Goal: Information Seeking & Learning: Learn about a topic

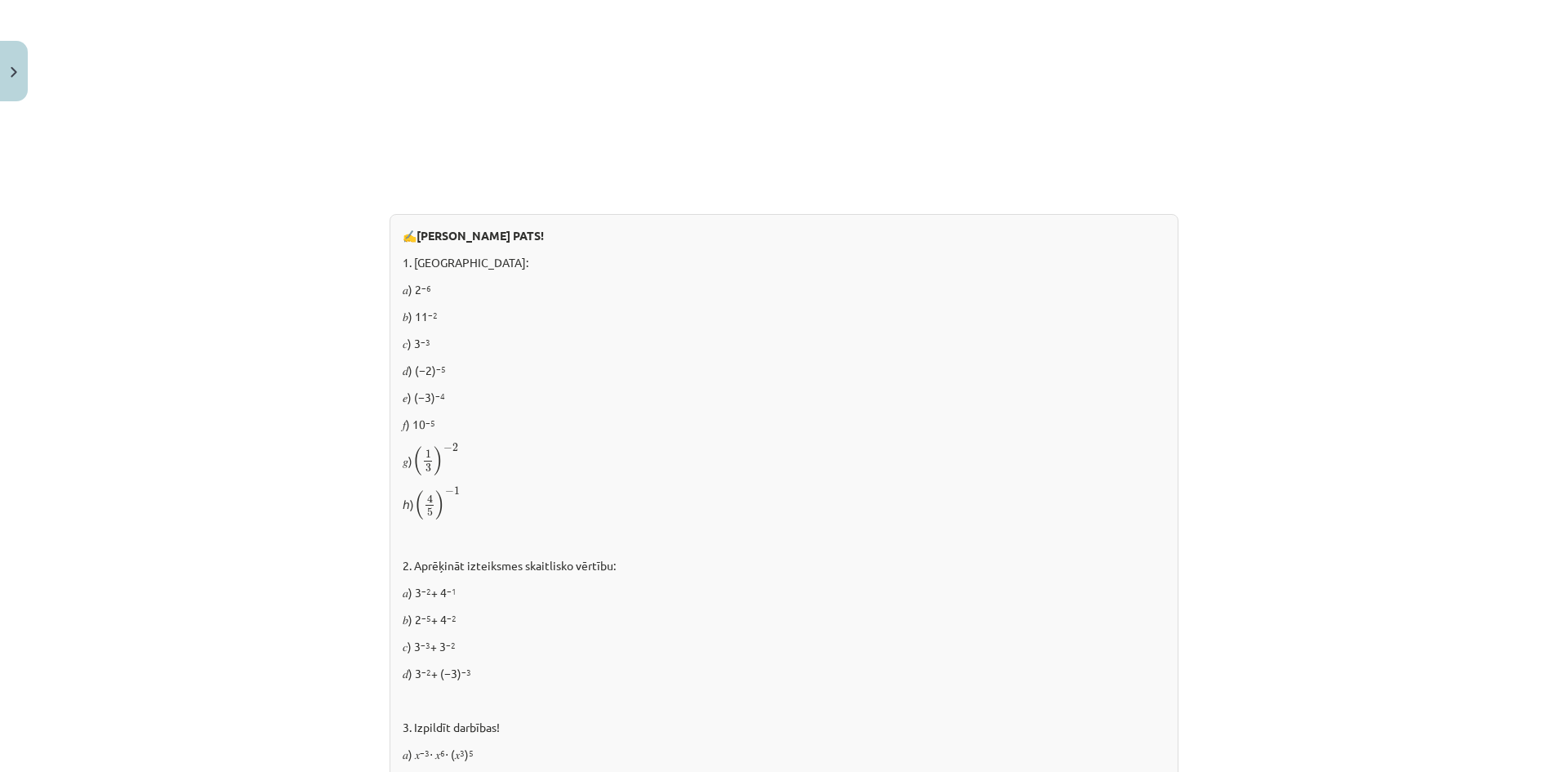
scroll to position [850, 0]
click at [520, 445] on p "𝑔) ( 1 3 ) − 2 ( 1 3 ) − 2" at bounding box center [784, 462] width 763 height 34
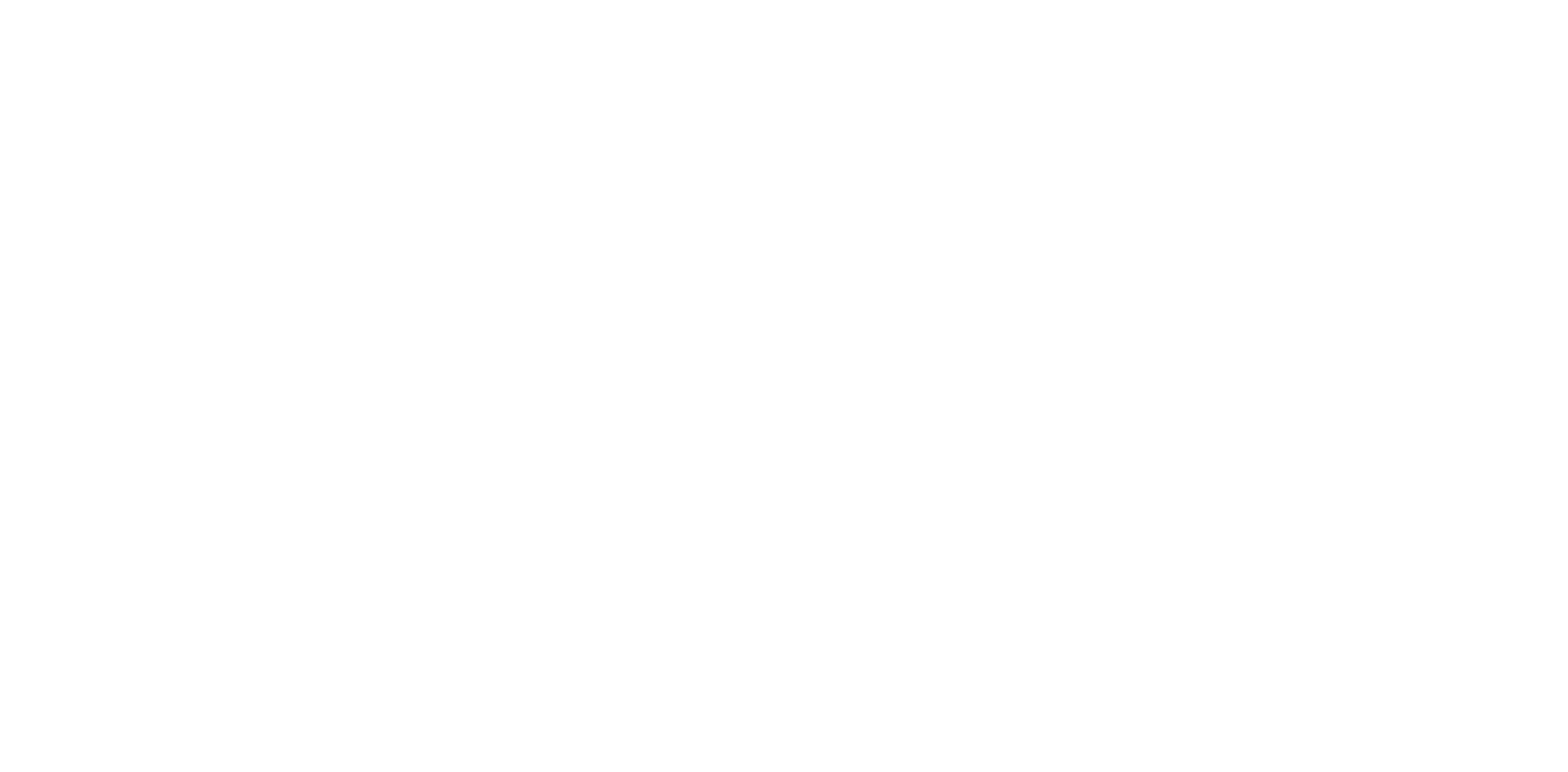
scroll to position [1767, 0]
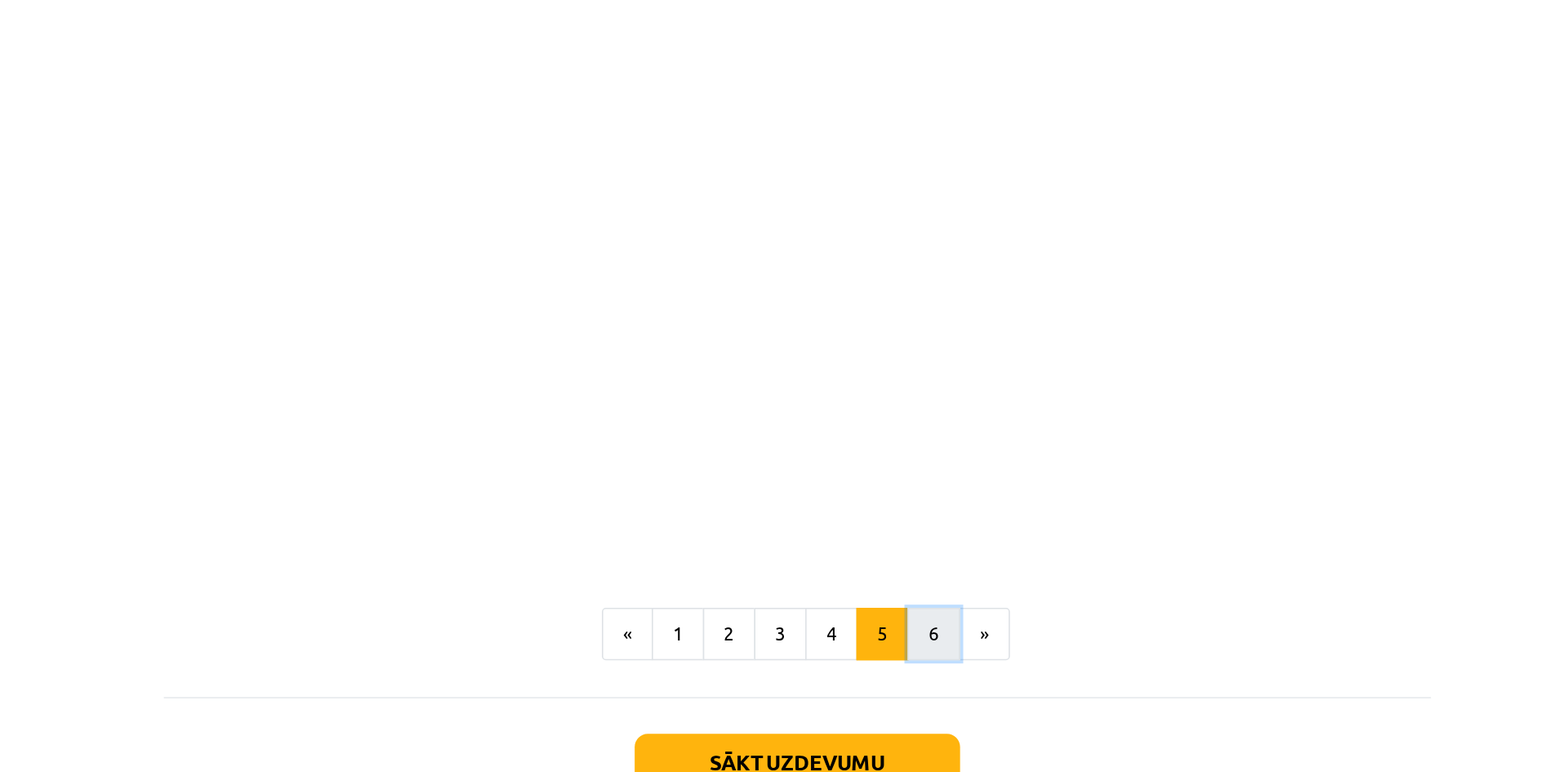
click at [861, 569] on button "6" at bounding box center [869, 567] width 32 height 32
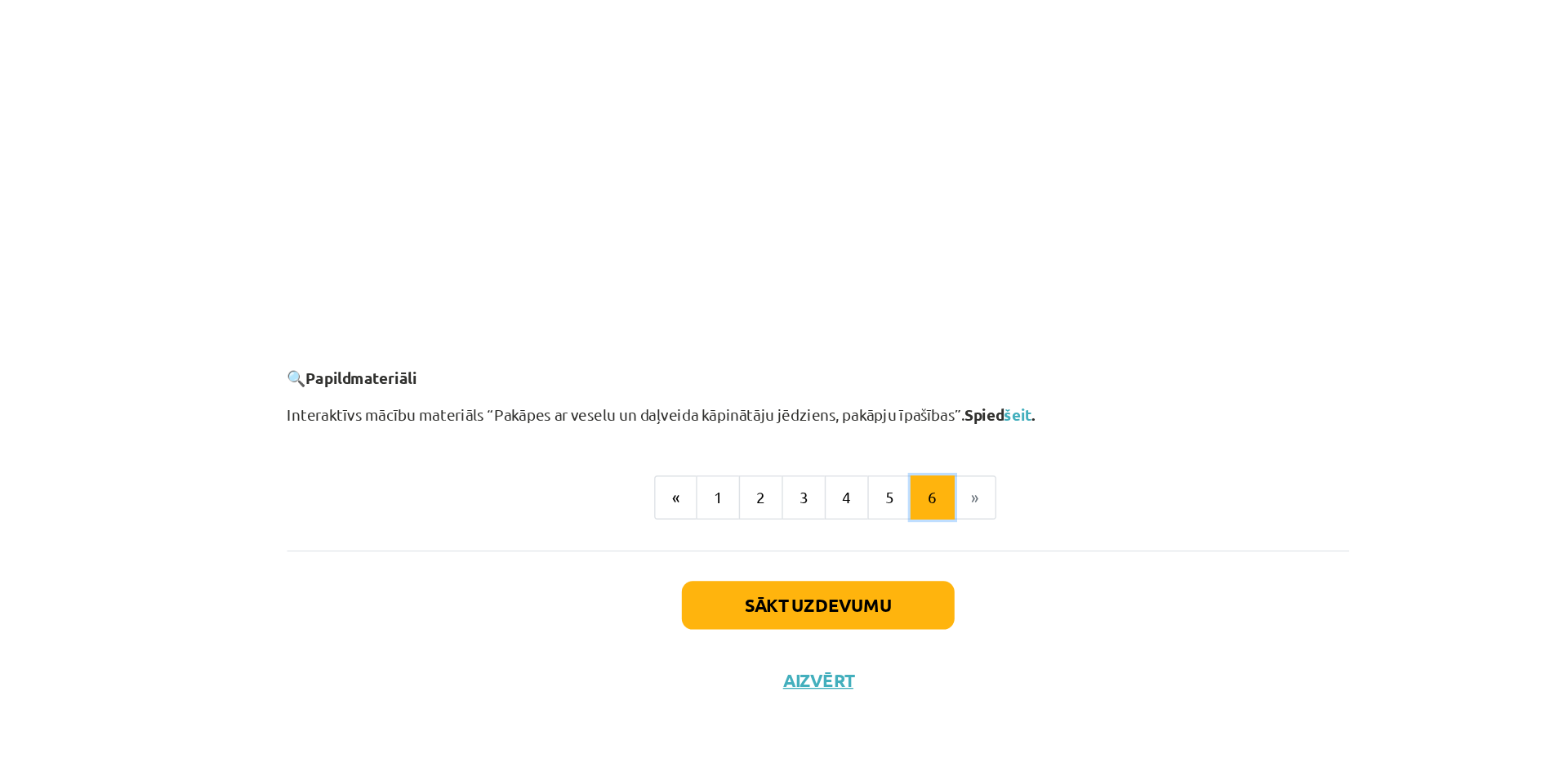
scroll to position [0, 0]
click at [902, 563] on li "»" at bounding box center [901, 567] width 31 height 32
click at [842, 650] on button "Sākt uzdevumu" at bounding box center [784, 647] width 203 height 36
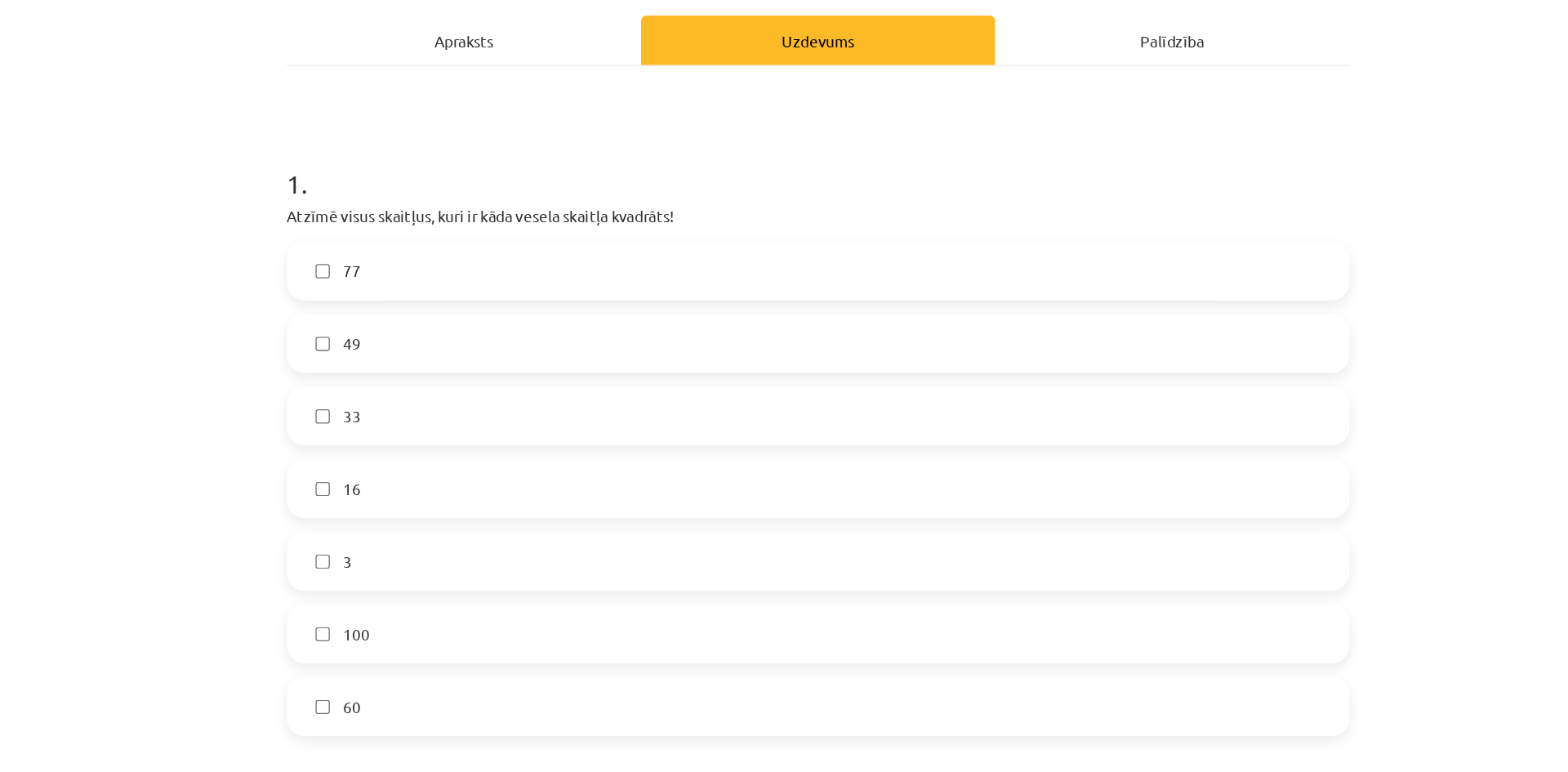
scroll to position [221, 0]
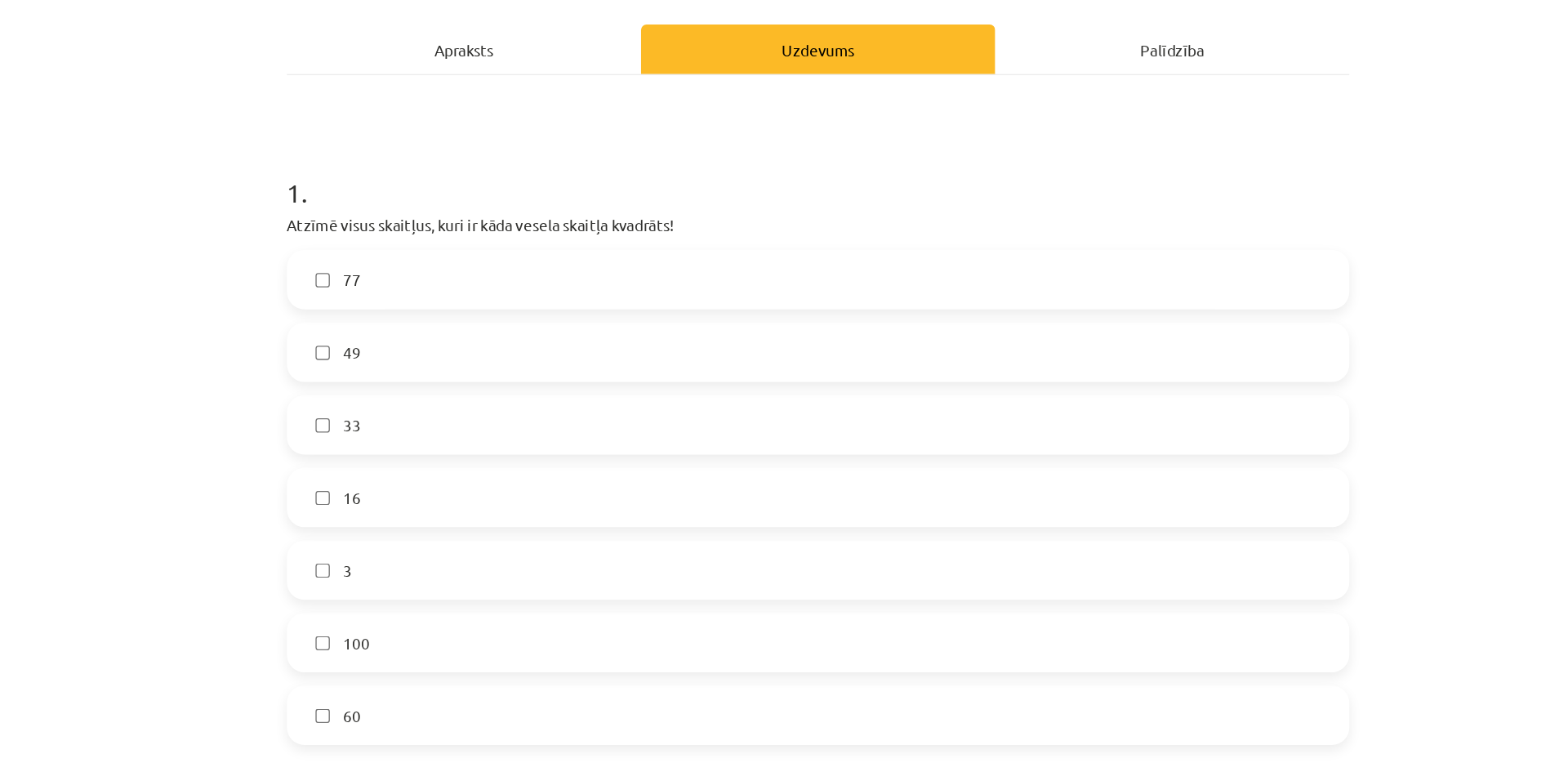
click at [842, 472] on label "100" at bounding box center [784, 477] width 785 height 41
click at [777, 374] on label "16" at bounding box center [784, 369] width 785 height 41
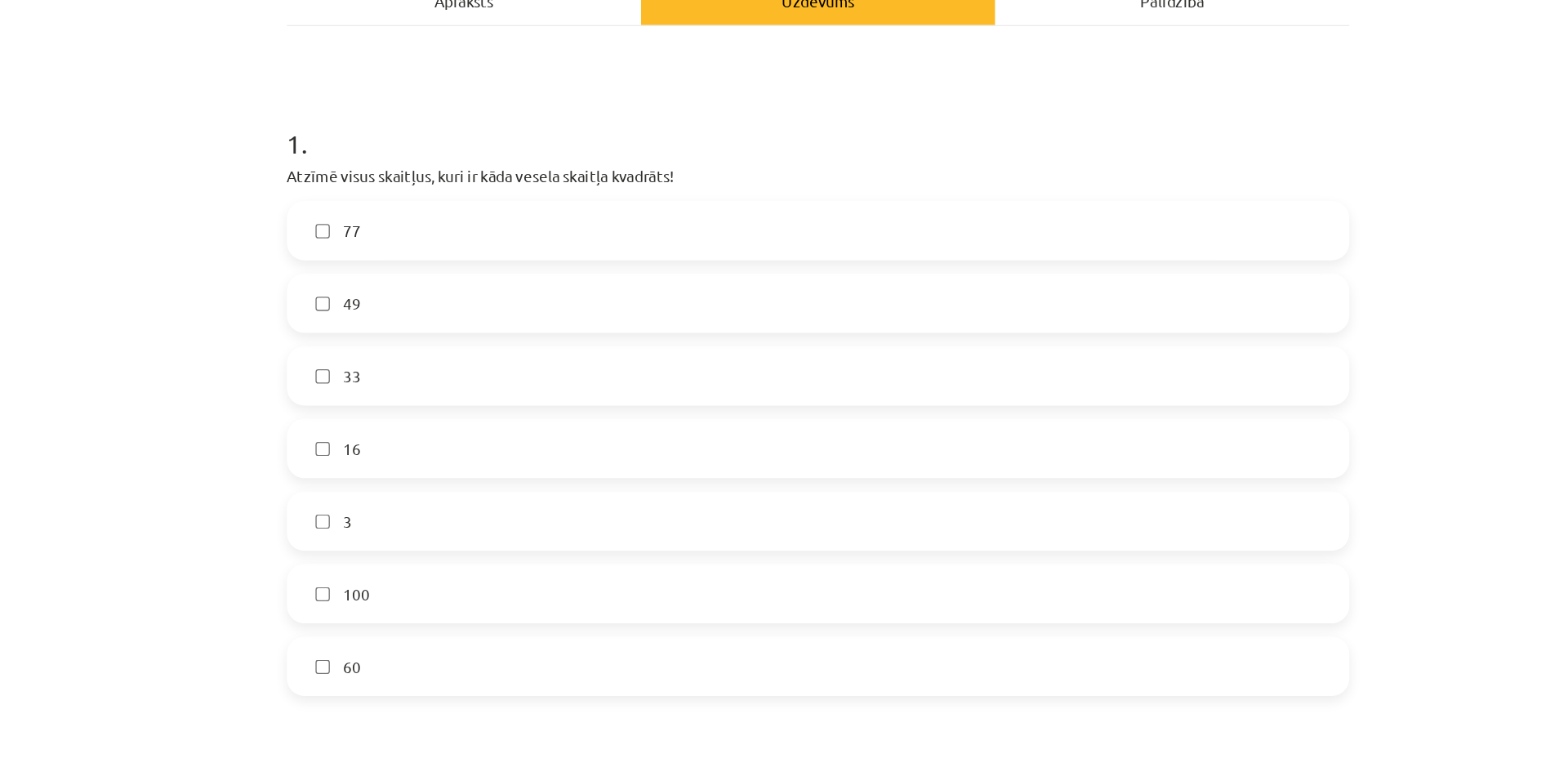
scroll to position [256, 0]
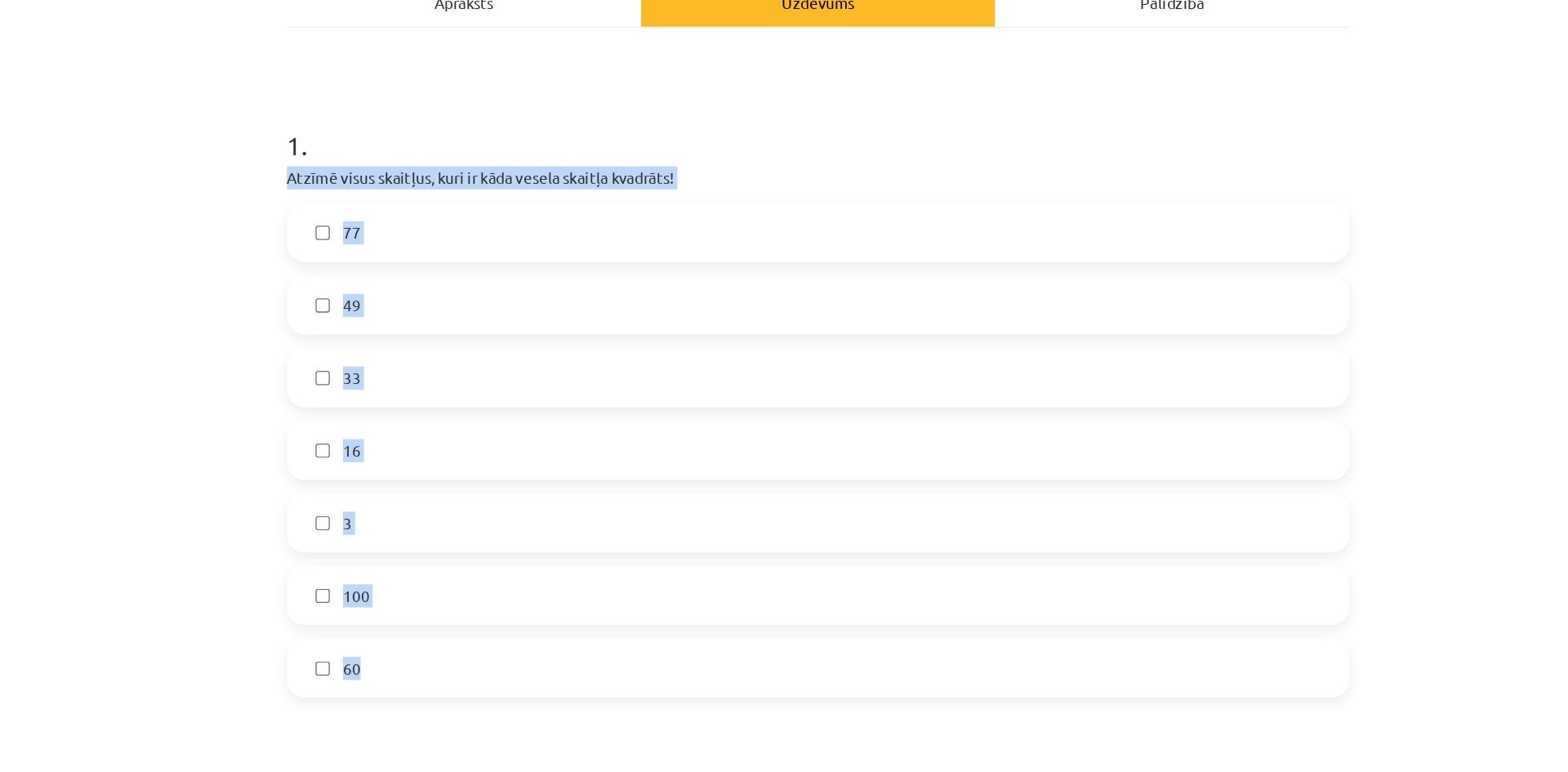
drag, startPoint x: 380, startPoint y: 126, endPoint x: 591, endPoint y: 511, distance: 439.0
click at [591, 511] on div "12 XP Saņemsi Viegls 298 pilda Apraksts Uzdevums Palīdzība 1 . Atzīmē visus ska…" at bounding box center [784, 561] width 808 height 1416
copy div "Atzīmē visus skaitļus, kuri ir kāda vesela skaitļa kvadrāts! 77 49 33 16 3 100 …"
click at [476, 242] on label "49" at bounding box center [784, 227] width 785 height 41
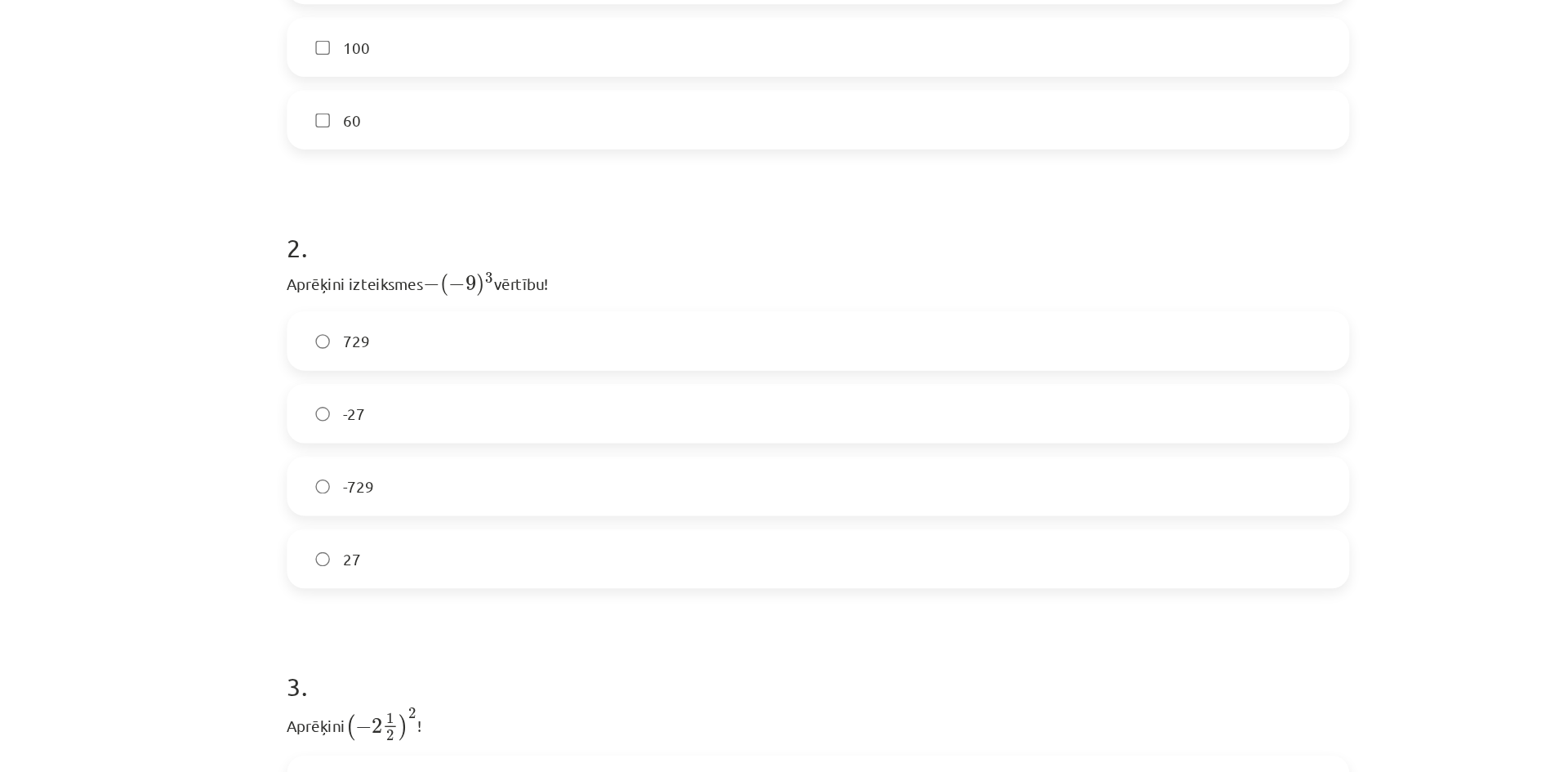
scroll to position [663, 0]
click at [522, 247] on label "729" at bounding box center [784, 252] width 785 height 41
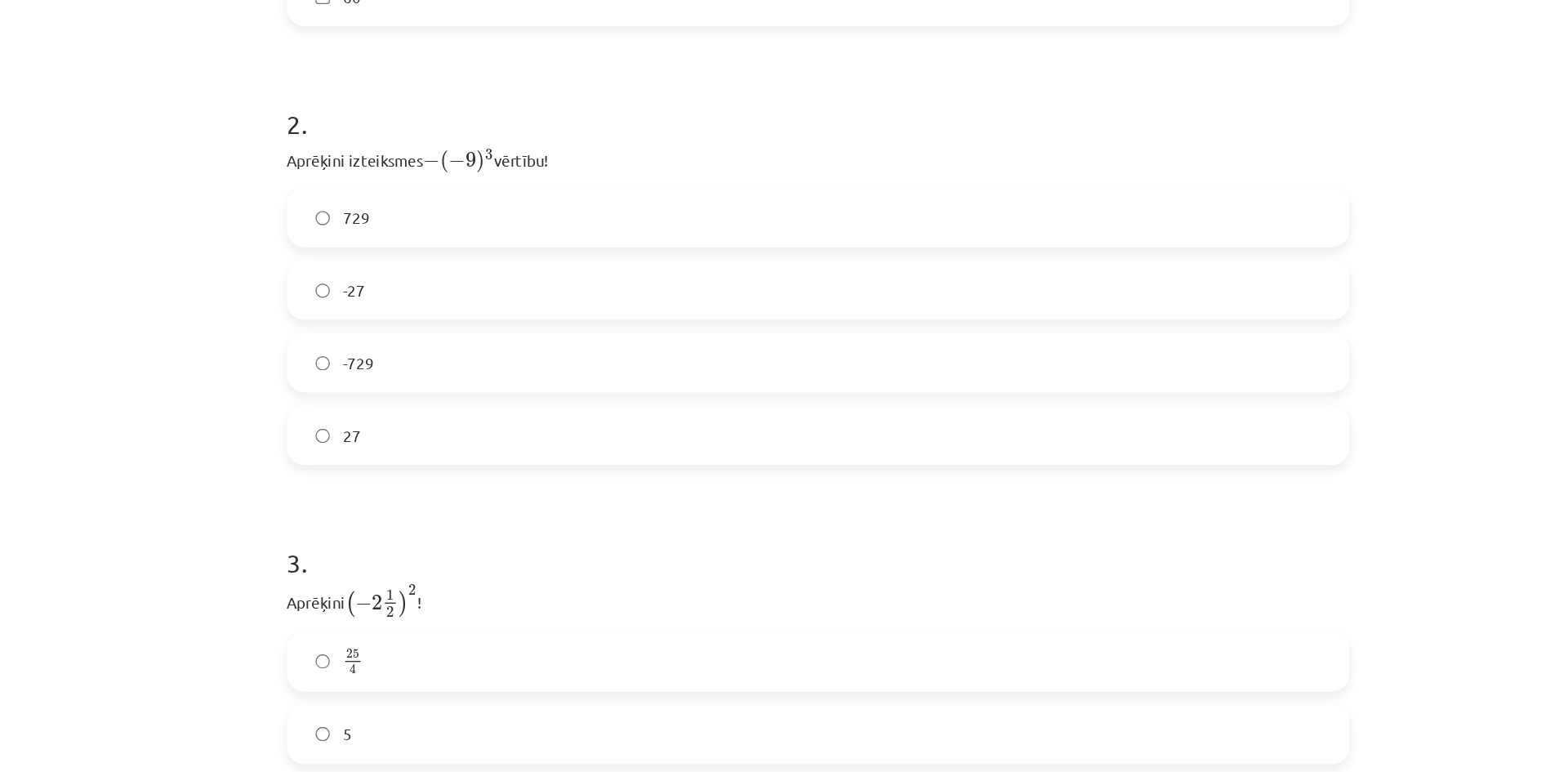
scroll to position [794, 0]
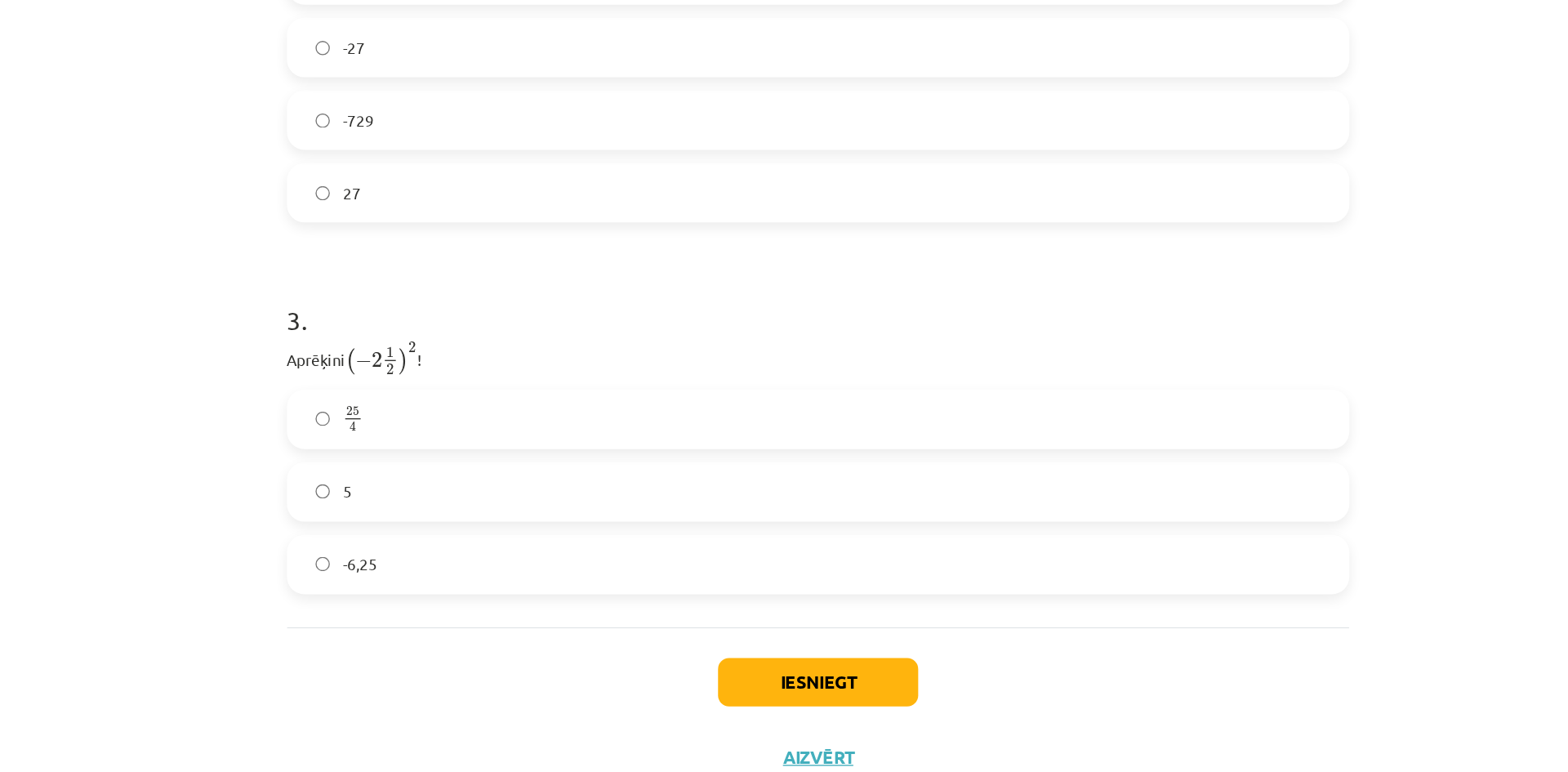
click at [531, 441] on label "25 4 25 4" at bounding box center [784, 453] width 785 height 41
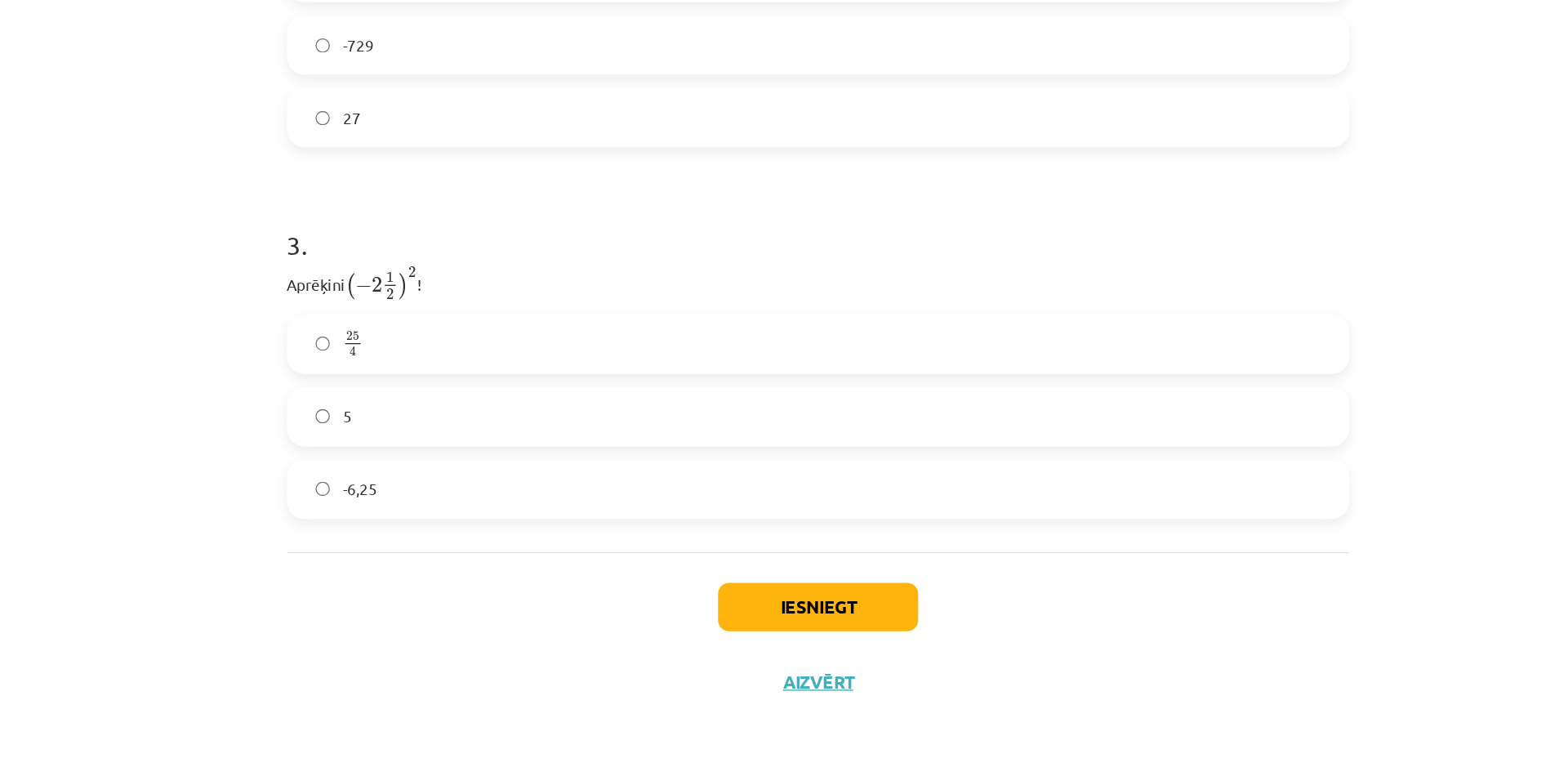
scroll to position [0, 0]
click at [776, 646] on button "Iesniegt" at bounding box center [784, 648] width 149 height 36
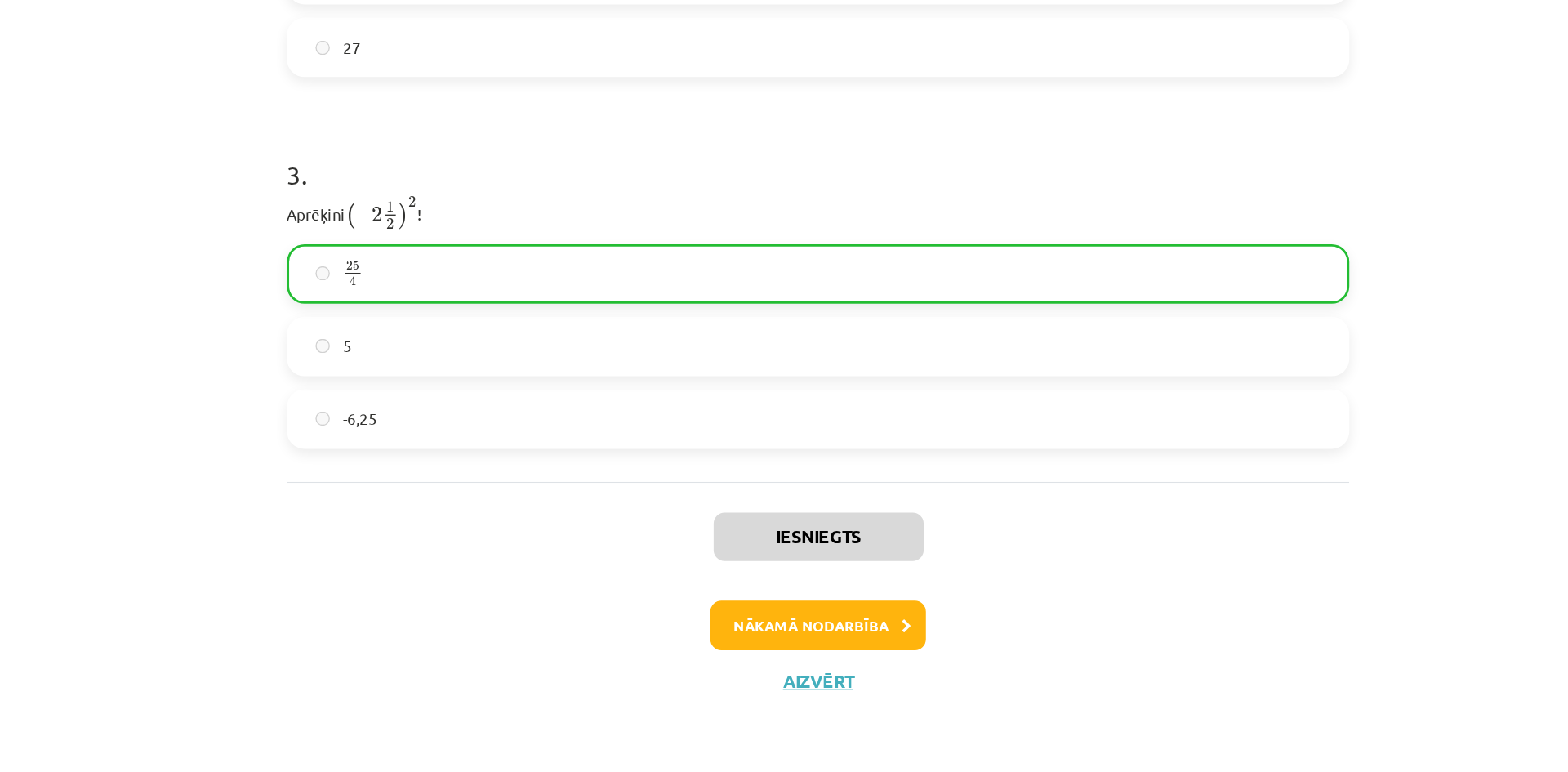
scroll to position [844, 0]
click at [821, 660] on button "Nākamā nodarbība" at bounding box center [784, 663] width 160 height 37
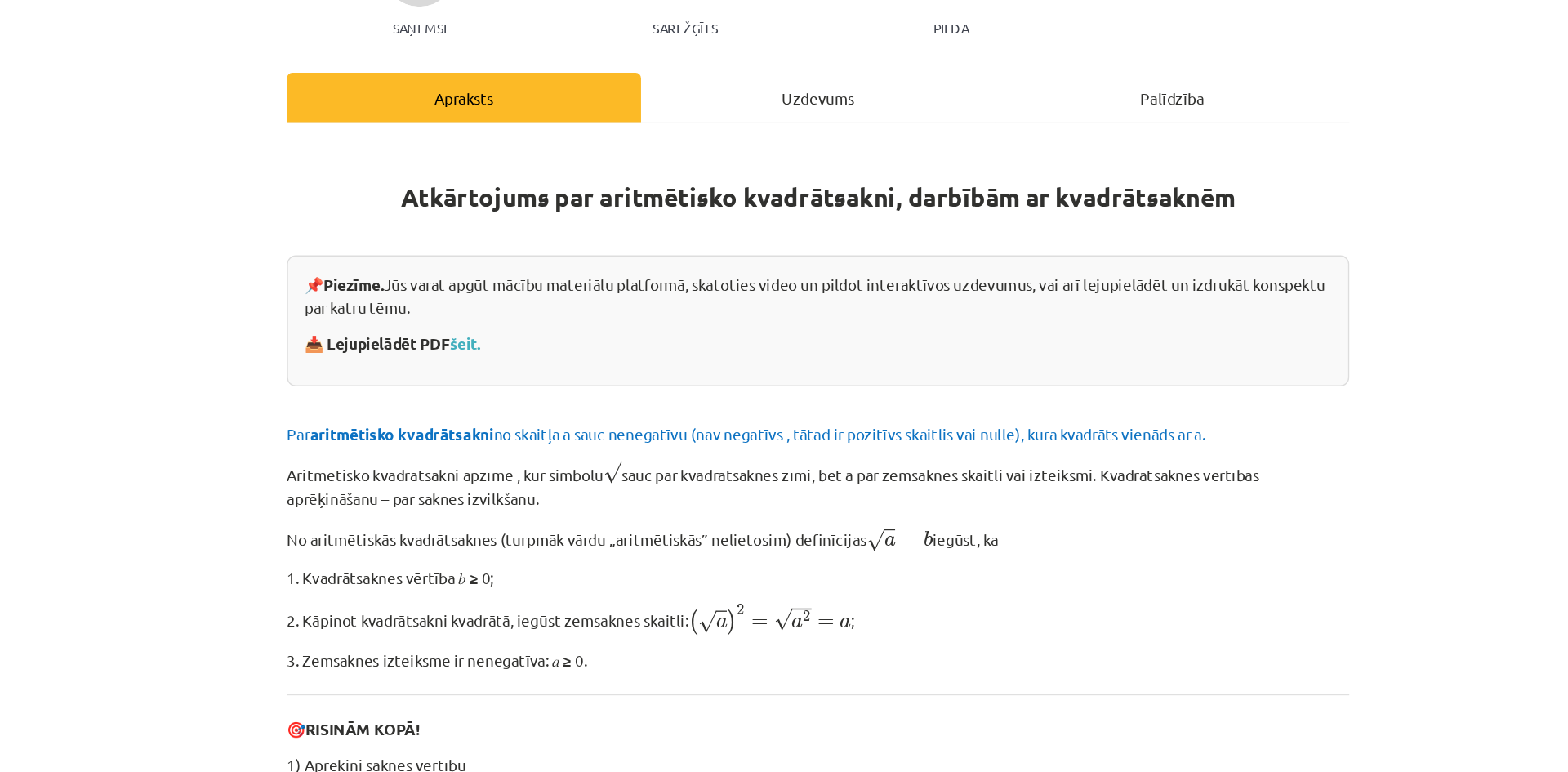
scroll to position [212, 0]
click at [531, 256] on link "šeit." at bounding box center [522, 254] width 23 height 14
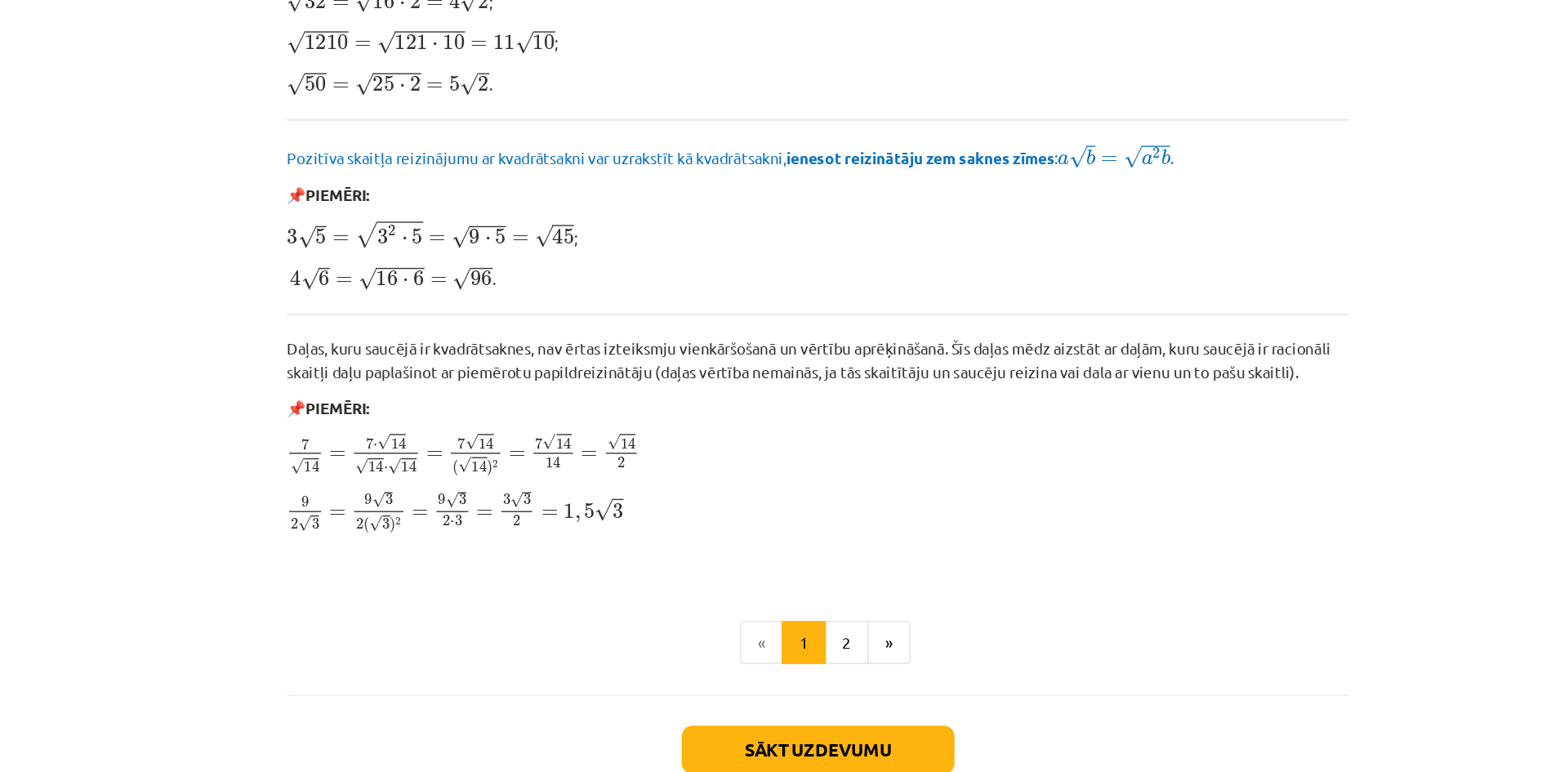
scroll to position [1658, 0]
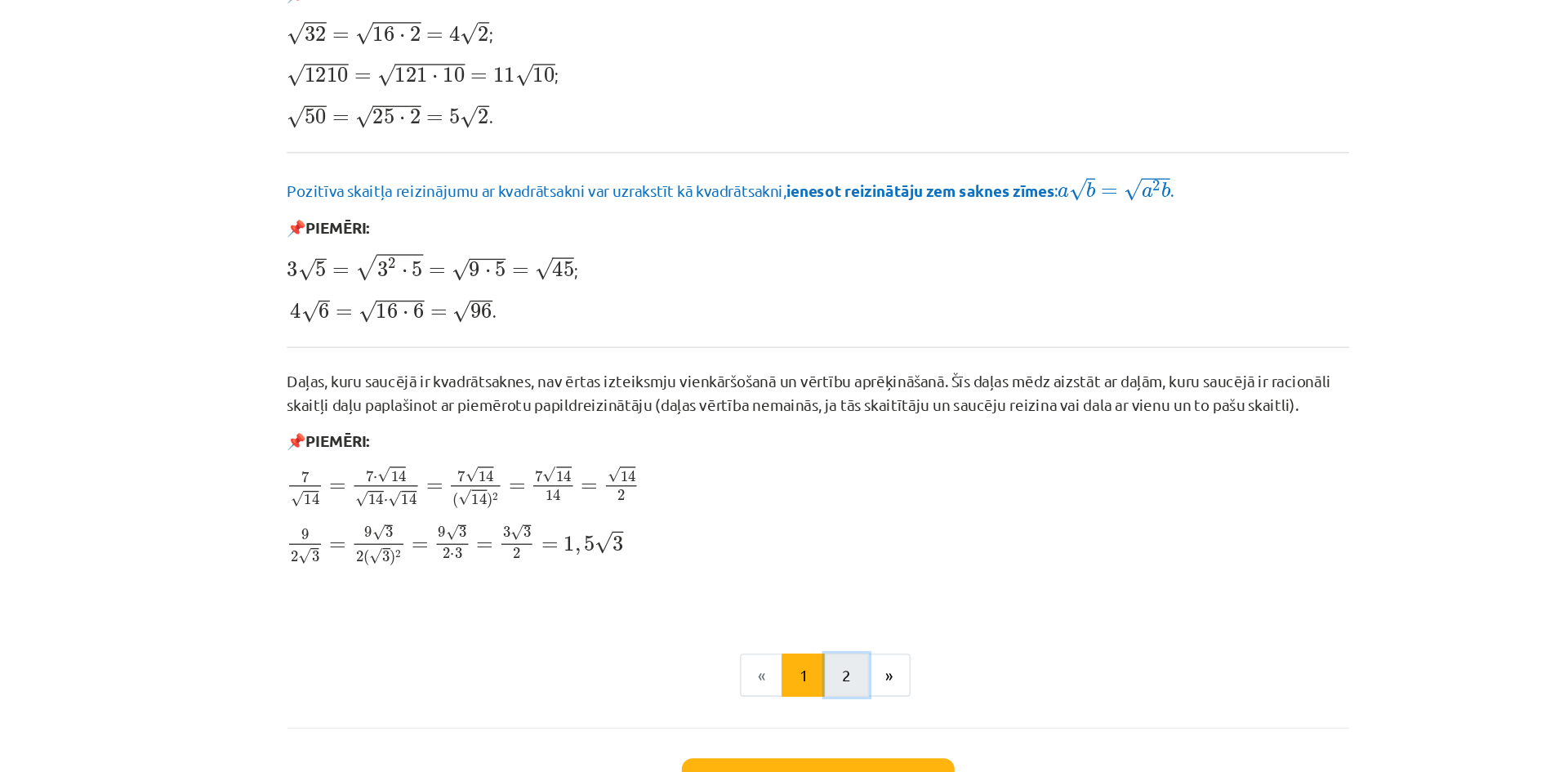
click at [795, 694] on button "2" at bounding box center [805, 700] width 32 height 32
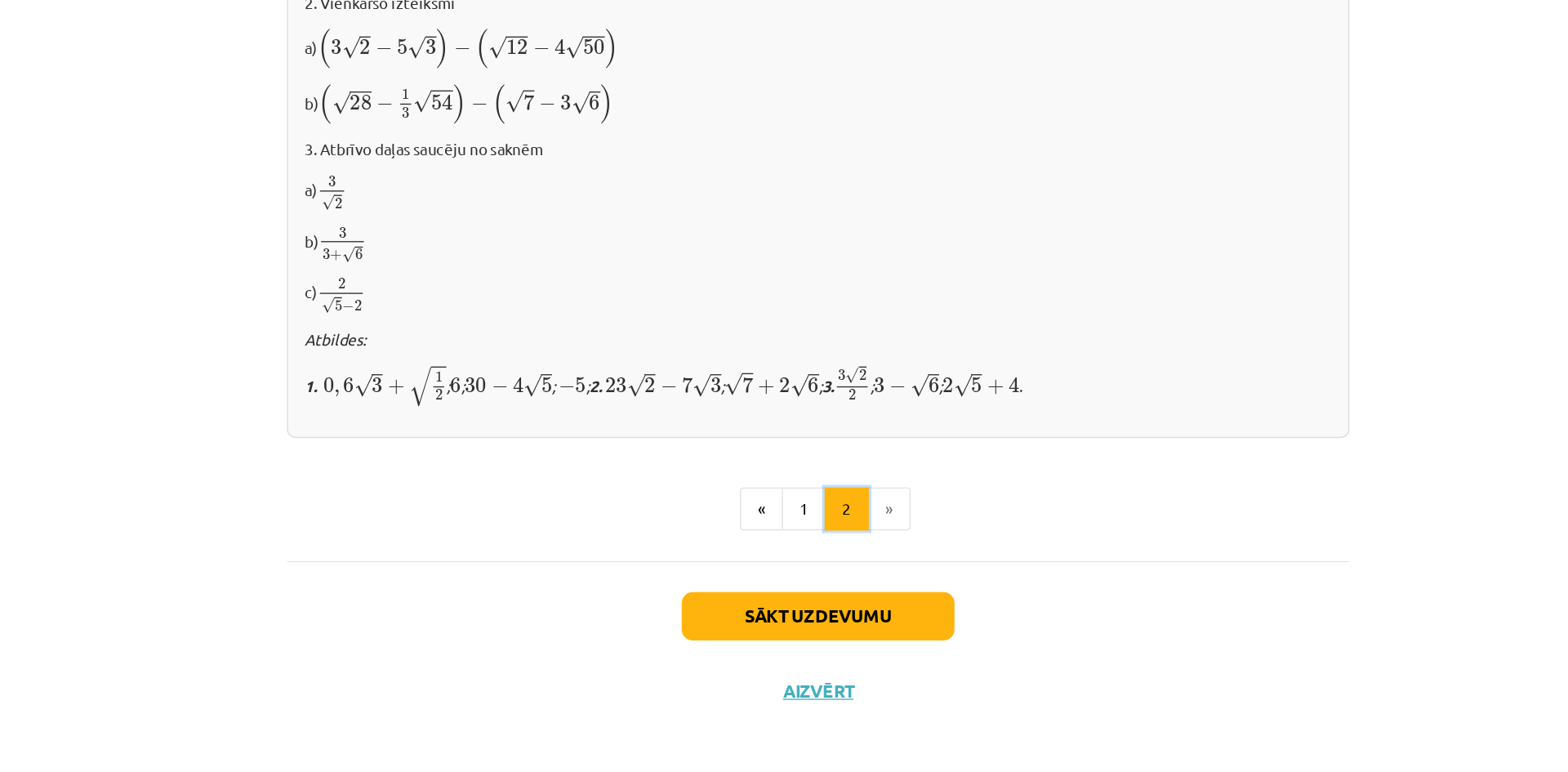
scroll to position [0, 0]
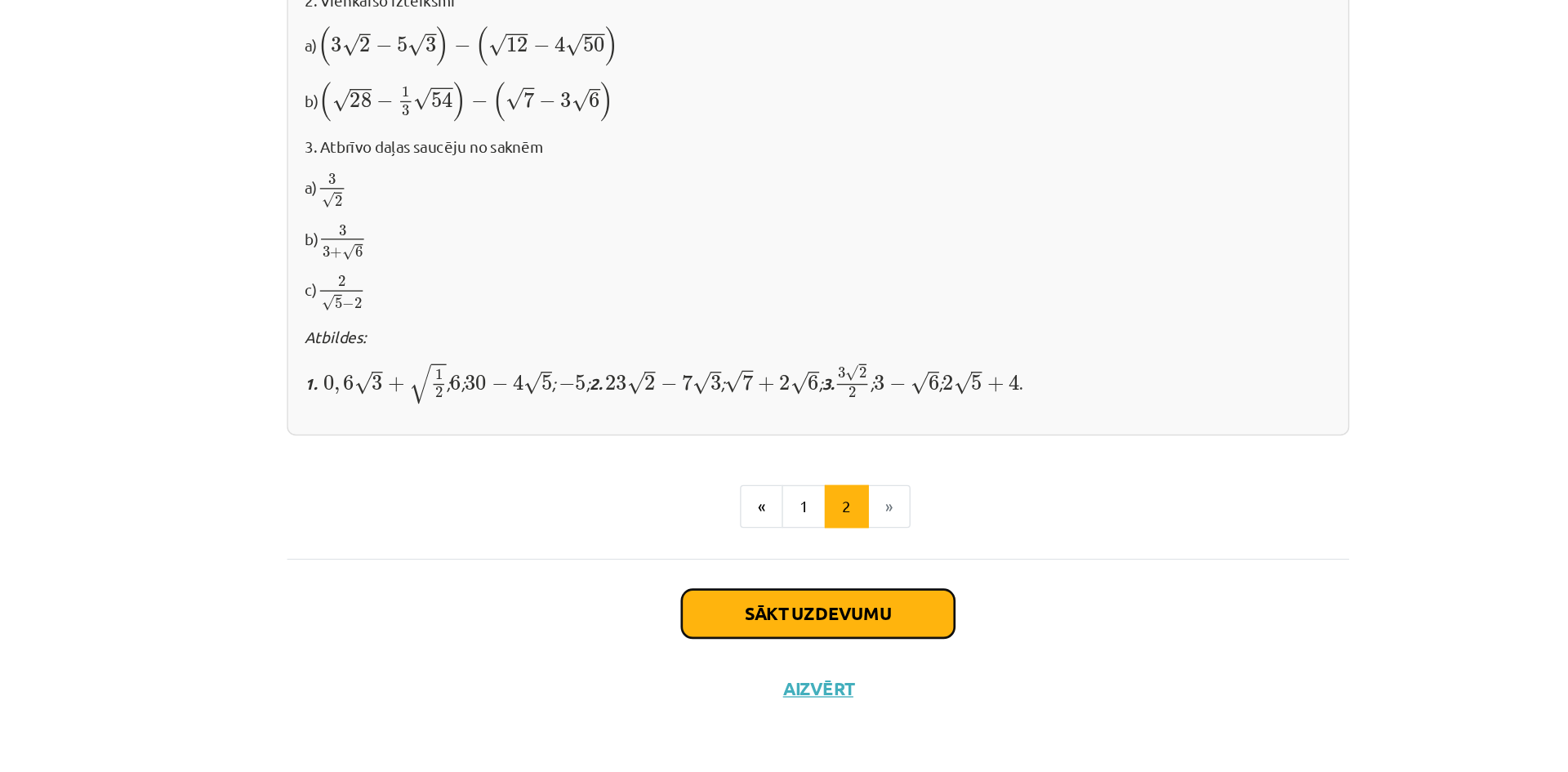
click at [847, 656] on button "Sākt uzdevumu" at bounding box center [784, 654] width 203 height 36
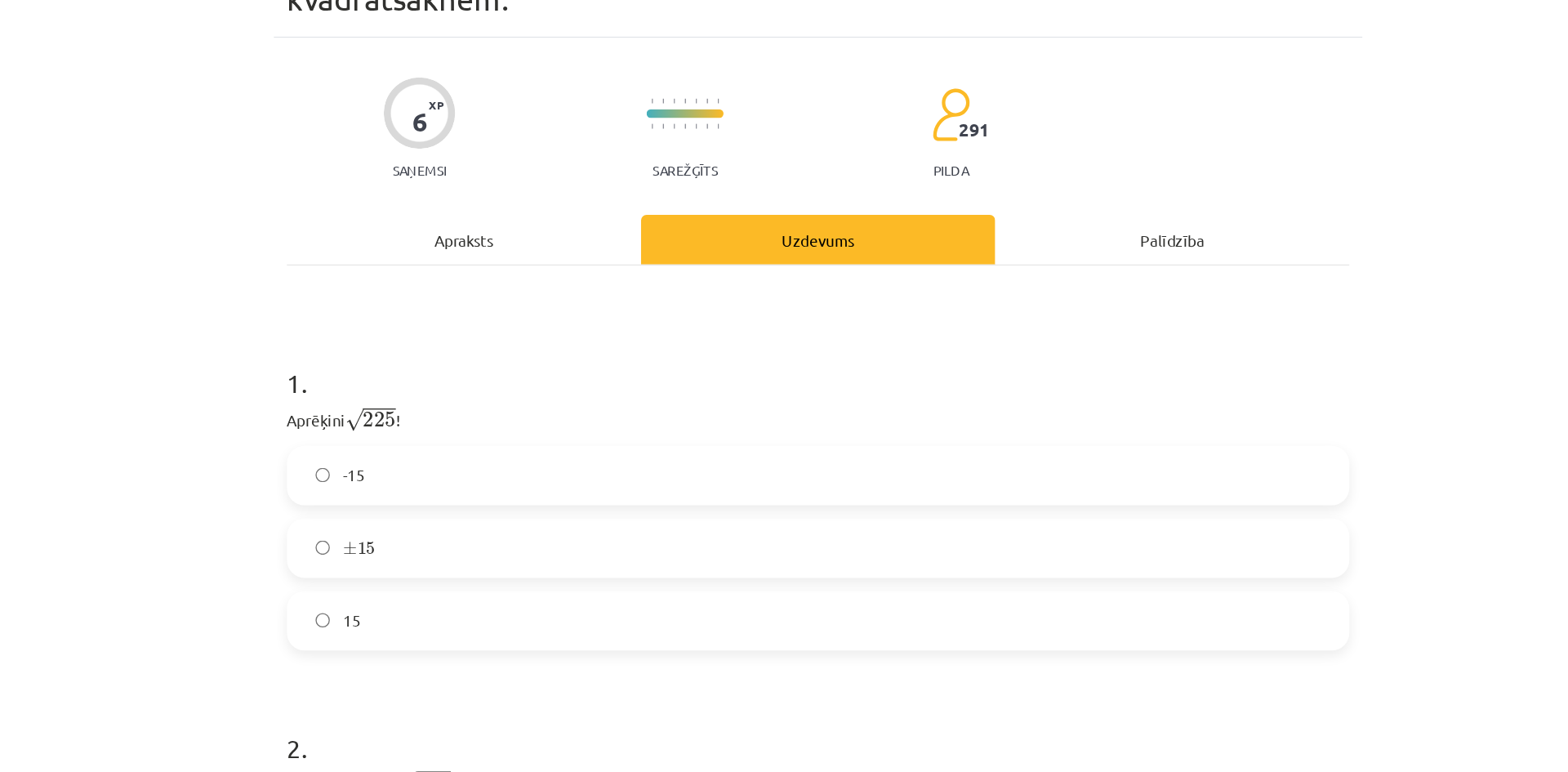
scroll to position [106, 0]
click at [743, 445] on label "15" at bounding box center [784, 462] width 785 height 41
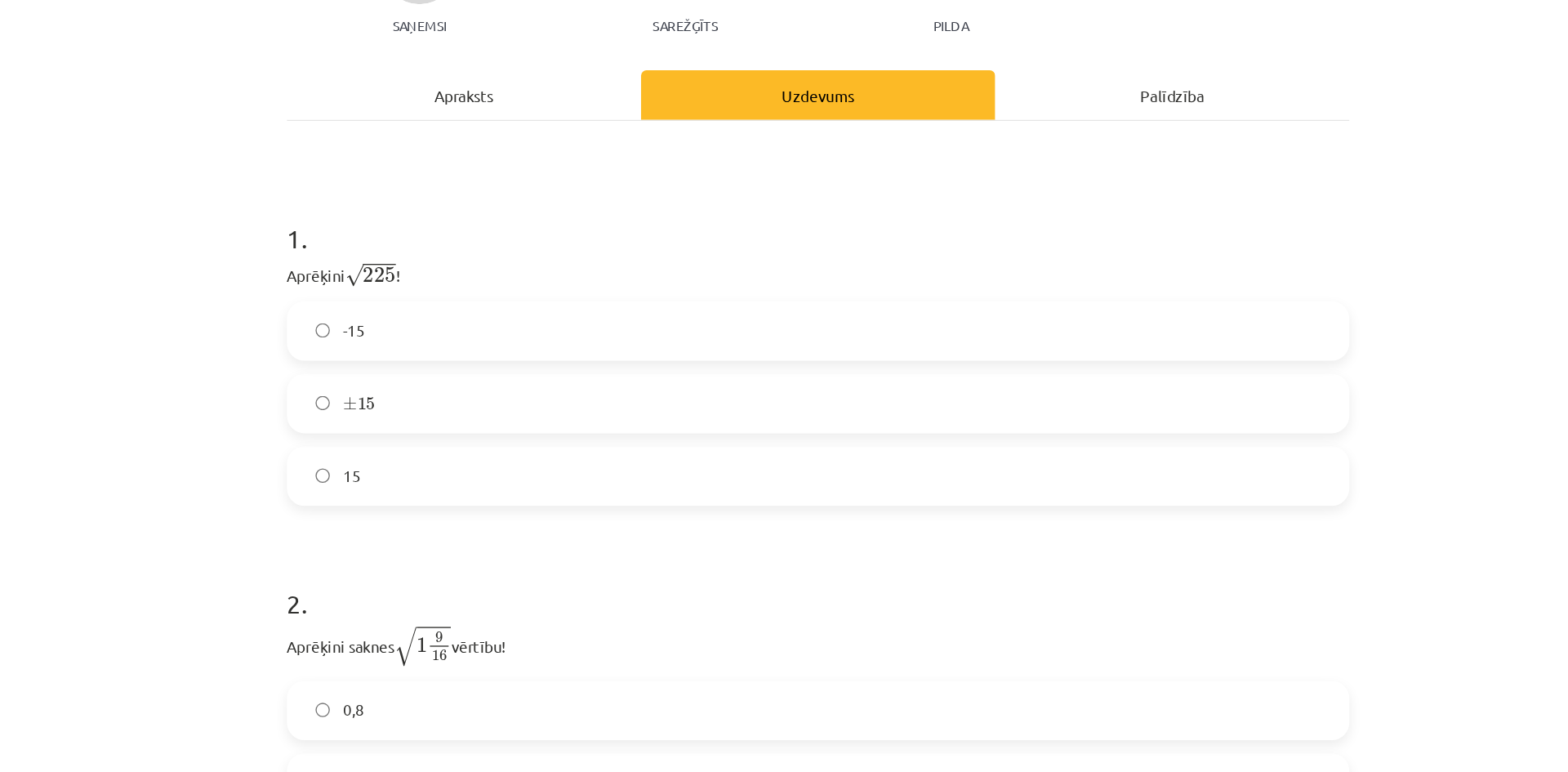
scroll to position [234, 0]
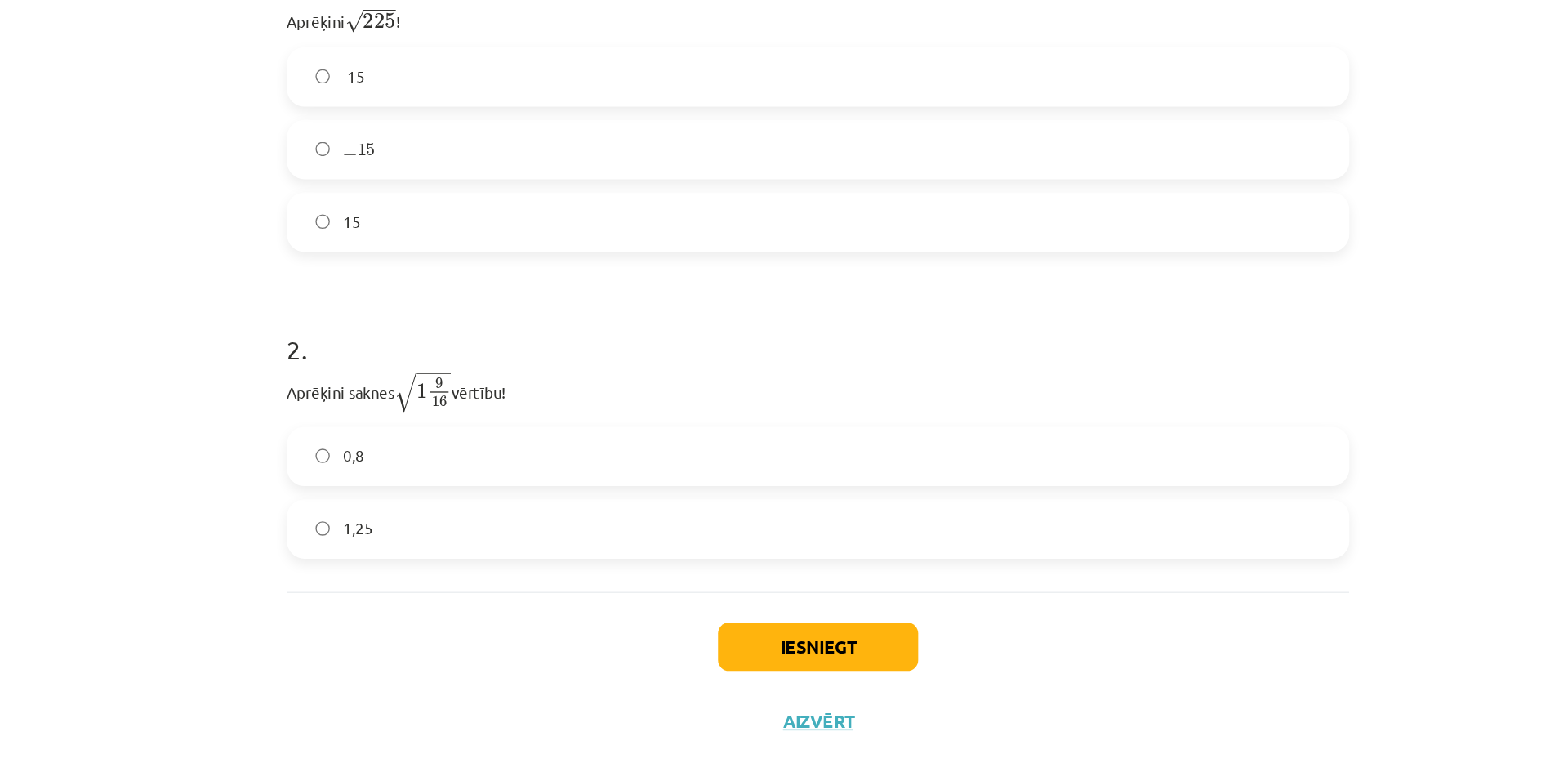
click at [755, 557] on label "1,25" at bounding box center [784, 561] width 785 height 41
click at [784, 643] on button "Iesniegt" at bounding box center [784, 648] width 149 height 36
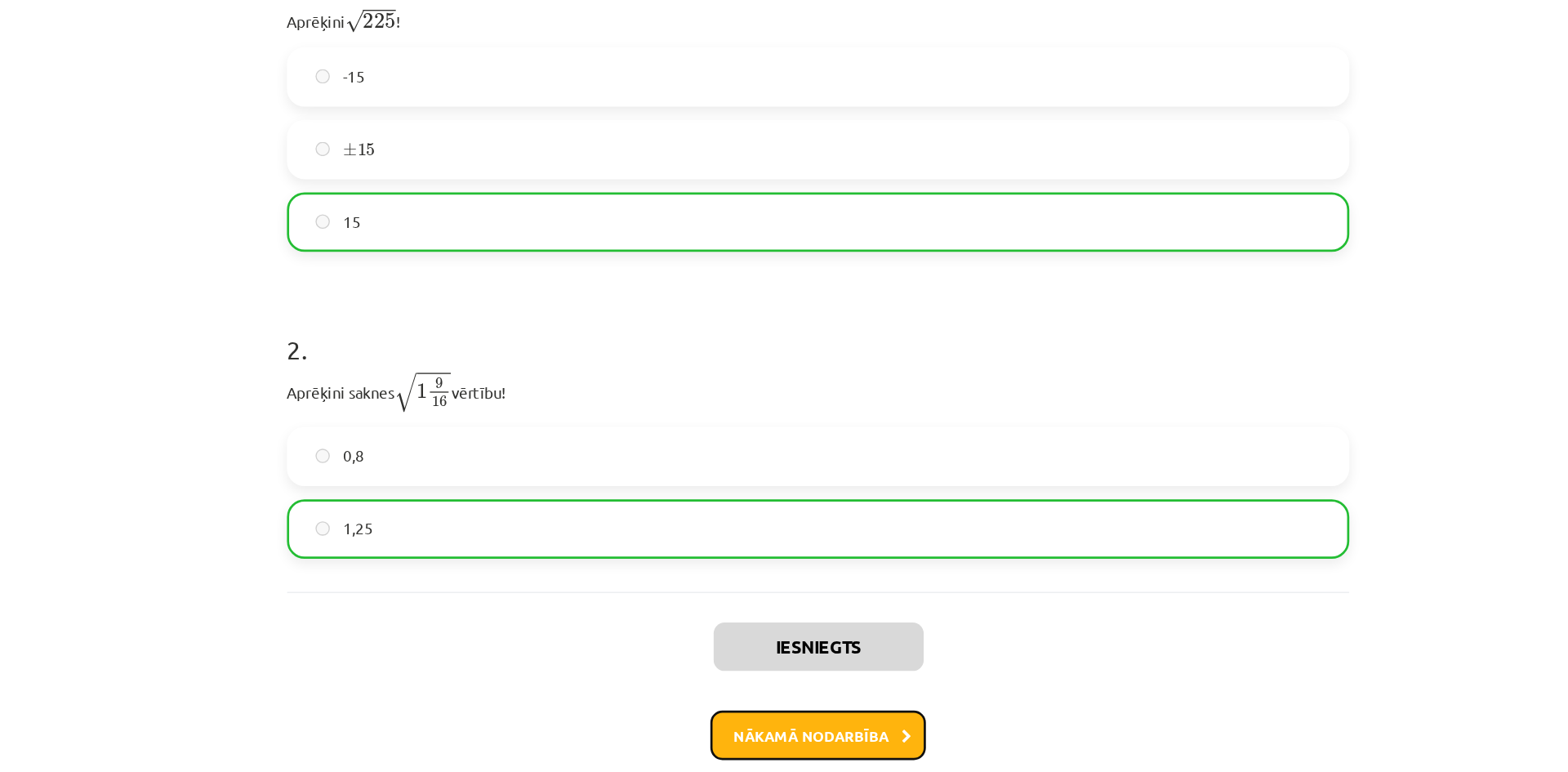
click at [777, 709] on button "Nākamā nodarbība" at bounding box center [784, 714] width 160 height 37
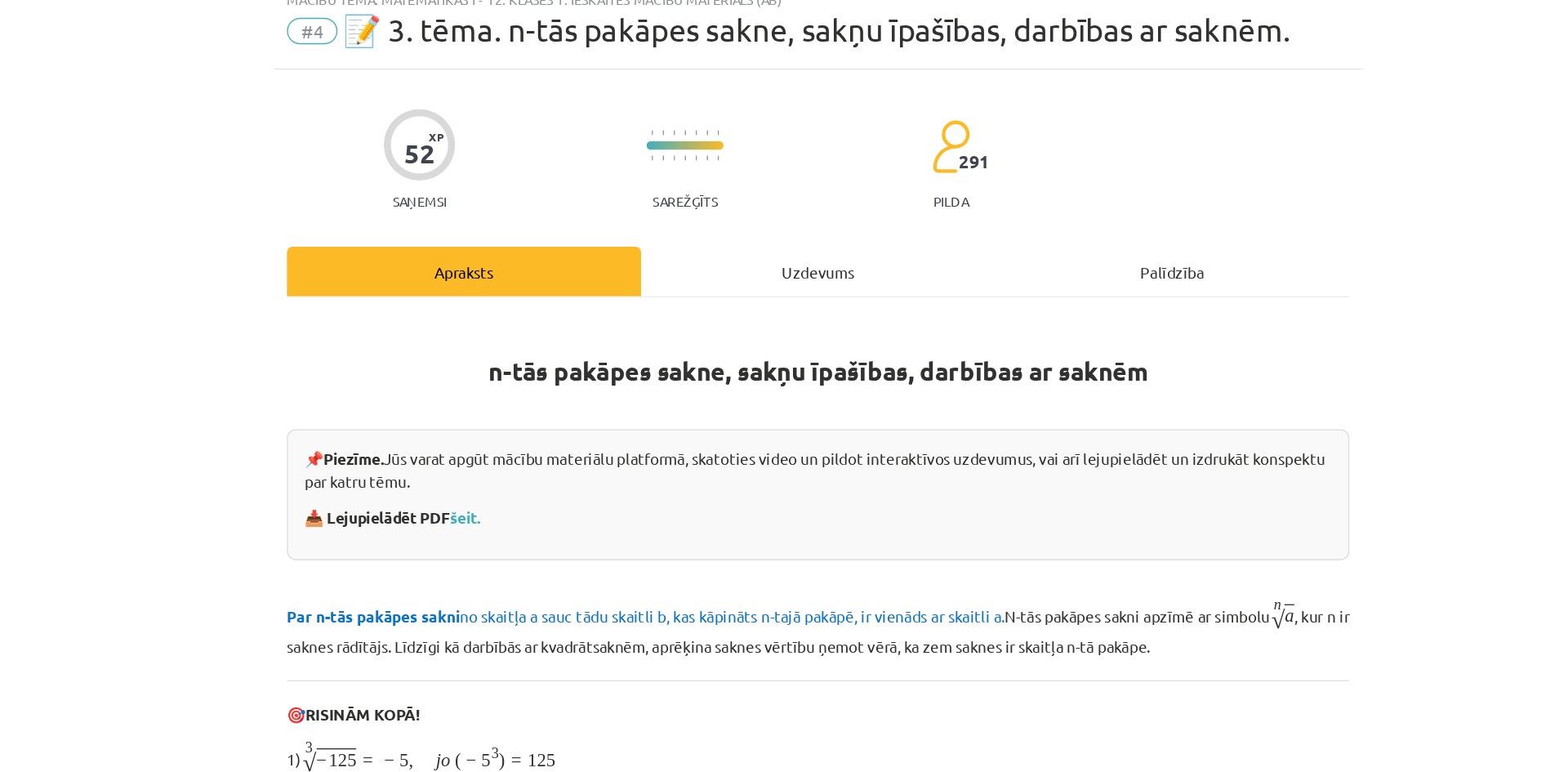
scroll to position [41, 0]
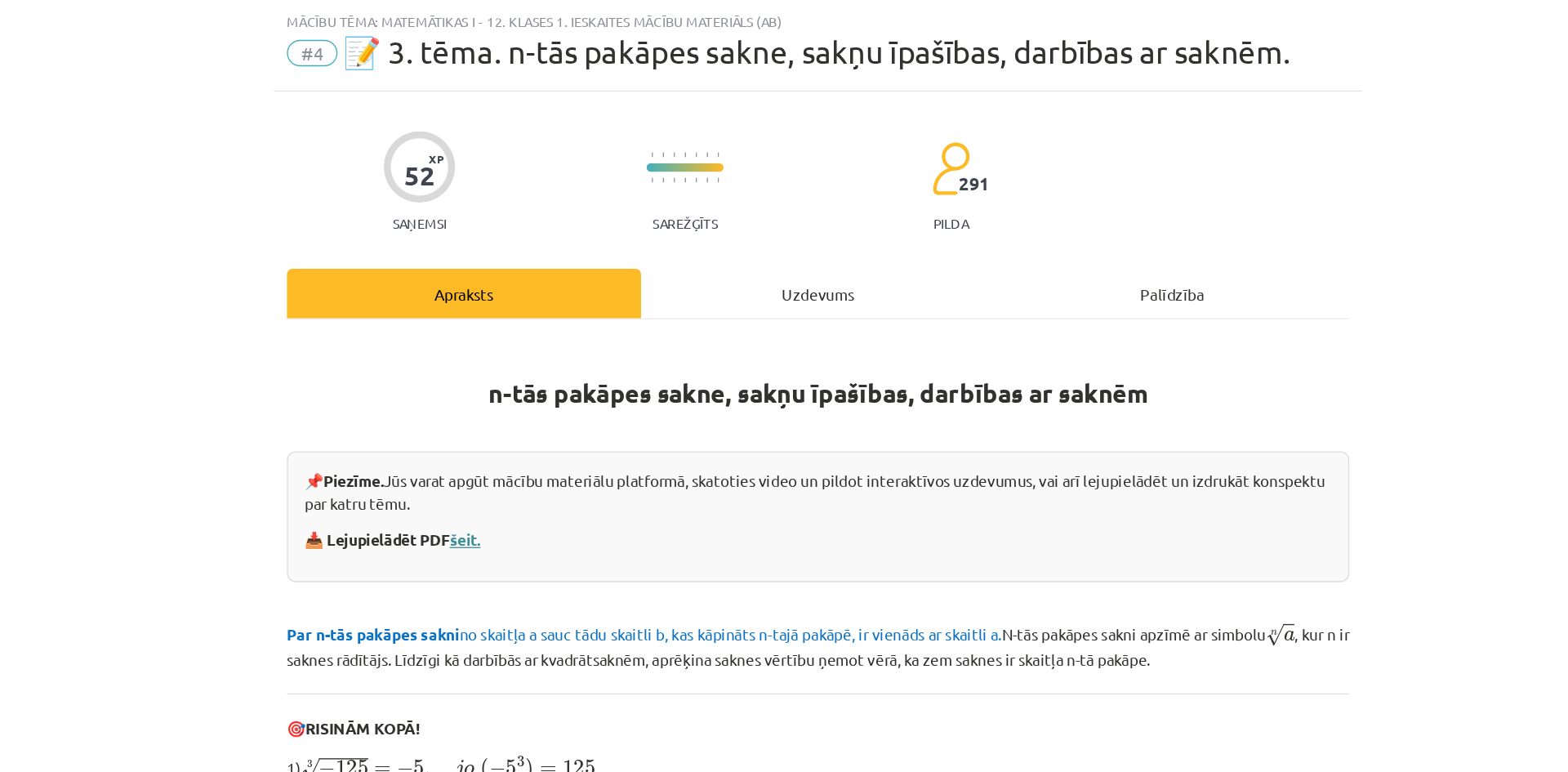
click at [526, 395] on link "šeit." at bounding box center [522, 400] width 23 height 14
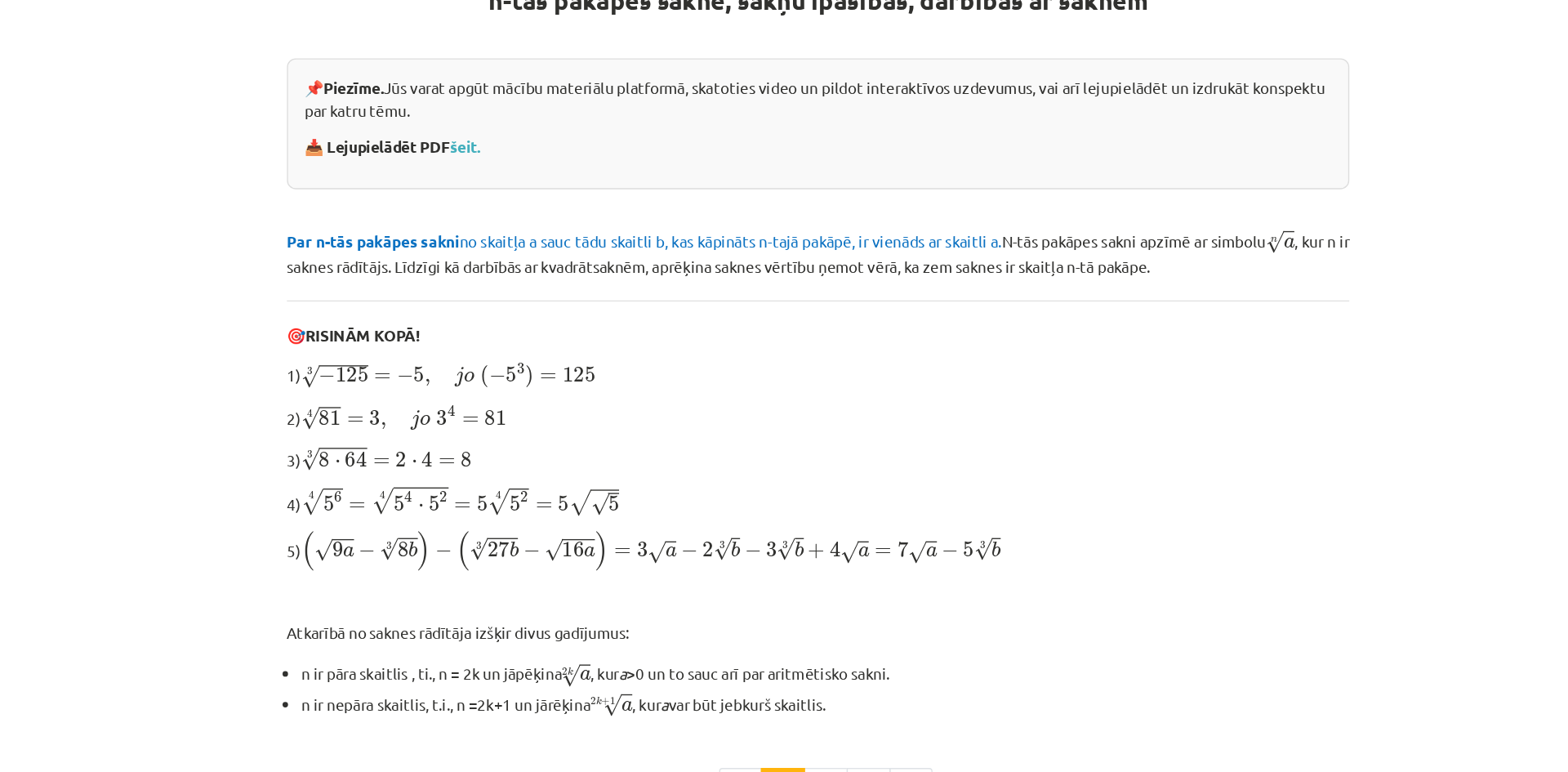
scroll to position [346, 0]
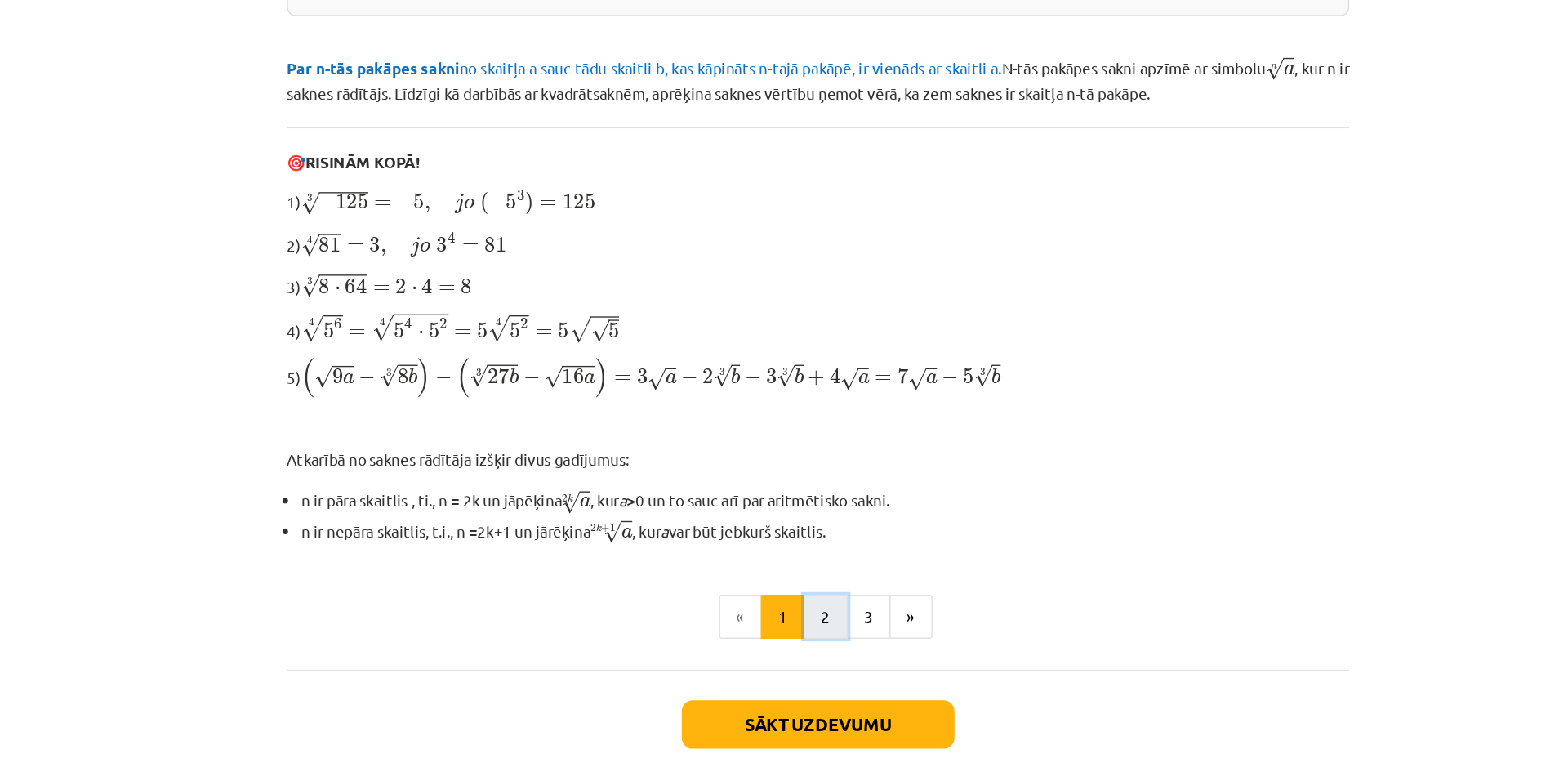
click at [785, 570] on button "2" at bounding box center [789, 572] width 32 height 32
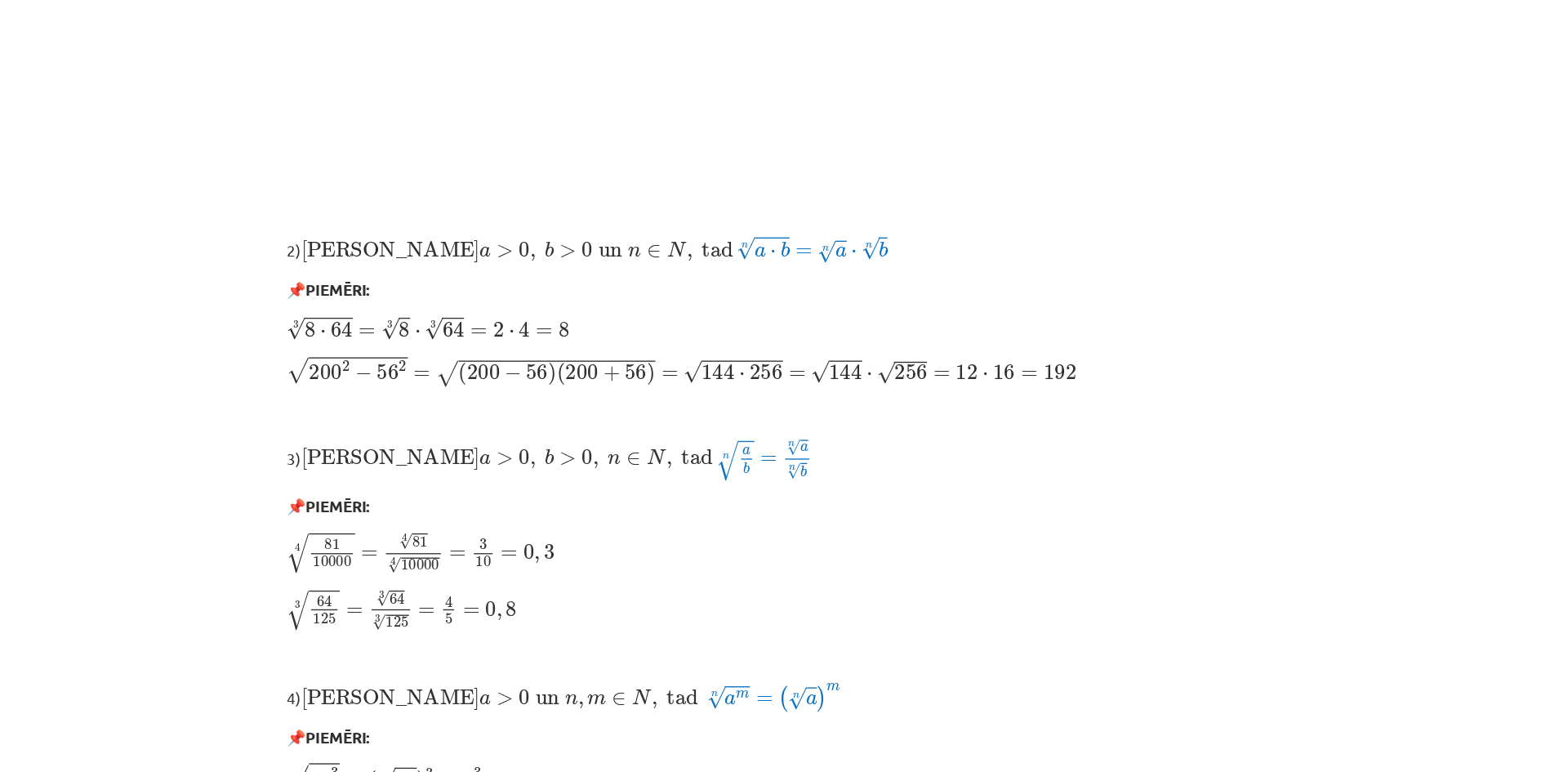
scroll to position [1213, 0]
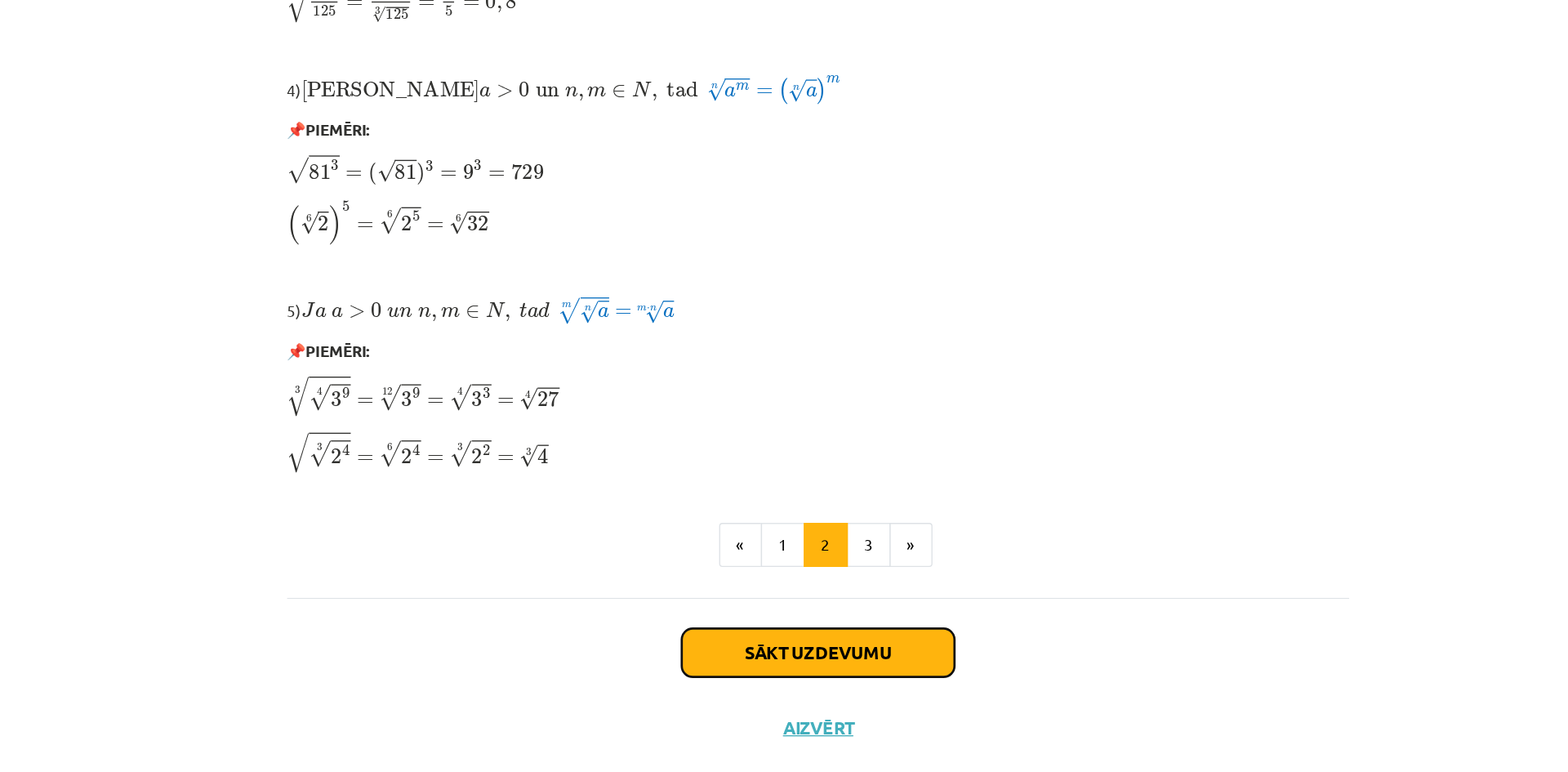
click at [791, 644] on button "Sākt uzdevumu" at bounding box center [784, 648] width 203 height 36
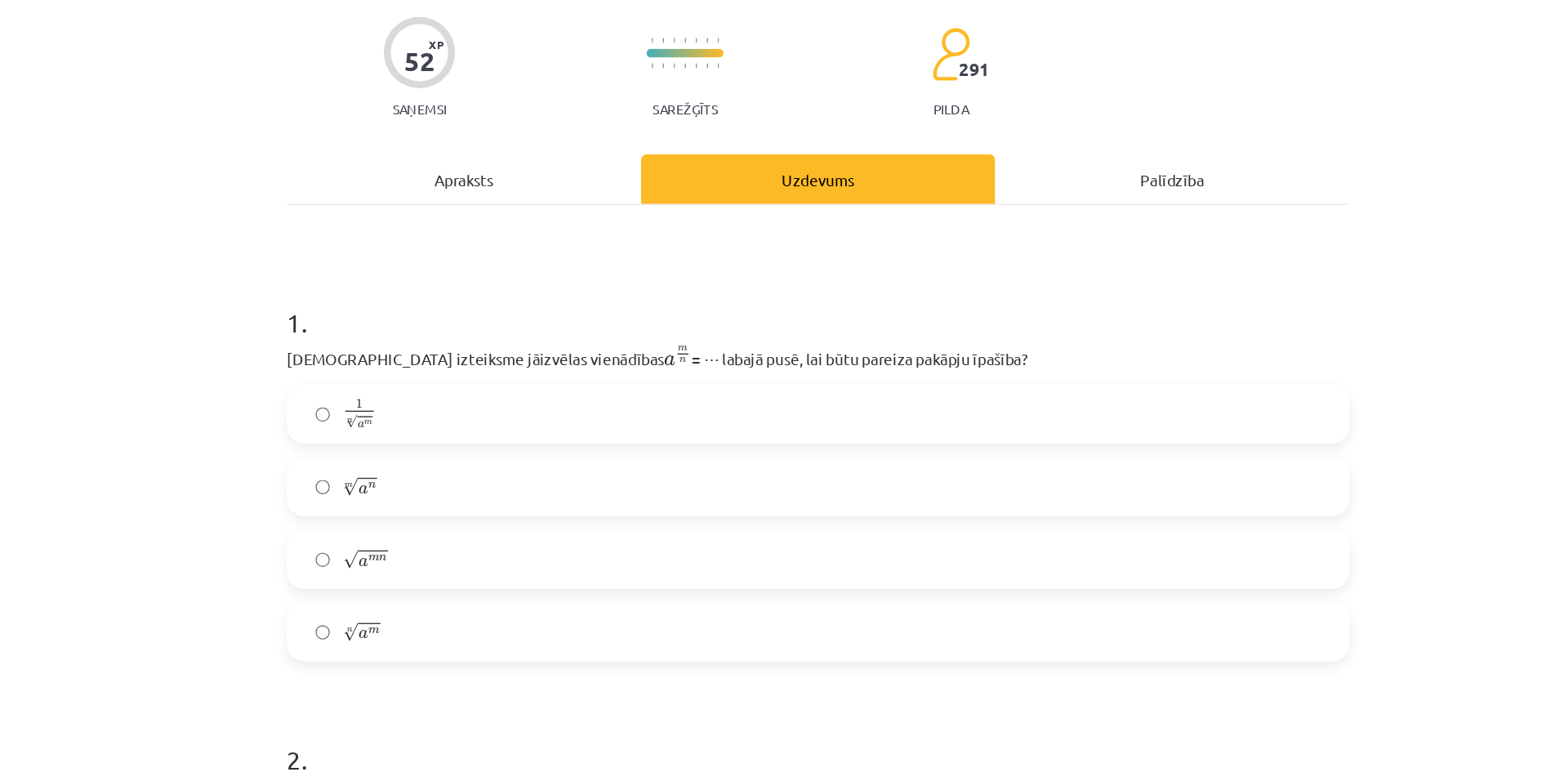
scroll to position [128, 0]
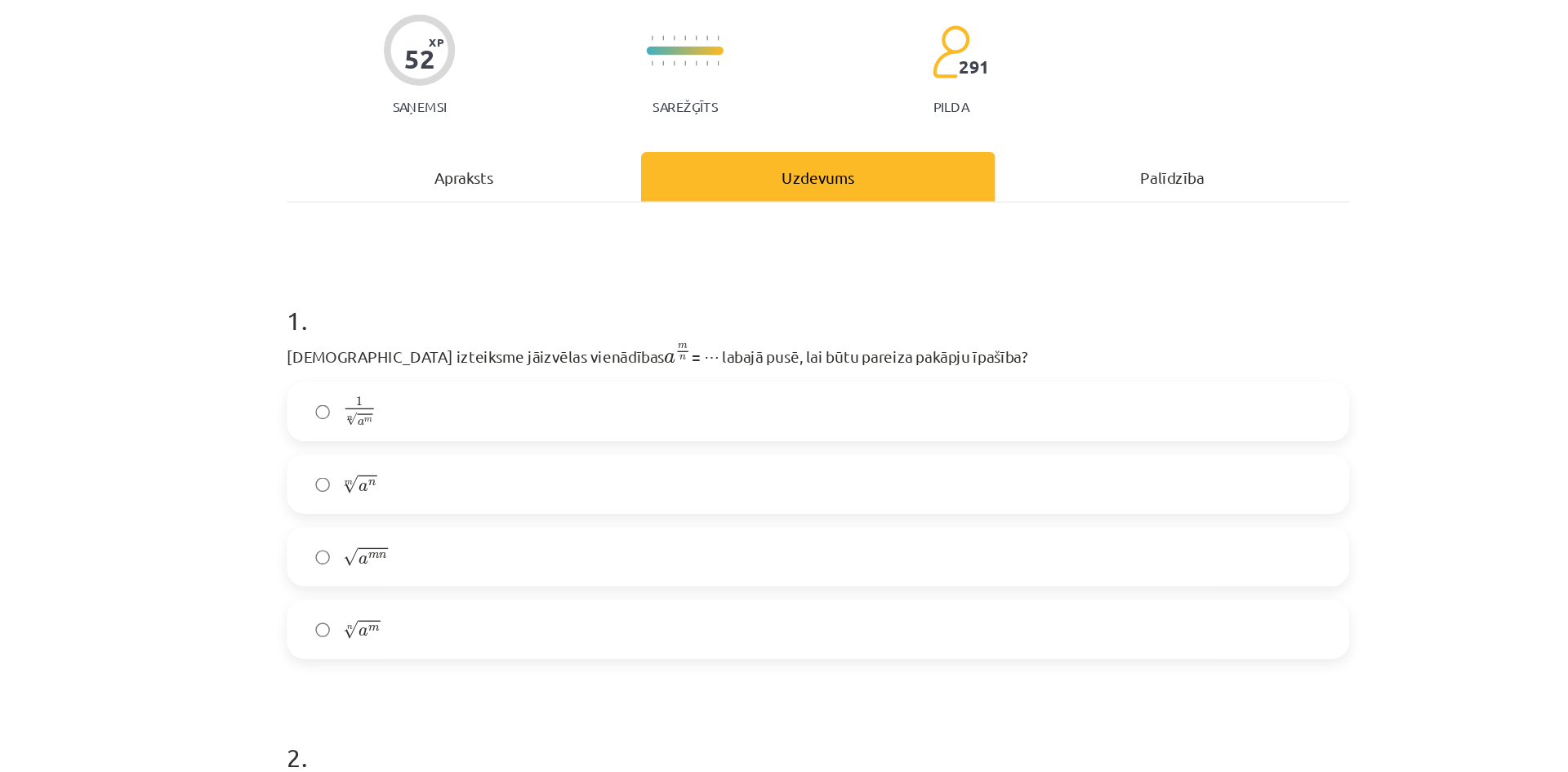
click at [743, 359] on label "m √ a n a n m" at bounding box center [784, 359] width 785 height 41
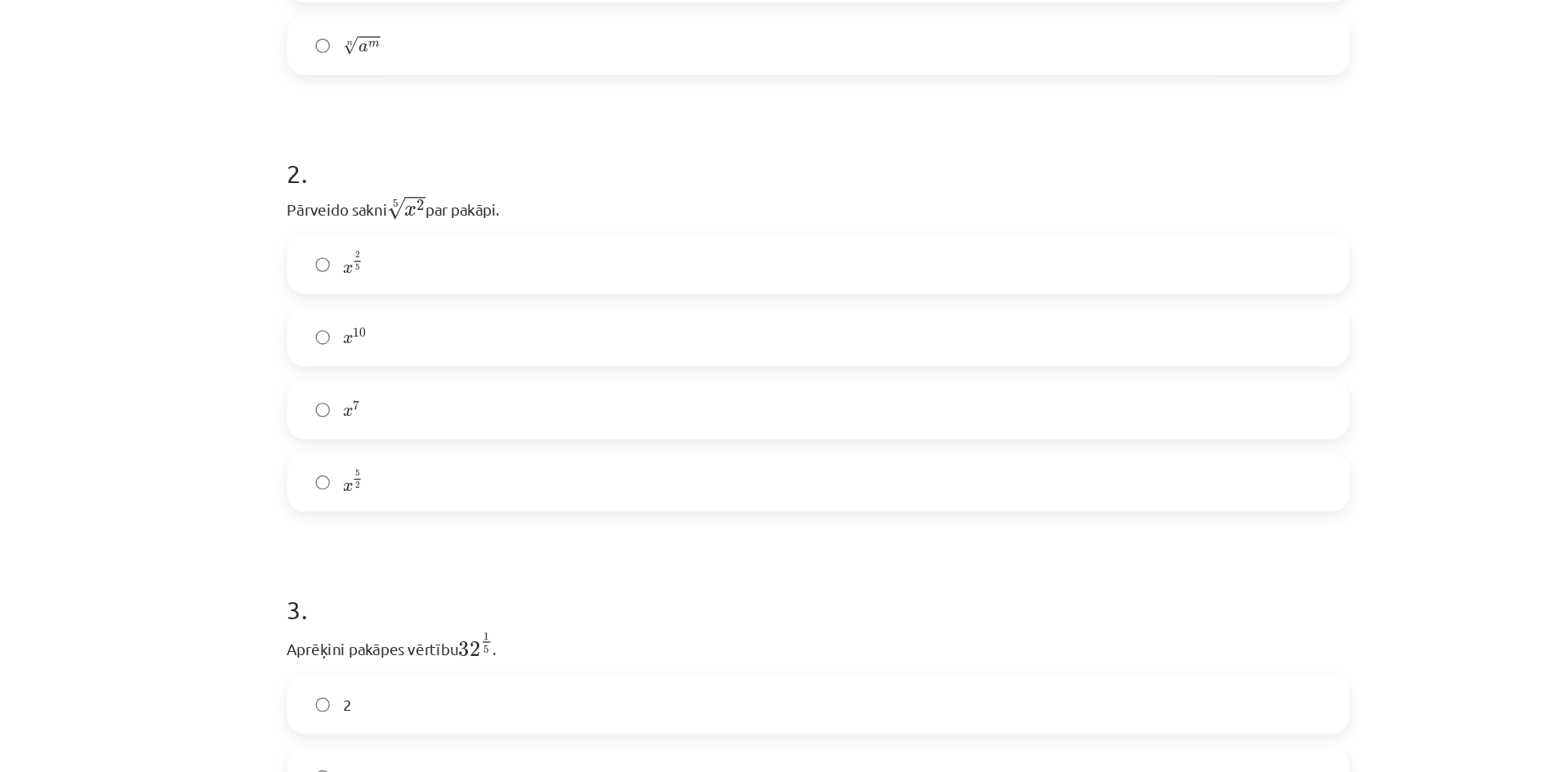
scroll to position [562, 0]
click at [672, 198] on label "x 2 5 x 2 5" at bounding box center [784, 195] width 785 height 41
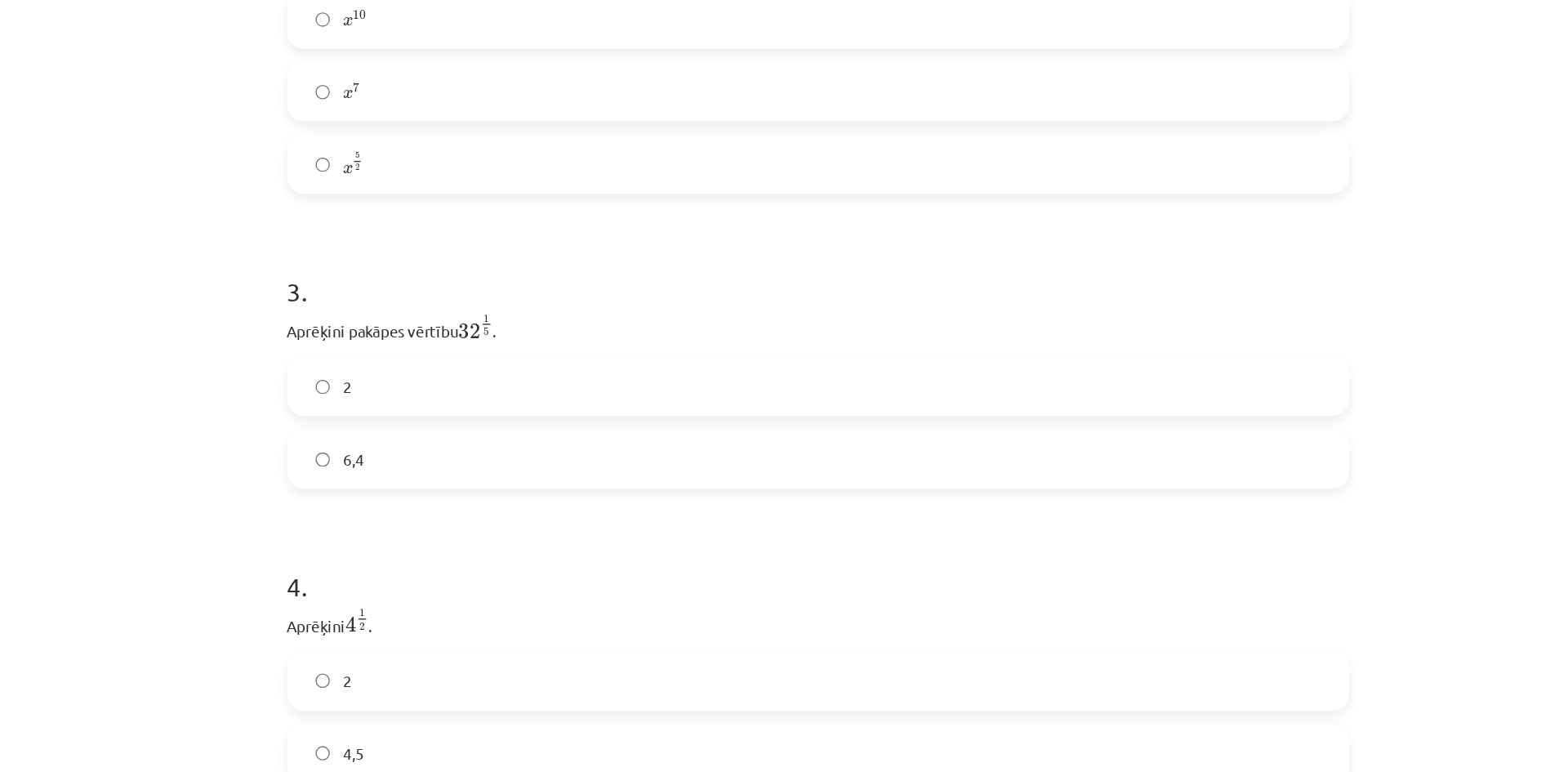
scroll to position [796, 0]
click at [601, 299] on label "2" at bounding box center [784, 287] width 785 height 41
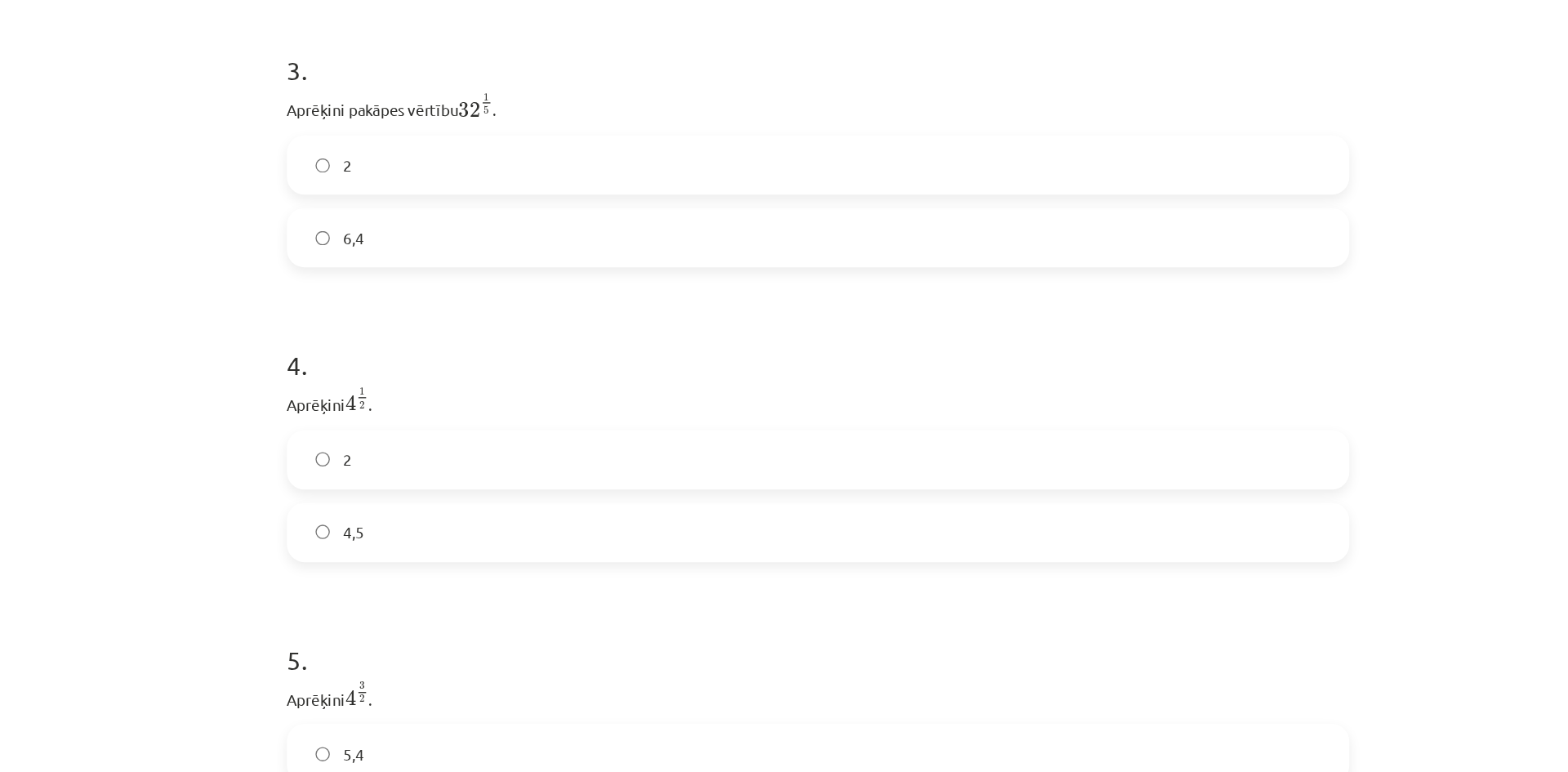
scroll to position [964, 0]
click at [605, 352] on label "2" at bounding box center [784, 338] width 785 height 41
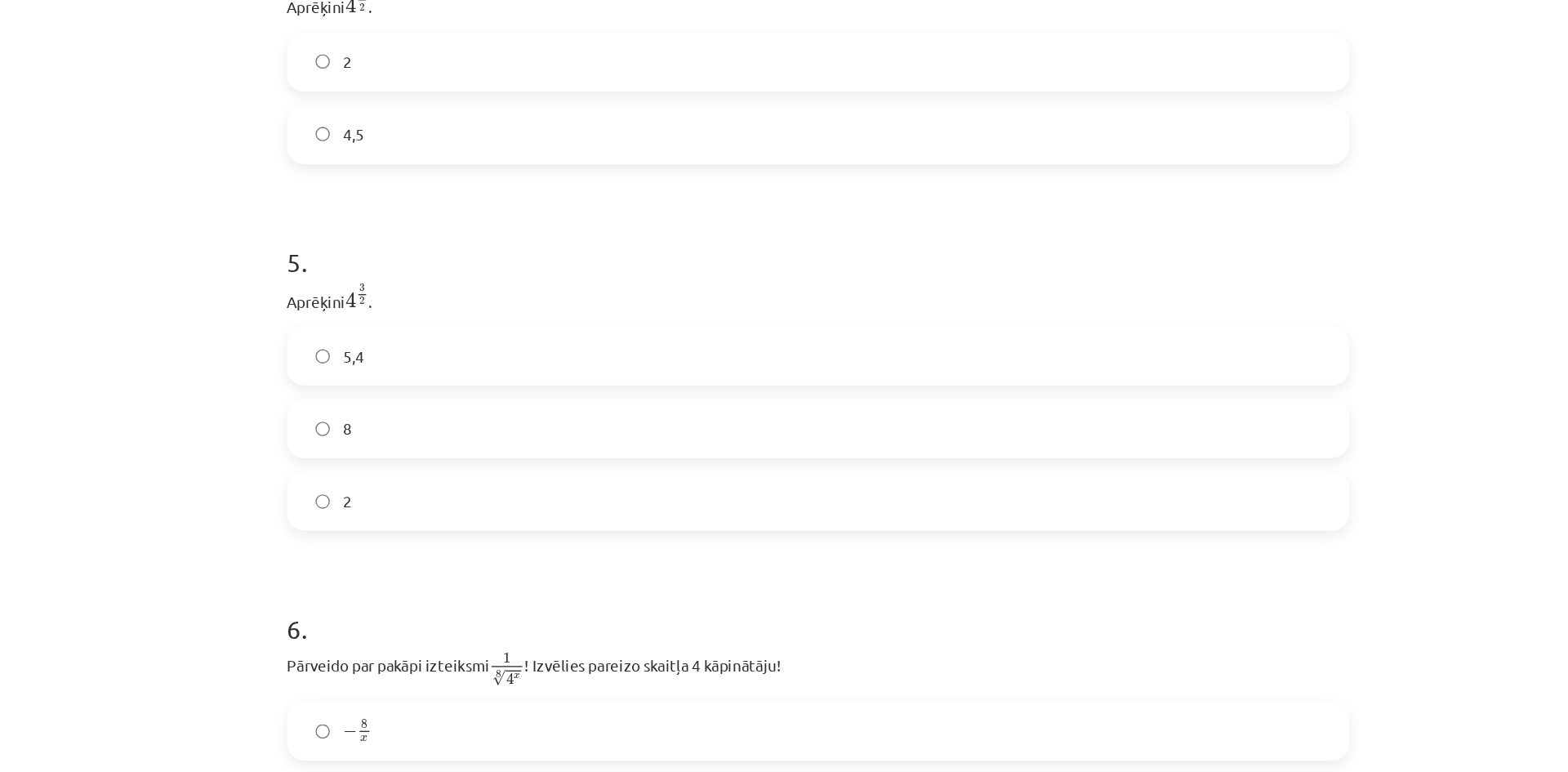
scroll to position [1257, 0]
click at [609, 313] on label "8" at bounding box center [784, 316] width 785 height 41
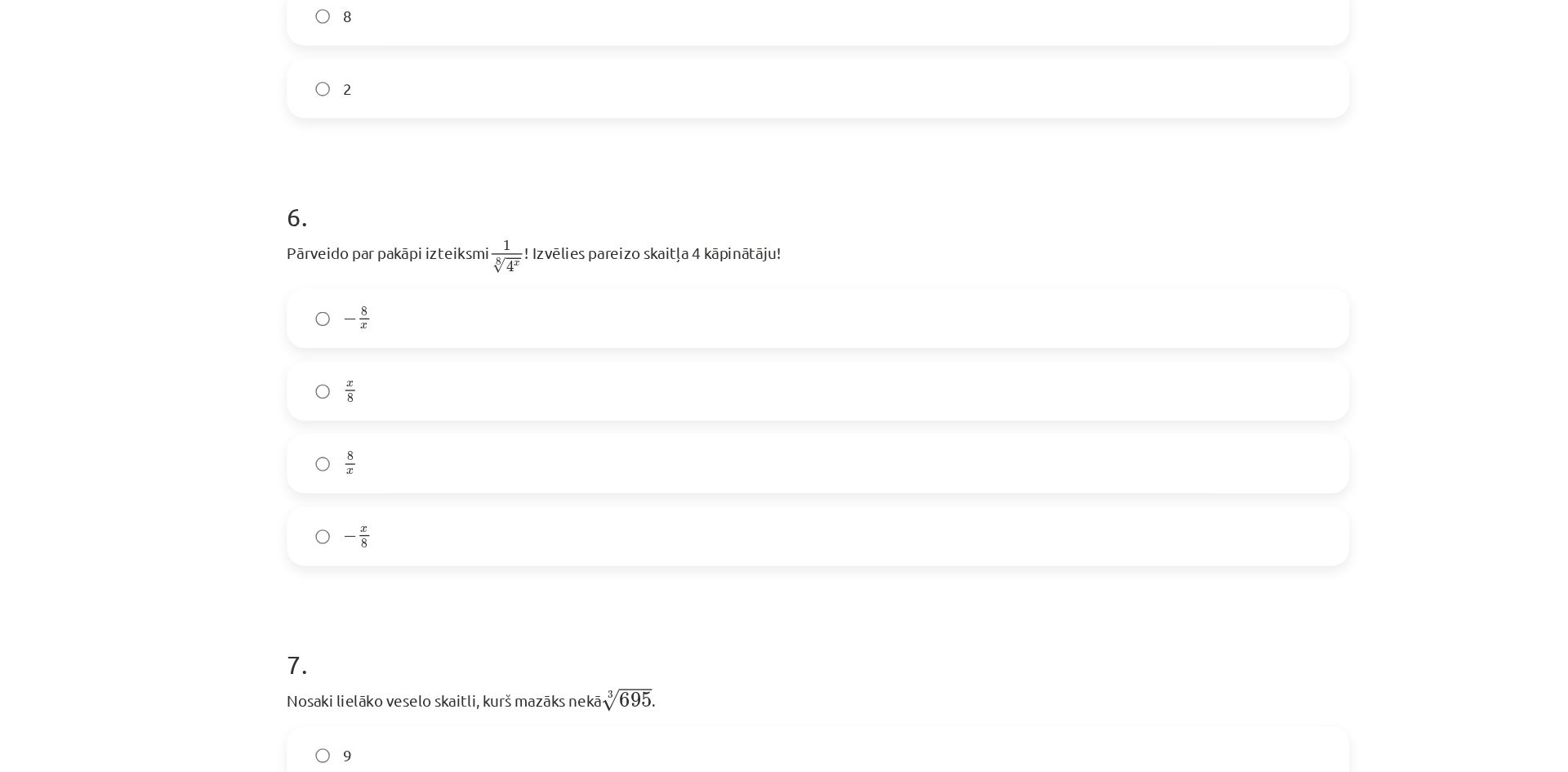
scroll to position [1564, 0]
click at [618, 396] on label "− x 8 − x 8" at bounding box center [784, 396] width 785 height 41
drag, startPoint x: 618, startPoint y: 396, endPoint x: 635, endPoint y: 208, distance: 188.8
click at [635, 208] on div "6 . Pārveido par pakāpi izteiksmi 1 8 √ 4 x 1 4 x 8 ! Izvēlies pareizo skaitļa …" at bounding box center [784, 268] width 789 height 300
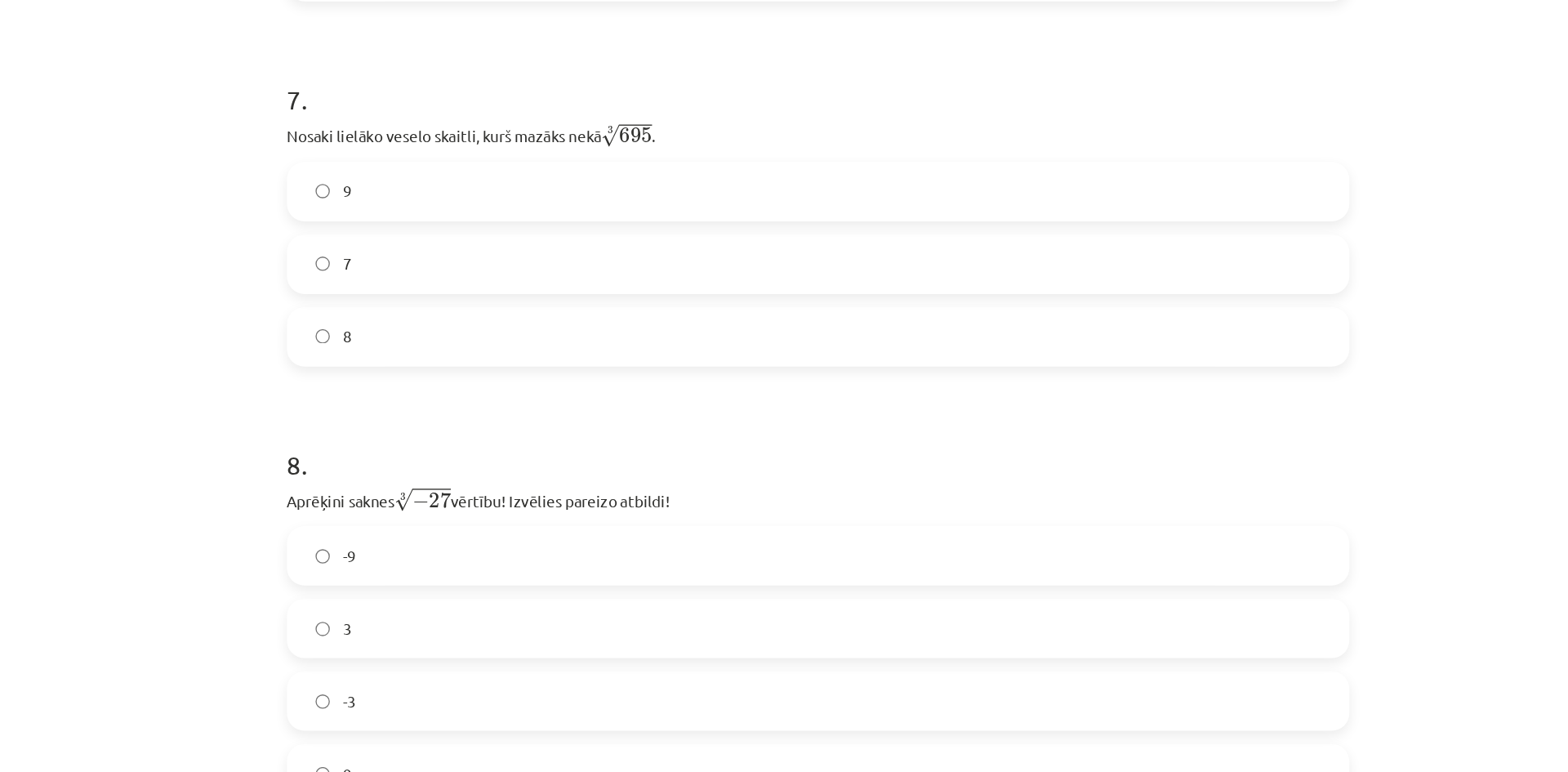
scroll to position [1983, 0]
click at [635, 208] on label "7" at bounding box center [784, 195] width 785 height 41
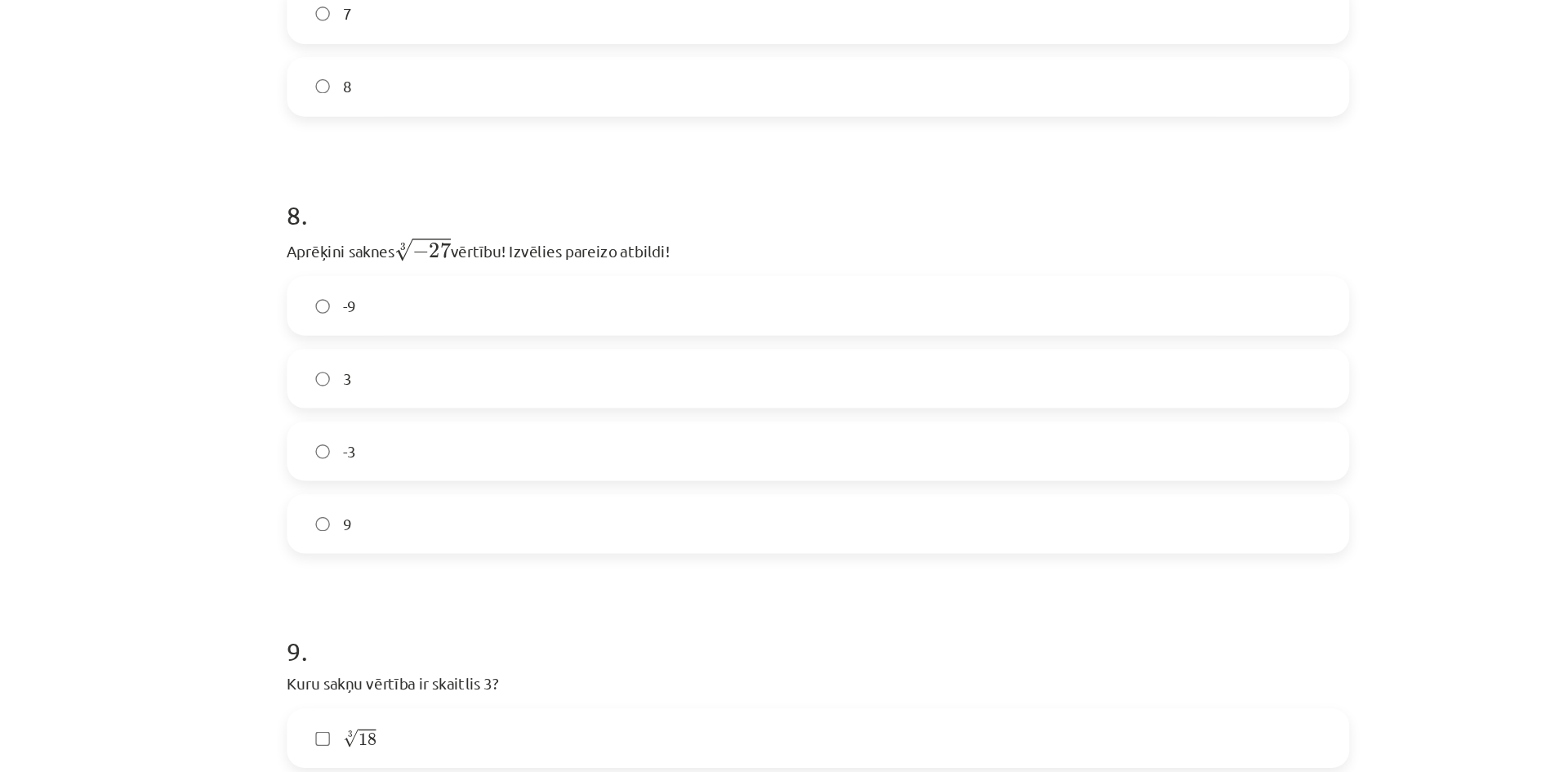
scroll to position [2168, 0]
click at [606, 344] on label "-3" at bounding box center [784, 333] width 785 height 41
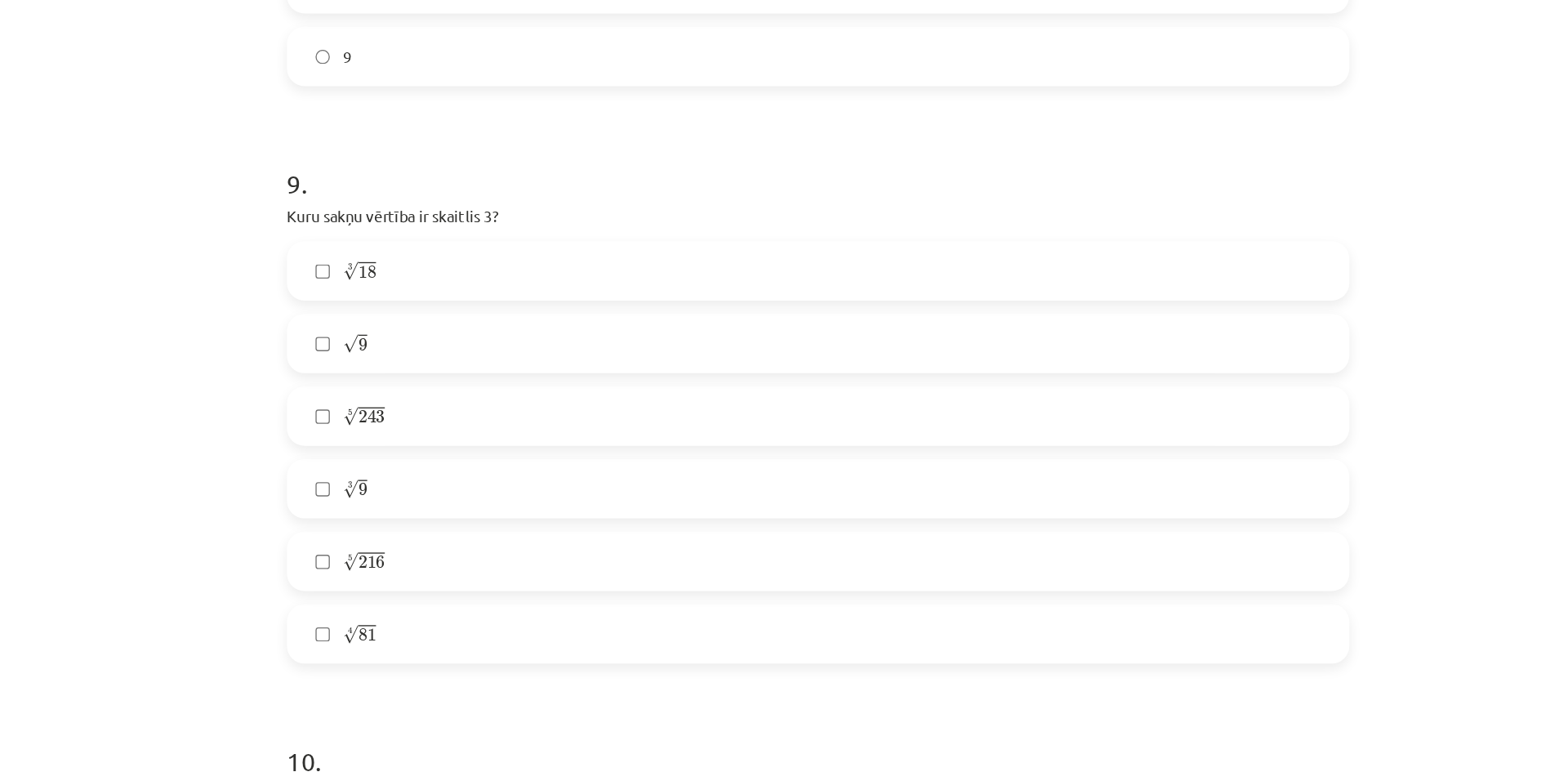
scroll to position [2524, 0]
click at [594, 251] on label "√ 9 9" at bounding box center [784, 245] width 785 height 41
click at [554, 473] on label "4 √ 81 81 4" at bounding box center [784, 460] width 785 height 41
click at [545, 316] on label "5 √ 243 243 5" at bounding box center [784, 299] width 785 height 41
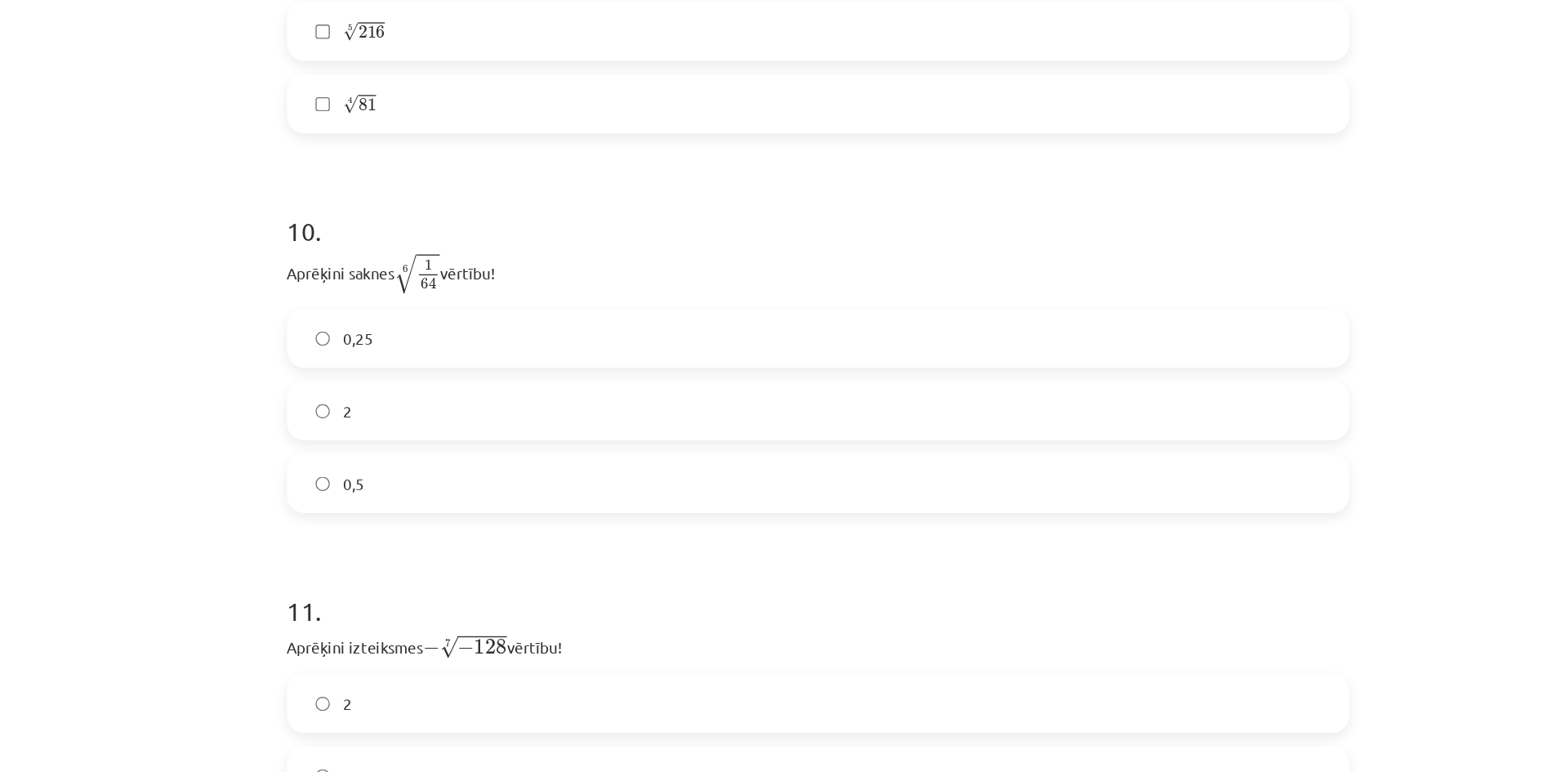
scroll to position [2909, 0]
click at [554, 356] on label "0,5" at bounding box center [784, 357] width 785 height 41
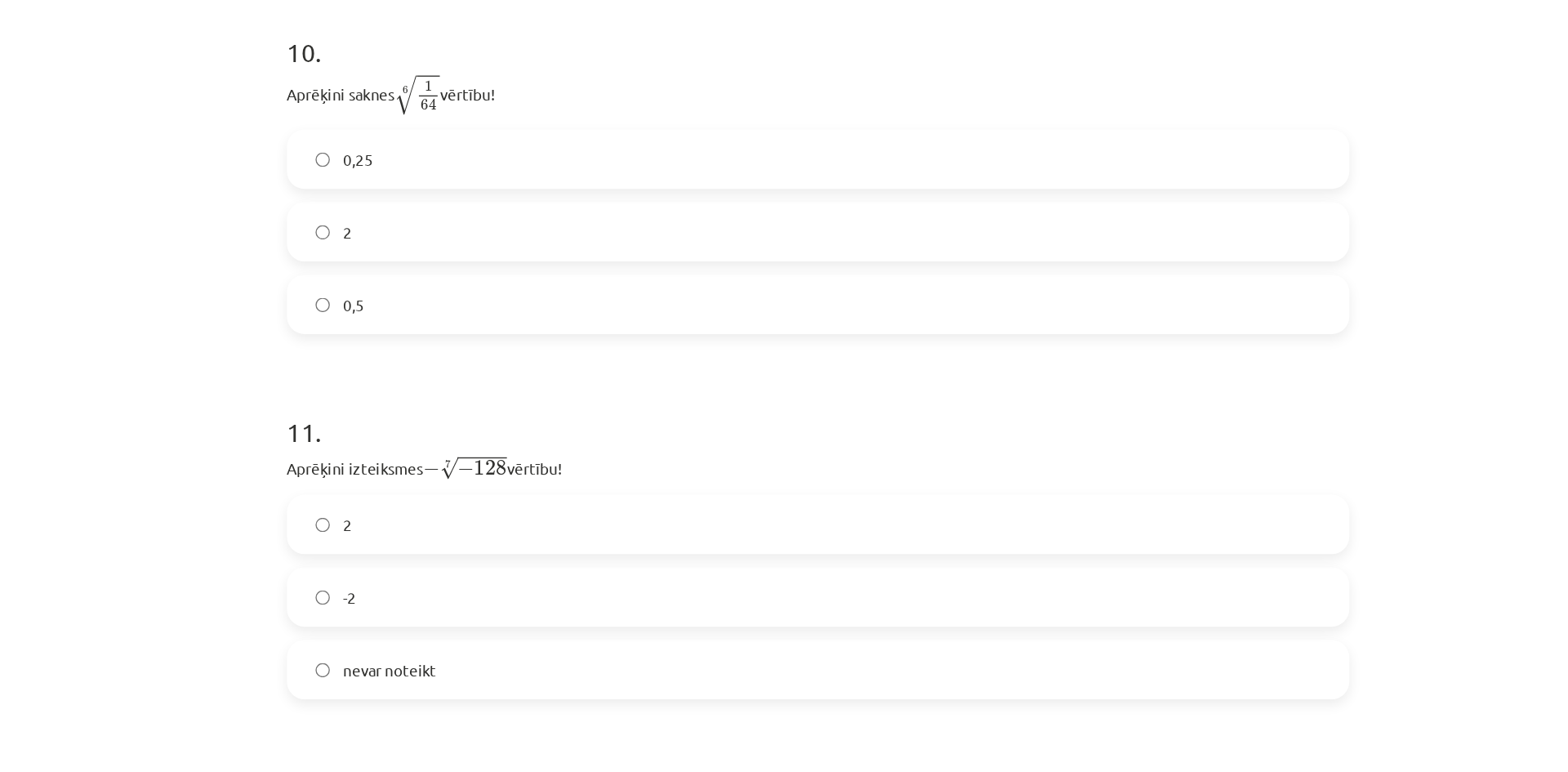
scroll to position [3054, 0]
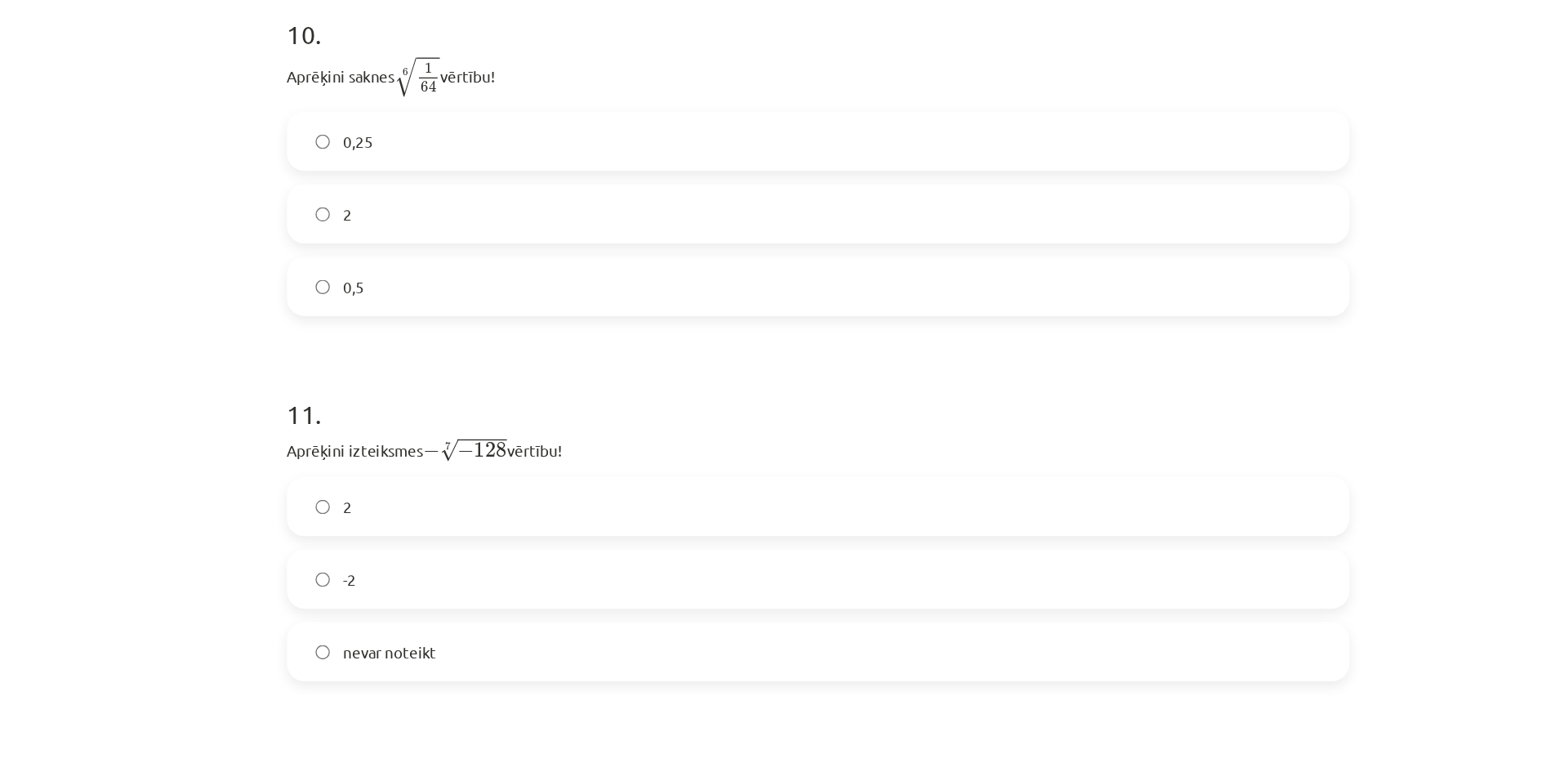
click at [550, 374] on label "2" at bounding box center [784, 375] width 785 height 41
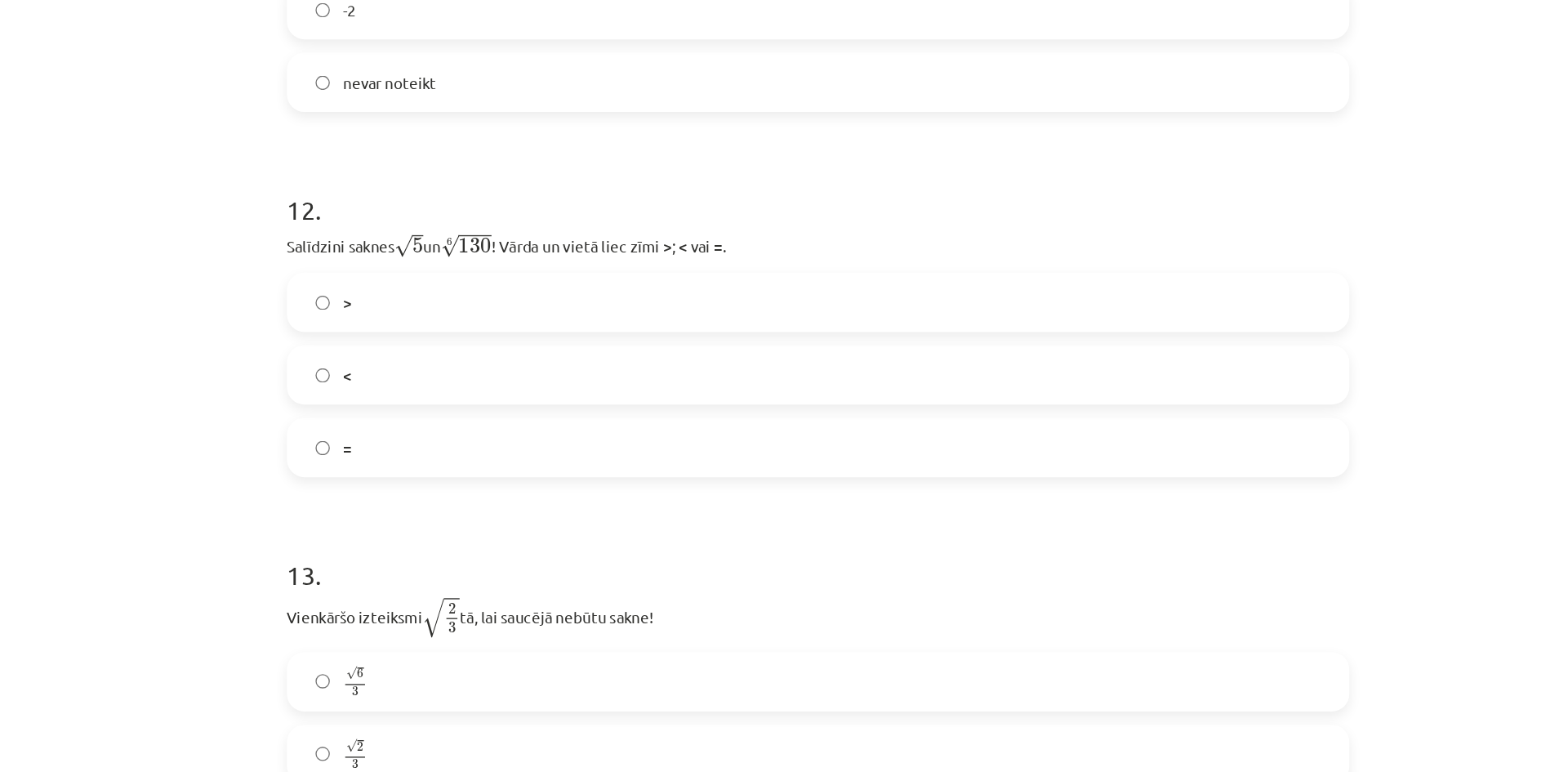
scroll to position [3475, 0]
click at [560, 278] on label "<" at bounding box center [784, 279] width 785 height 41
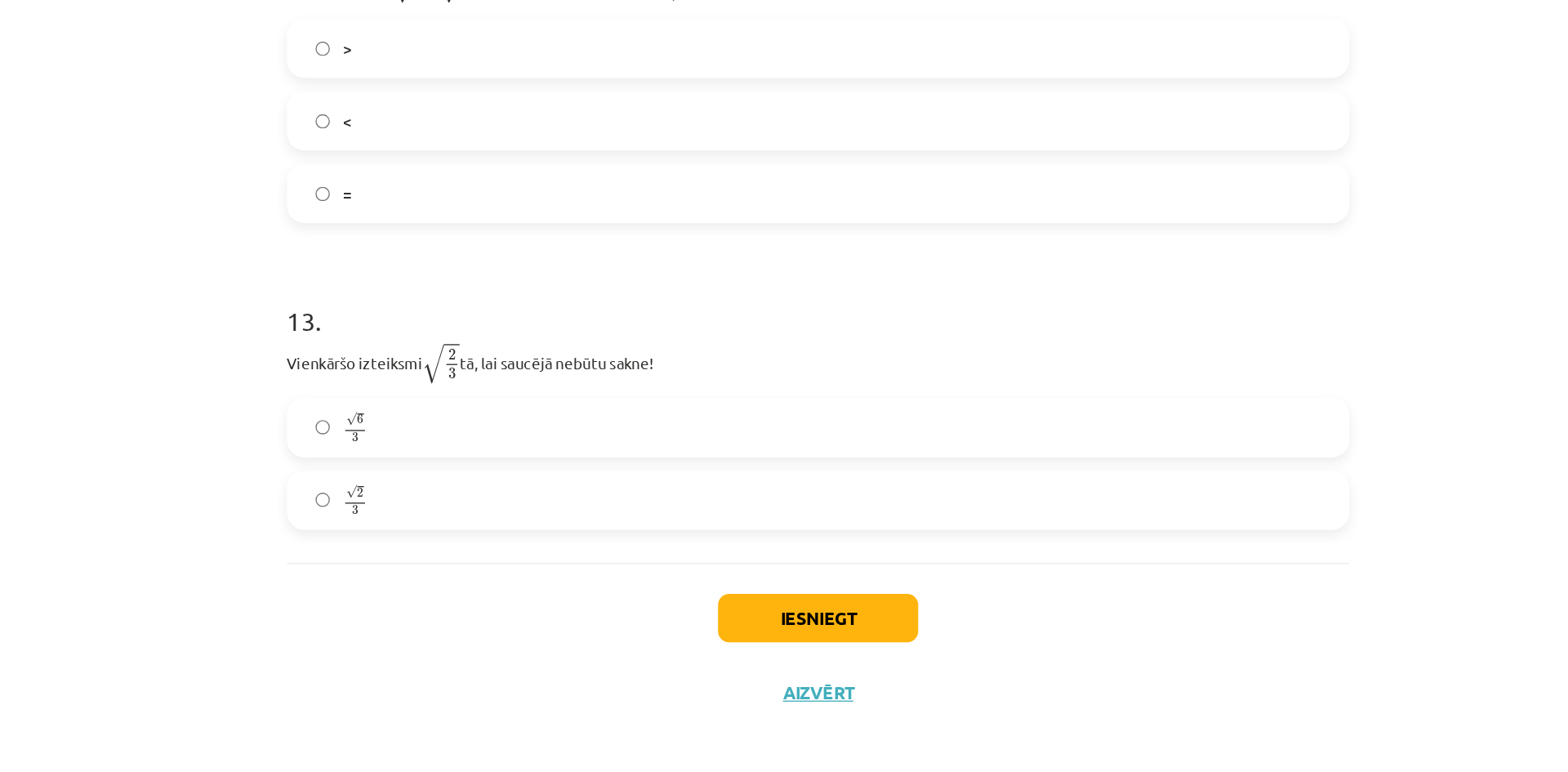
click at [555, 512] on label "√ 6 3 6 3" at bounding box center [784, 505] width 785 height 41
click at [732, 647] on button "Iesniegt" at bounding box center [784, 647] width 149 height 36
click at [734, 648] on button "Iesniegt" at bounding box center [784, 647] width 149 height 36
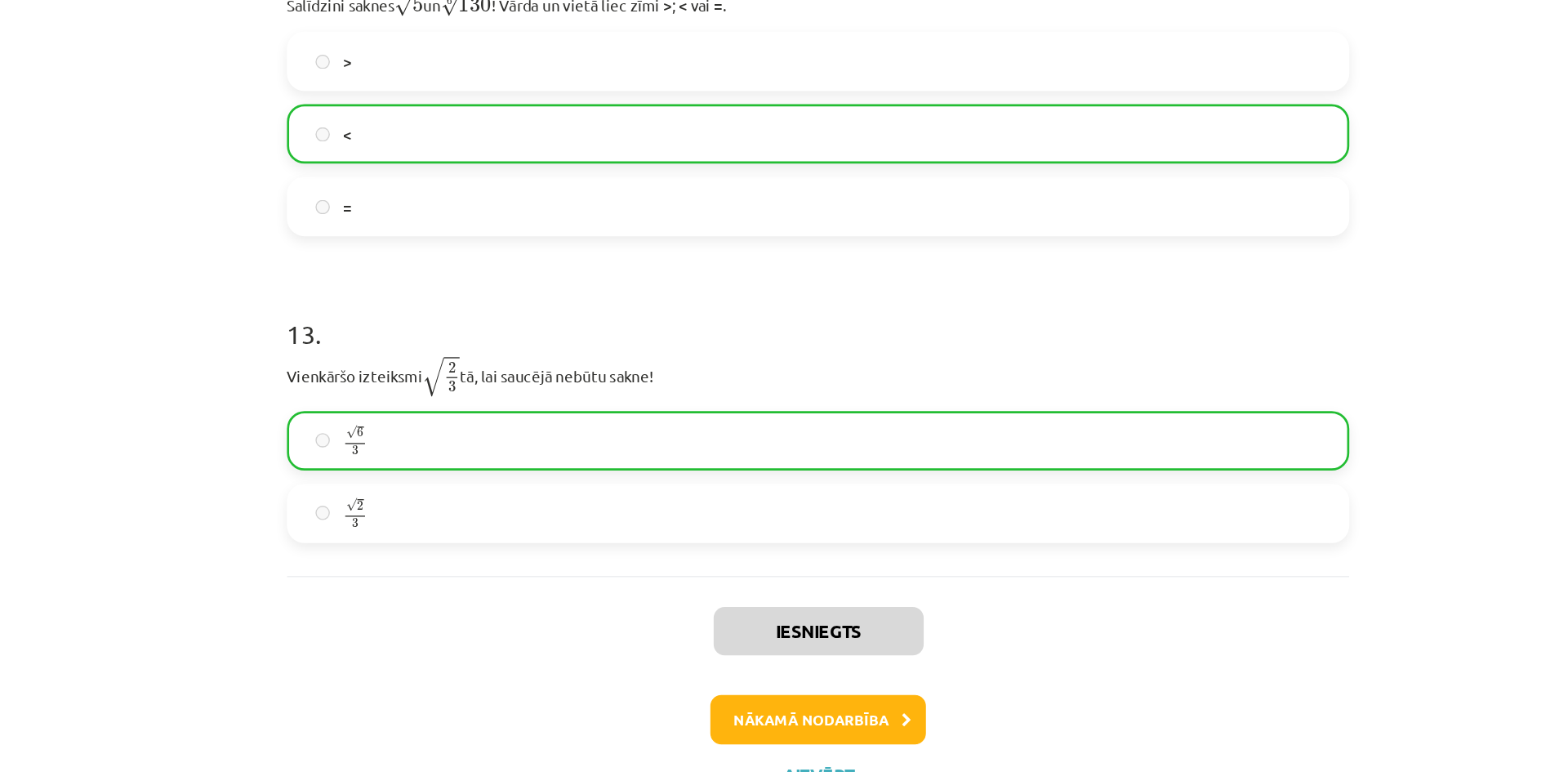
scroll to position [3529, 0]
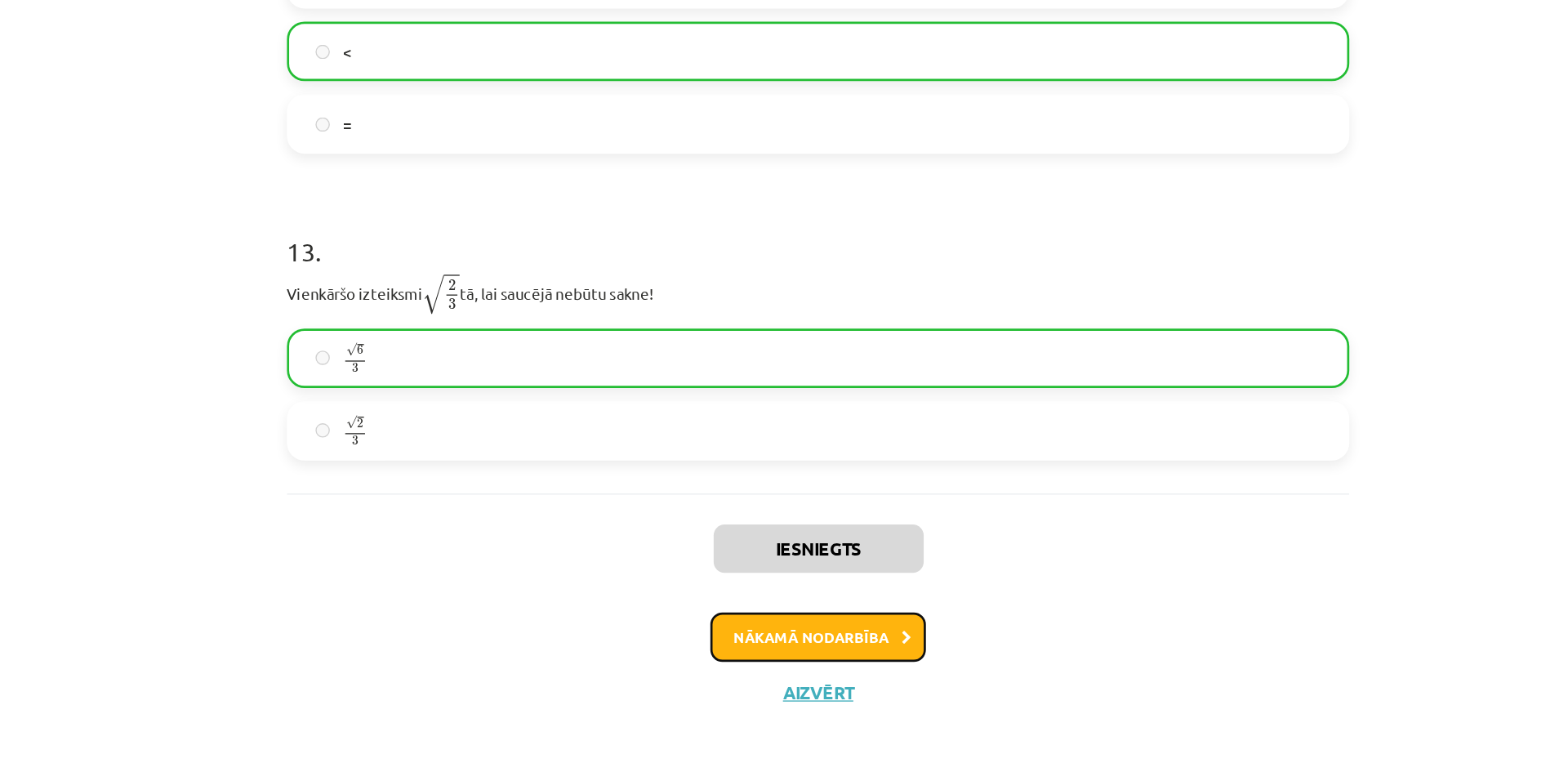
click at [753, 665] on button "Nākamā nodarbība" at bounding box center [784, 662] width 160 height 37
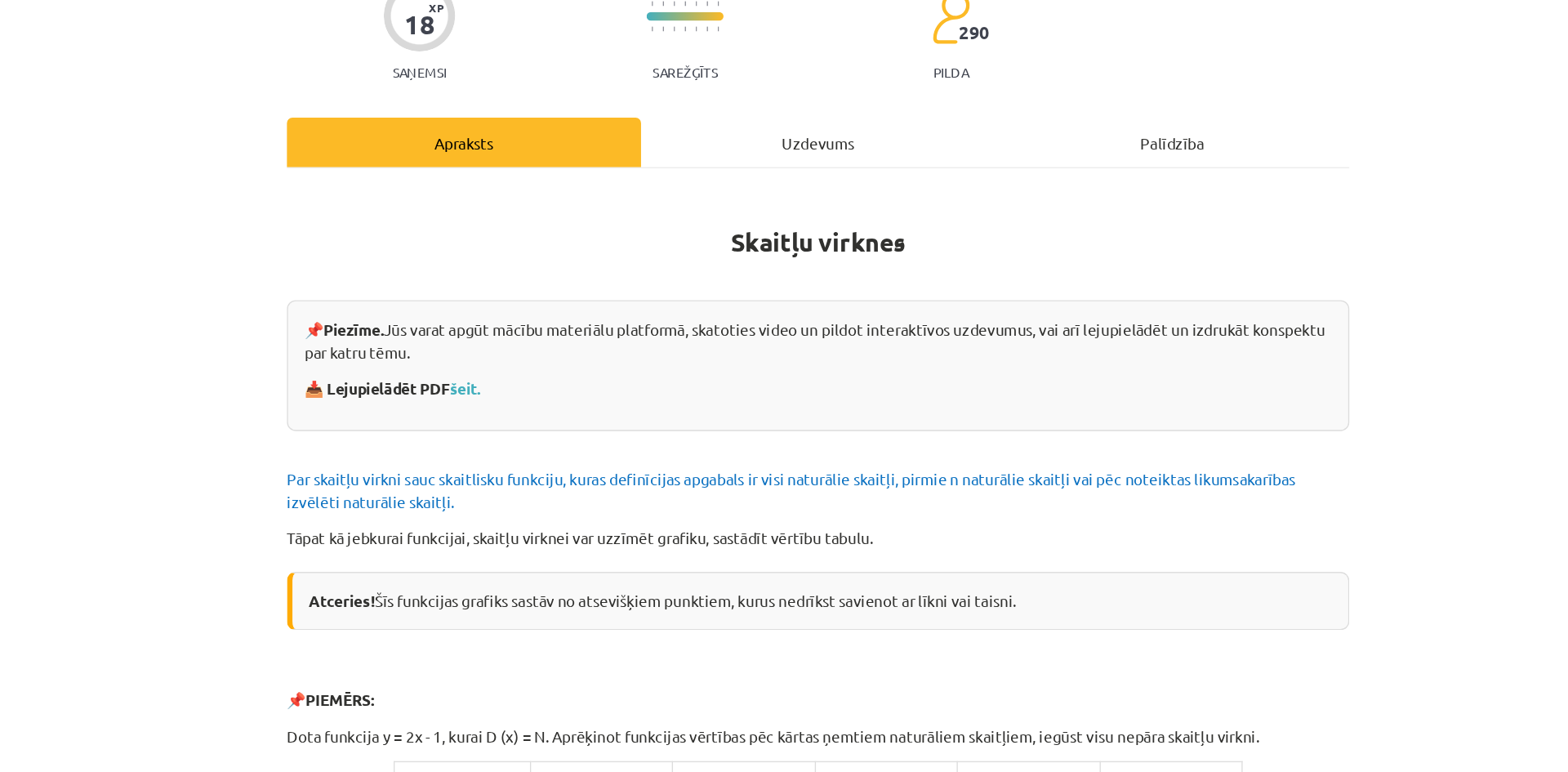
scroll to position [148, 0]
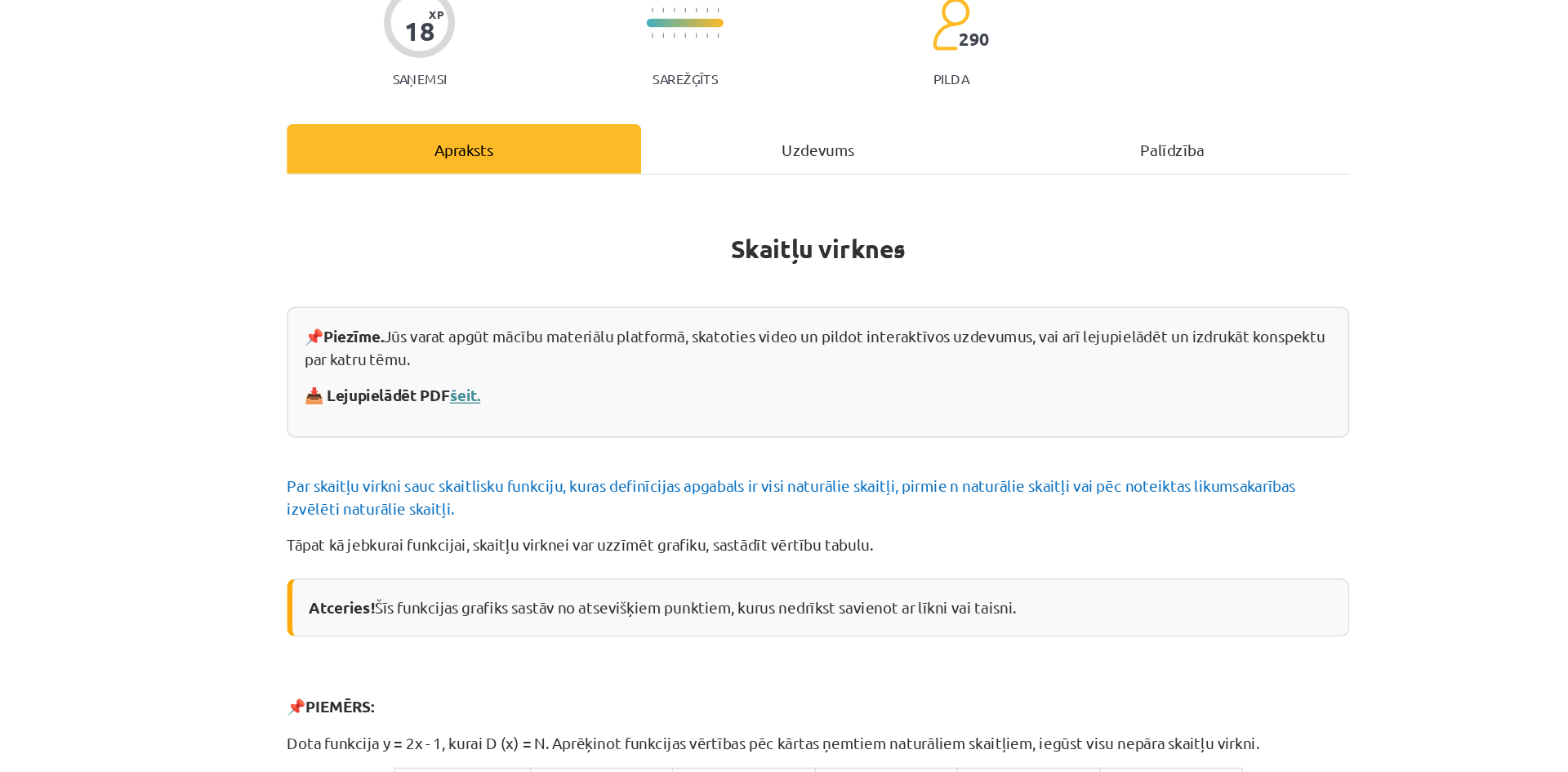
click at [525, 289] on link "šeit." at bounding box center [522, 292] width 23 height 14
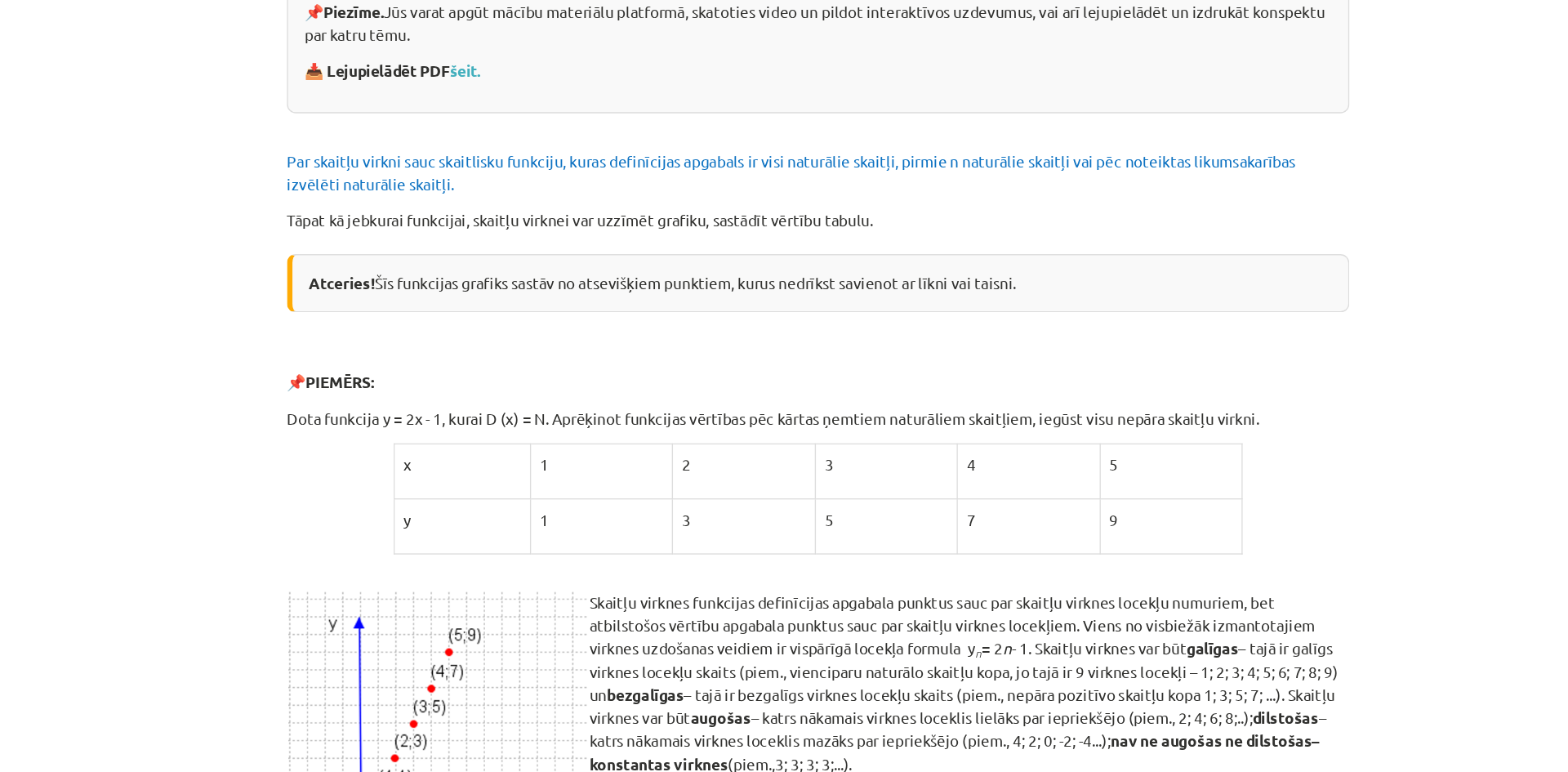
scroll to position [387, 0]
click at [325, 393] on div "Mācību tēma: Matemātikas i - 12. klases 1. ieskaites mācību materiāls (ab) #5 📝…" at bounding box center [784, 386] width 1568 height 772
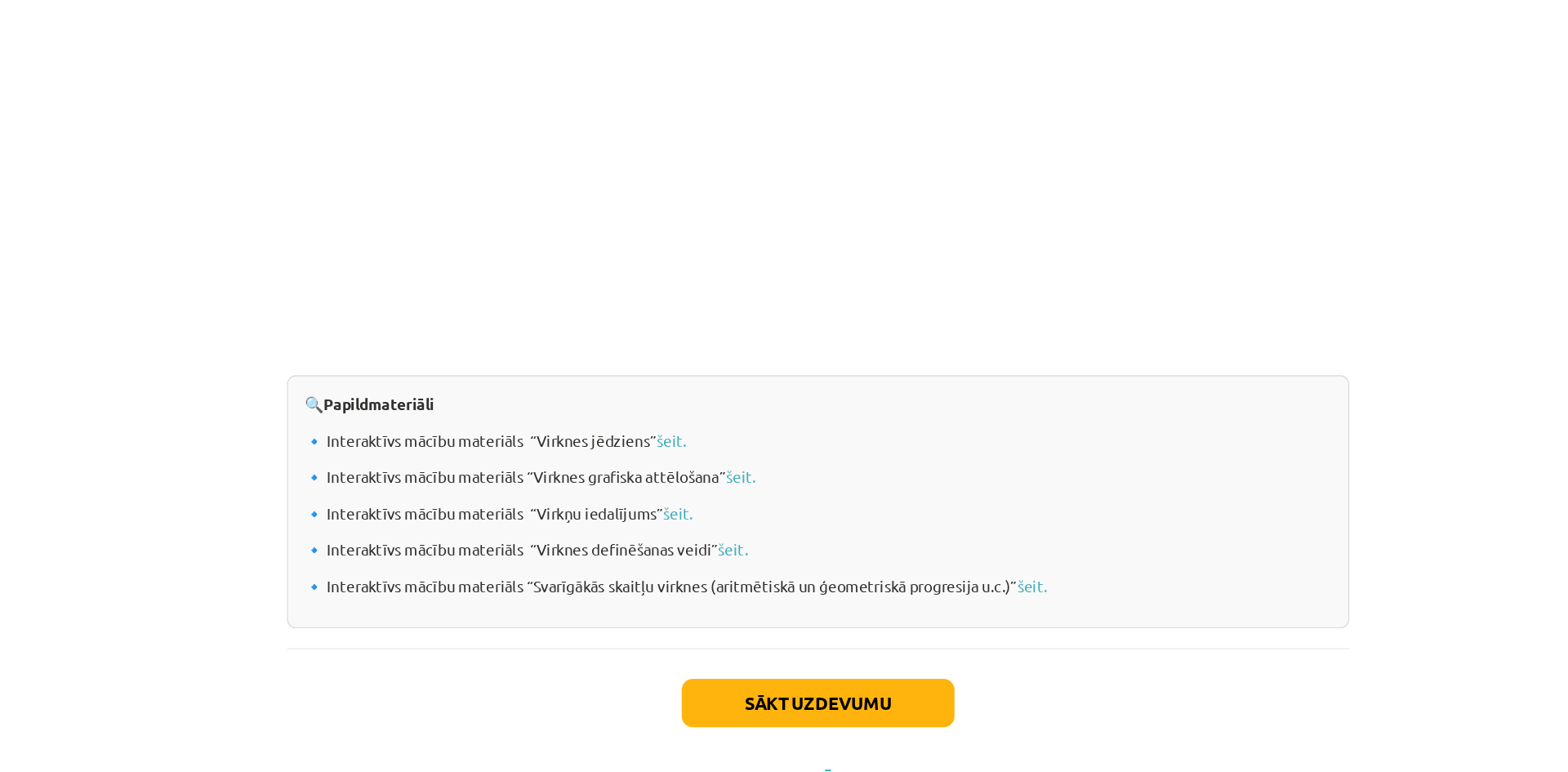
scroll to position [0, 0]
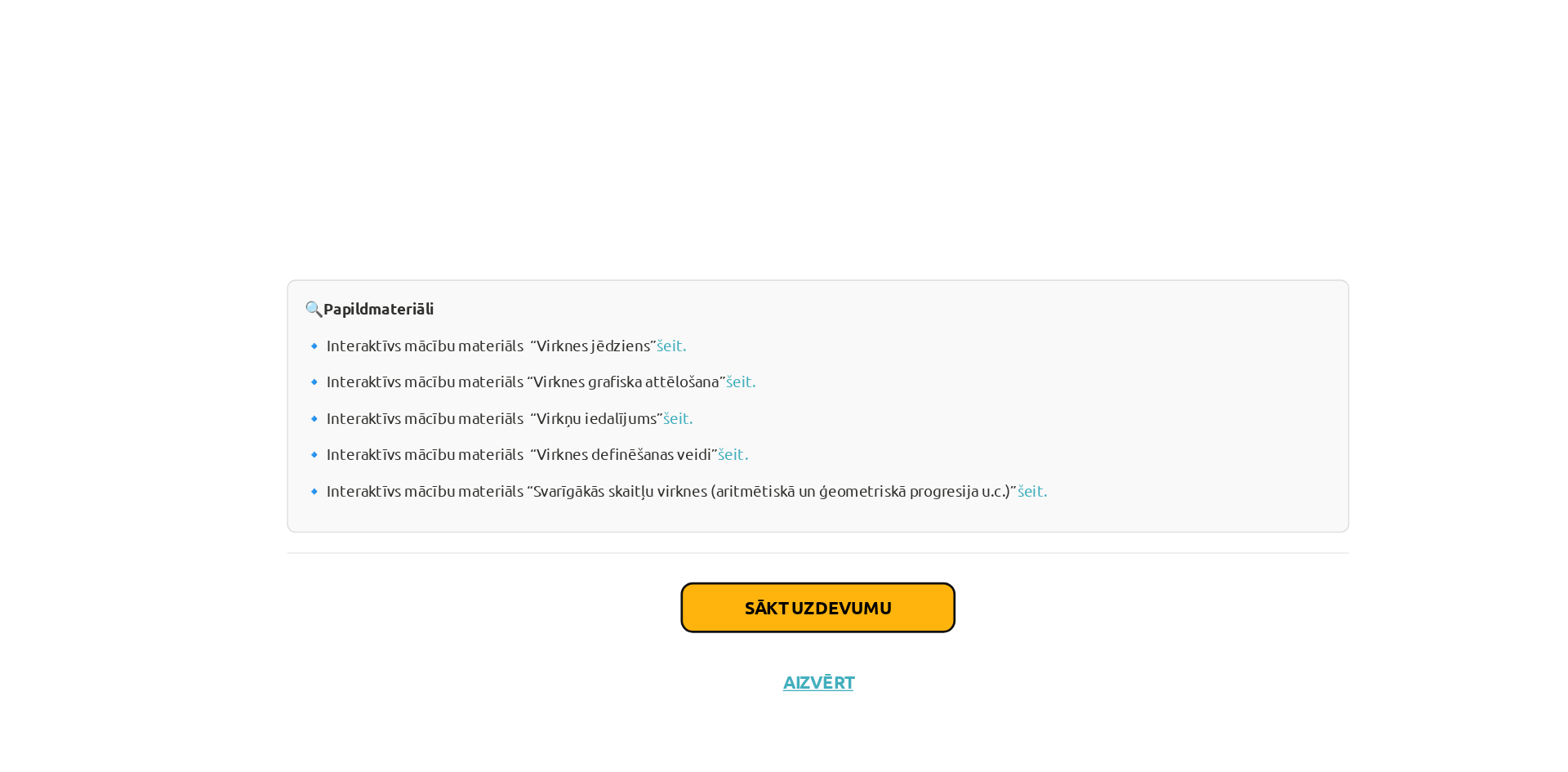
click at [710, 652] on button "Sākt uzdevumu" at bounding box center [784, 649] width 203 height 36
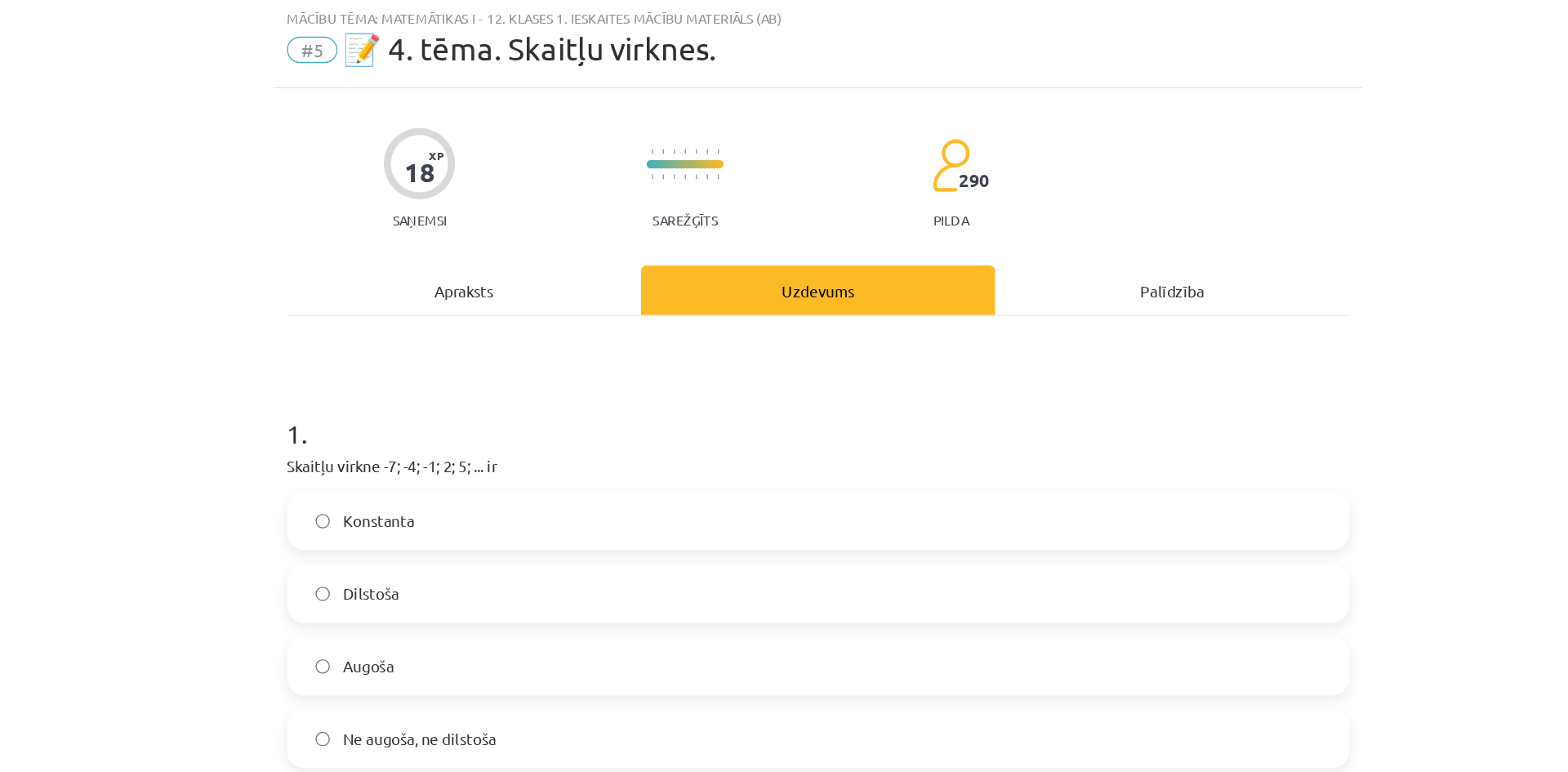
scroll to position [41, 0]
click at [547, 520] on div "Konstanta [PERSON_NAME] Ne augoša, ne dilstoša" at bounding box center [784, 469] width 789 height 206
click at [549, 505] on label "Augoša" at bounding box center [784, 496] width 785 height 41
click at [553, 387] on label "Konstanta" at bounding box center [784, 388] width 785 height 41
click at [506, 210] on div "Apraksts" at bounding box center [521, 217] width 263 height 37
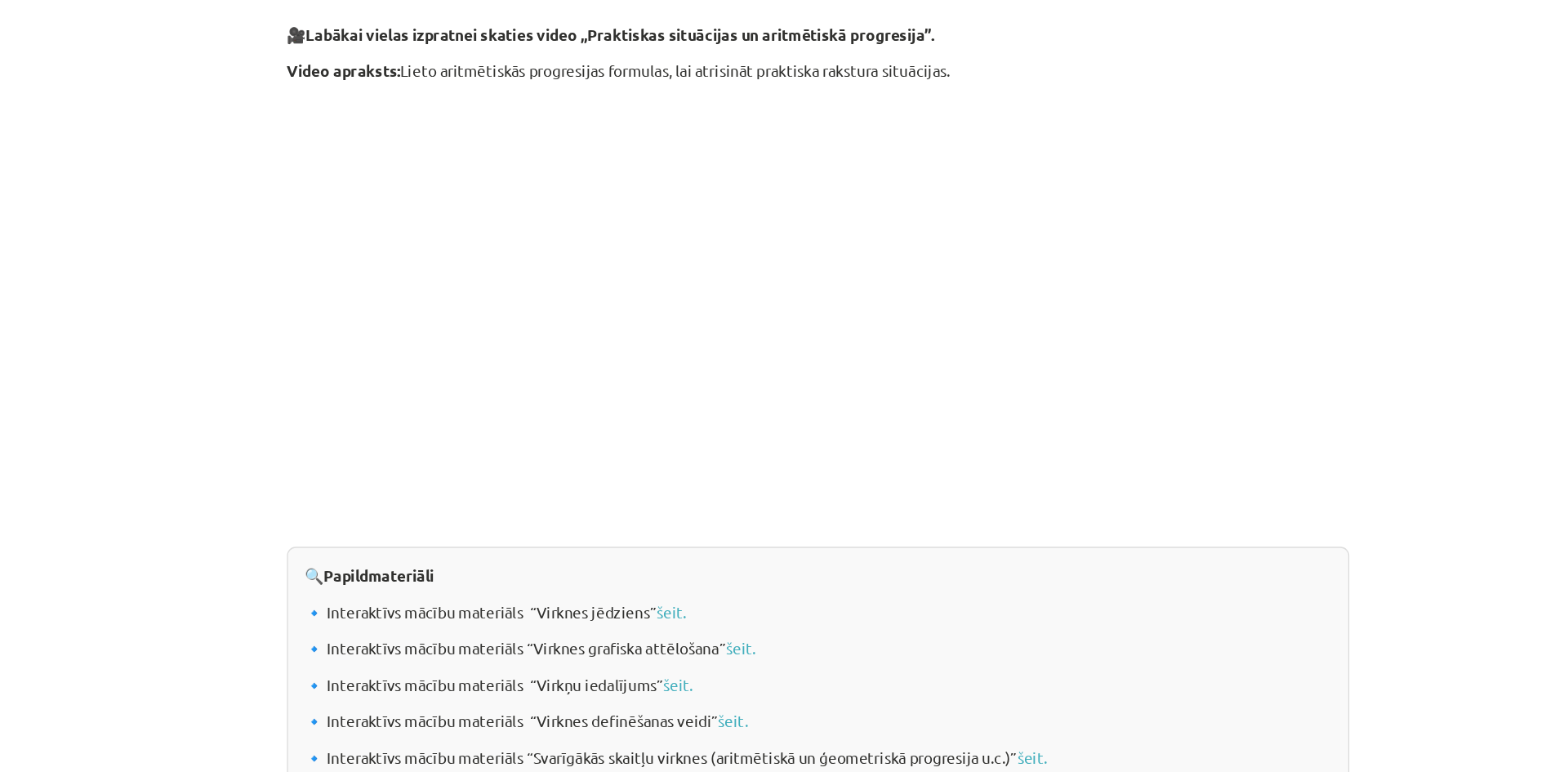
scroll to position [0, 0]
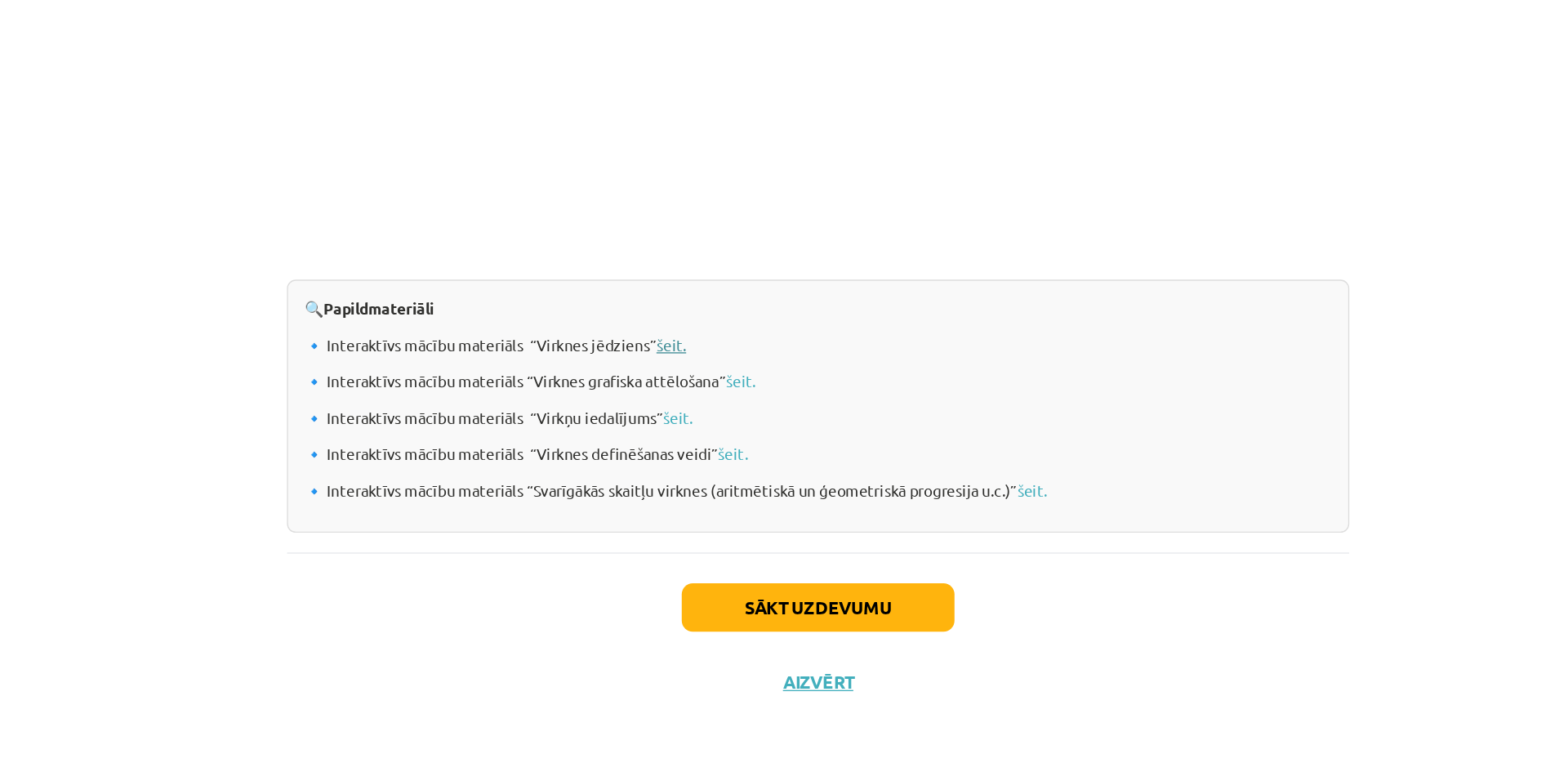
click at [672, 449] on link "šeit." at bounding box center [674, 453] width 22 height 14
click at [765, 643] on button "Sākt uzdevumu" at bounding box center [784, 649] width 203 height 36
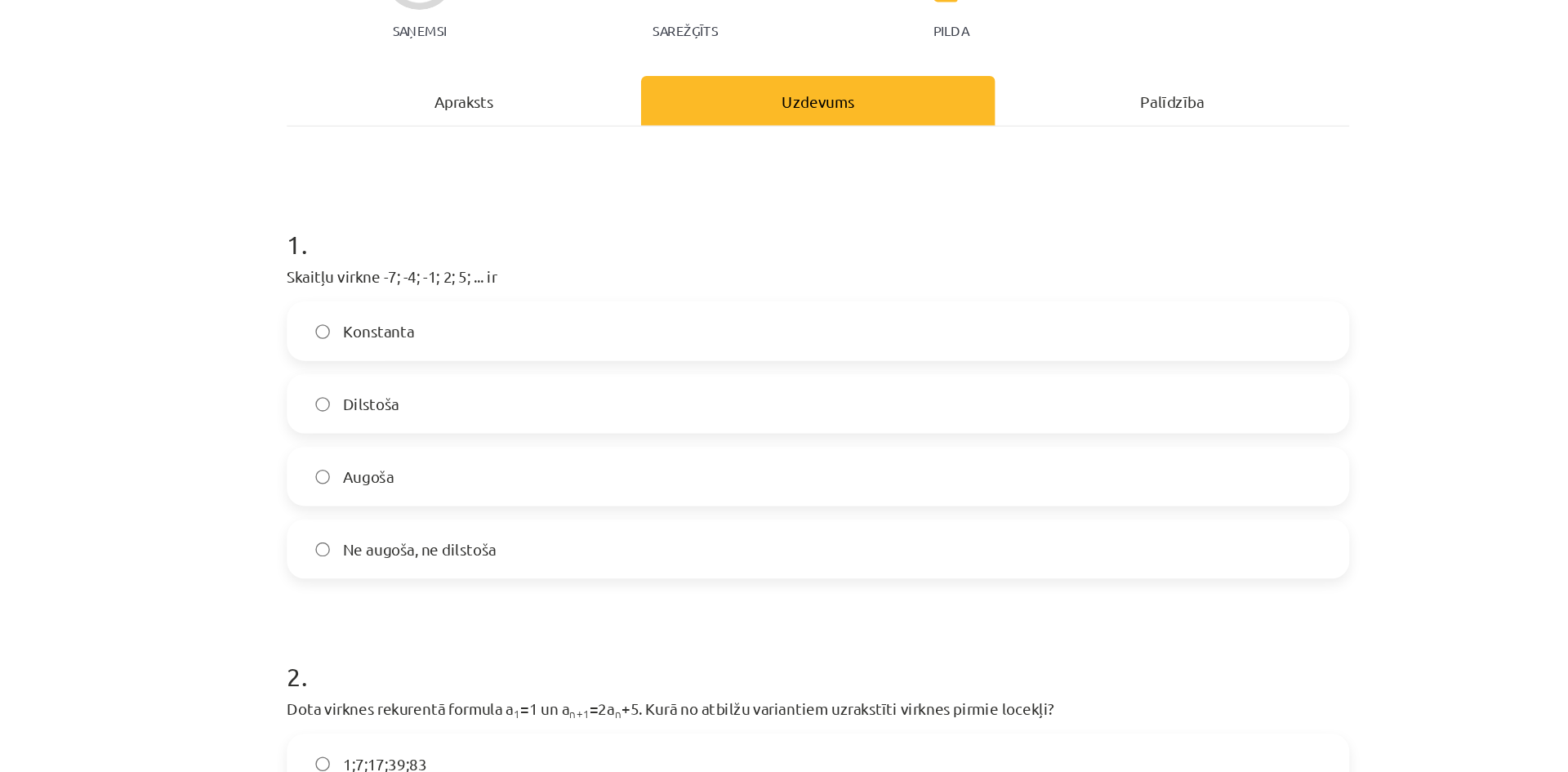
scroll to position [184, 0]
click at [370, 201] on div "Mācību tēma: Matemātikas i - 12. klases 1. ieskaites mācību materiāls (ab) #5 📝…" at bounding box center [784, 386] width 1568 height 772
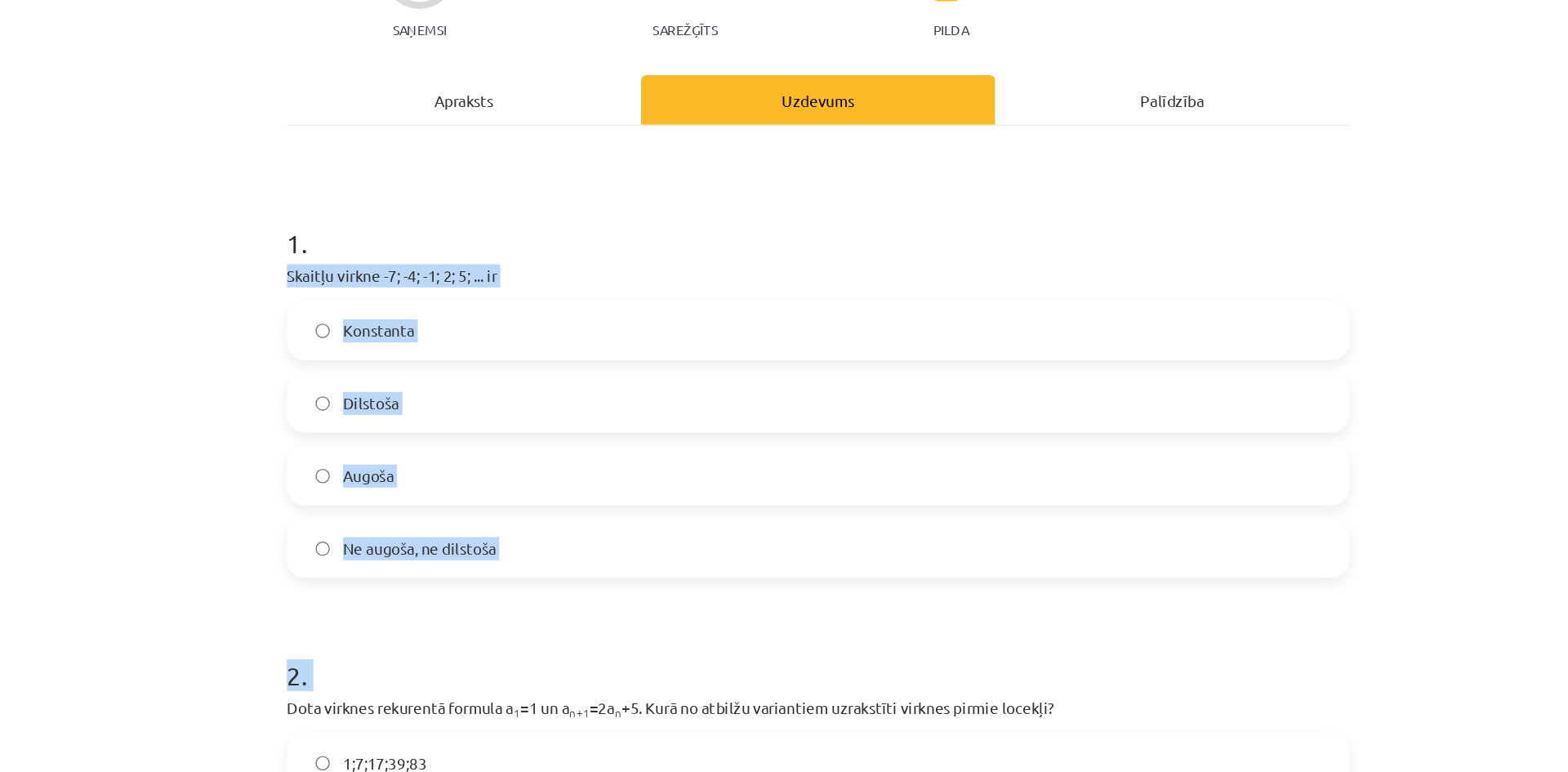
drag, startPoint x: 370, startPoint y: 201, endPoint x: 569, endPoint y: 434, distance: 306.4
click at [569, 434] on div "Mācību tēma: Matemātikas i - 12. klases 1. ieskaites mācību materiāls (ab) #5 📝…" at bounding box center [784, 386] width 1568 height 772
copy form "Skaitļu virkne -7; -4; -1; 2; 5; ... ir Konstanta Dilstoša Augoša Ne augoša, ne…"
click at [545, 346] on label "Augoša" at bounding box center [784, 353] width 785 height 41
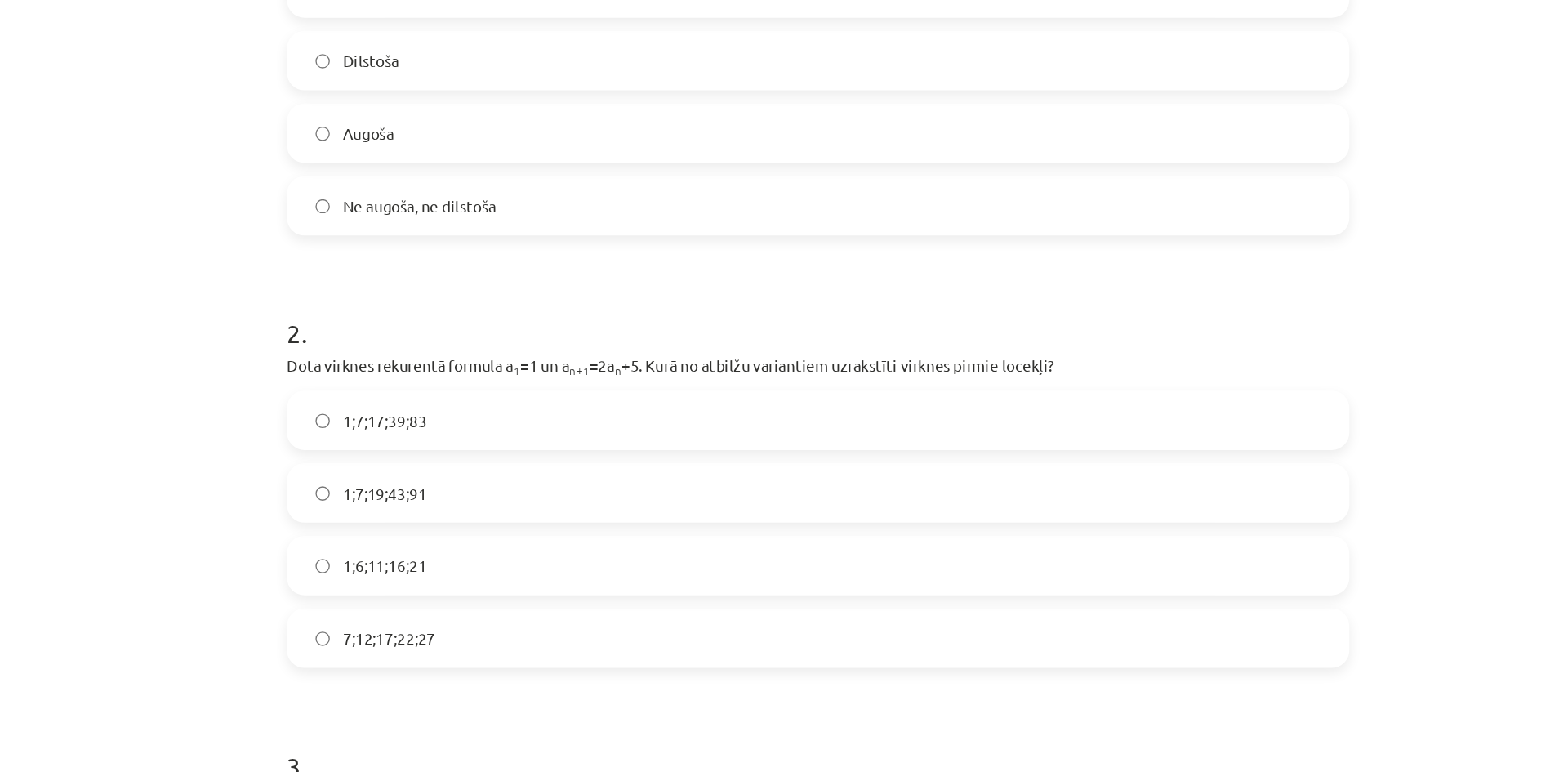
scroll to position [445, 0]
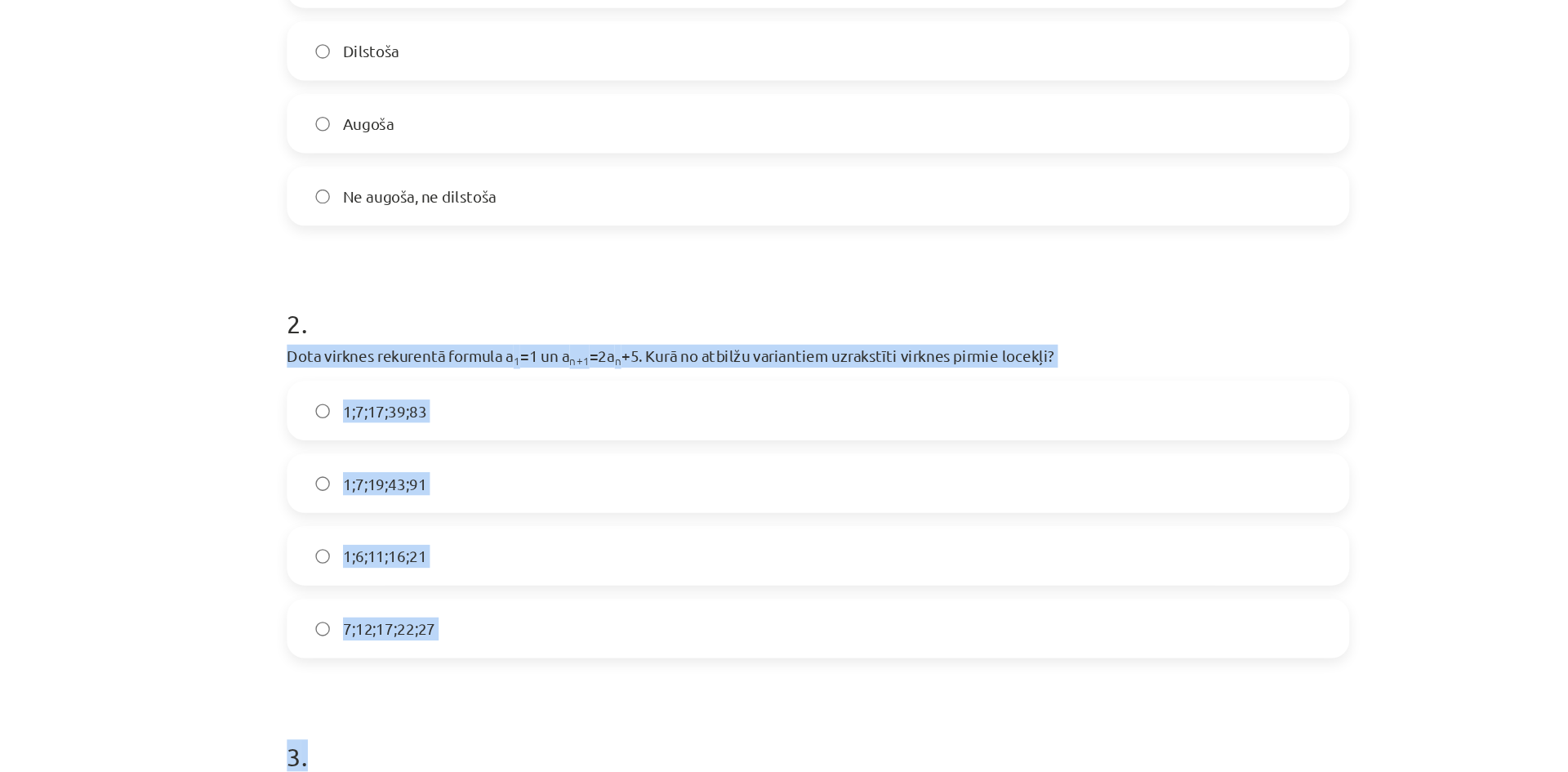
drag, startPoint x: 381, startPoint y: 263, endPoint x: 594, endPoint y: 515, distance: 330.0
copy form "Dota virknes rekurentā formula a 1 =1 un a n+1 =2a n +5. Kurā no atbilžu varian…"
click at [486, 360] on span "1;7;19;43;91" at bounding box center [462, 360] width 62 height 17
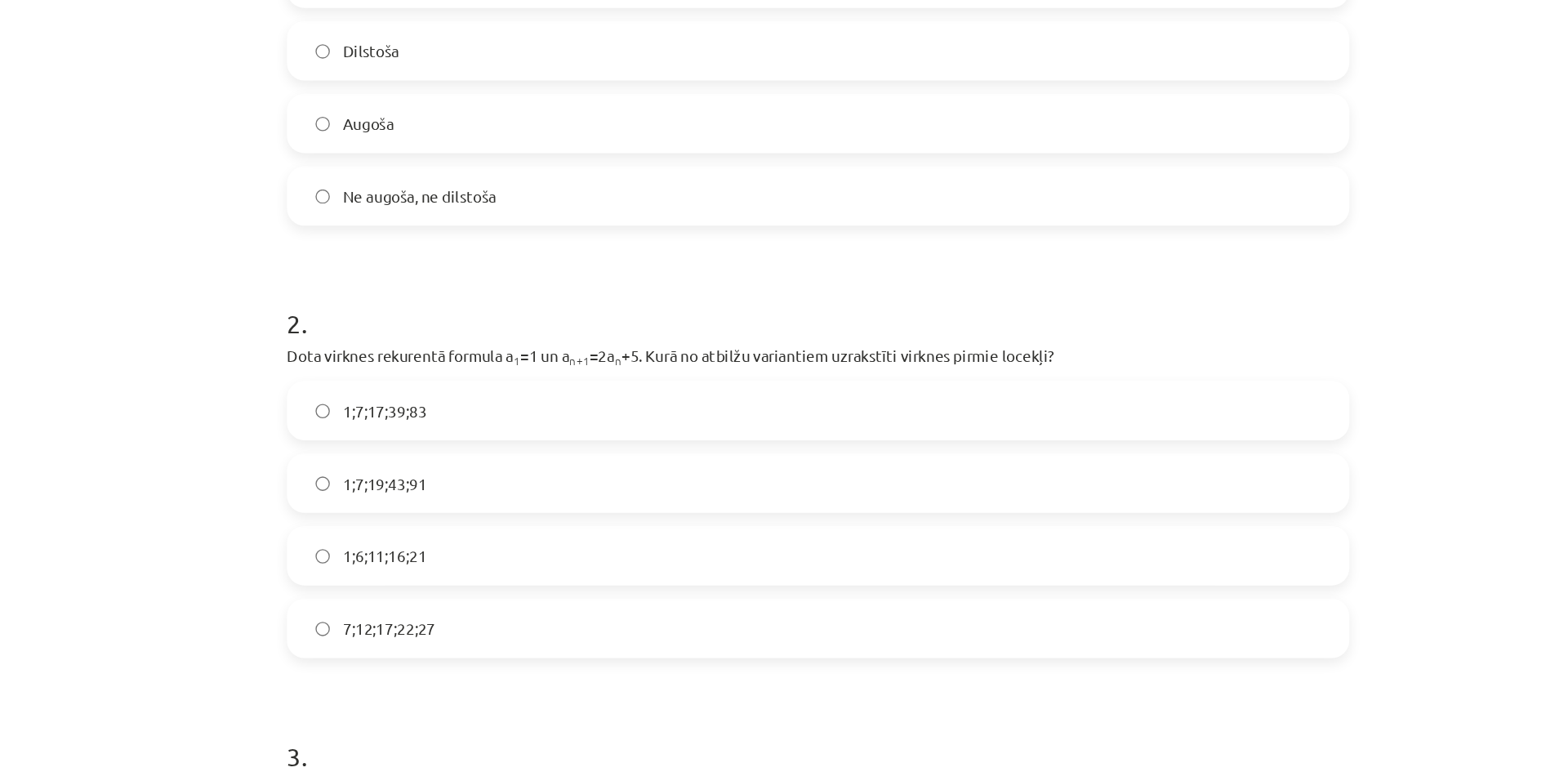
scroll to position [0, 0]
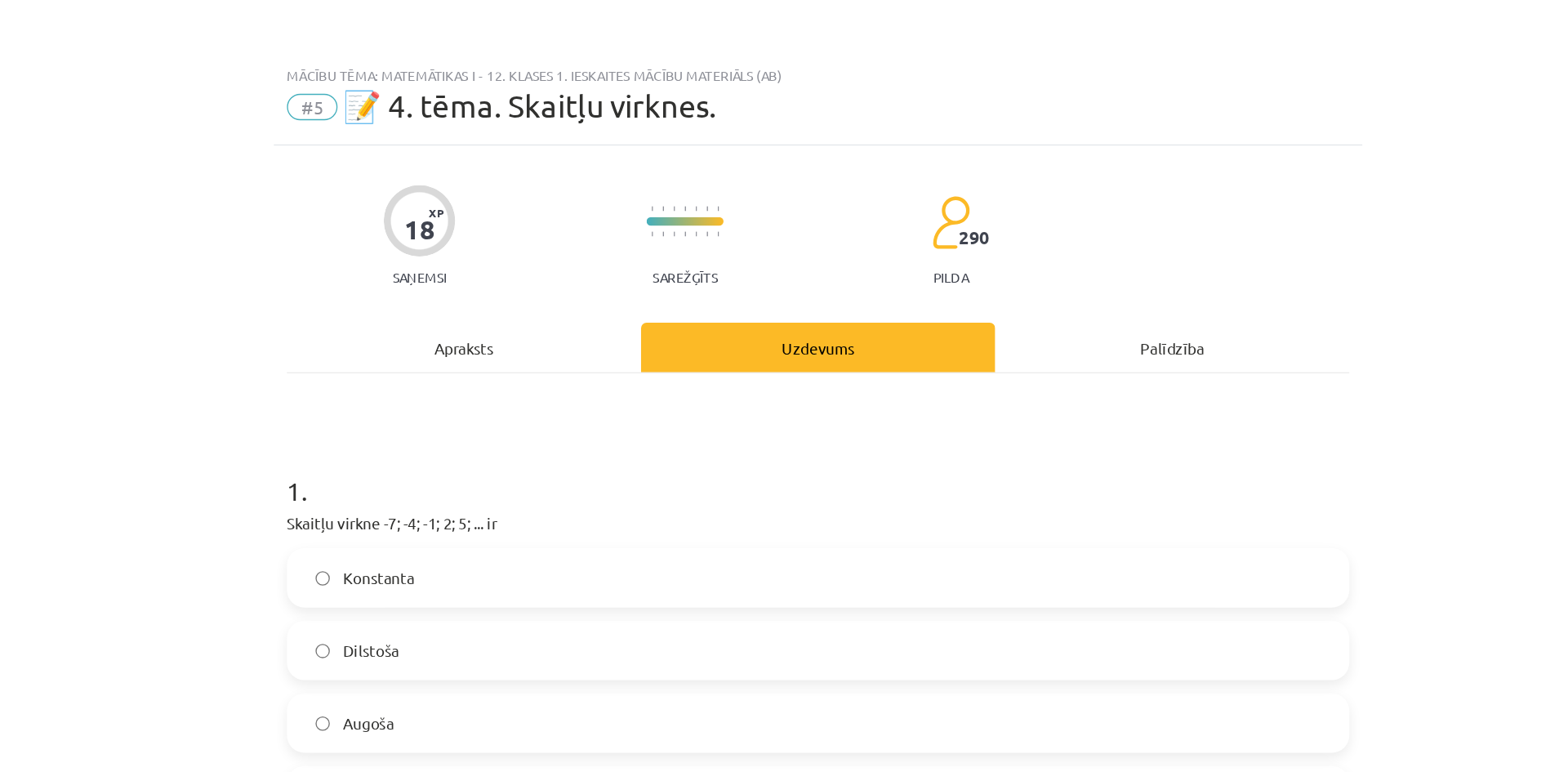
click at [508, 268] on div "Apraksts" at bounding box center [521, 258] width 263 height 37
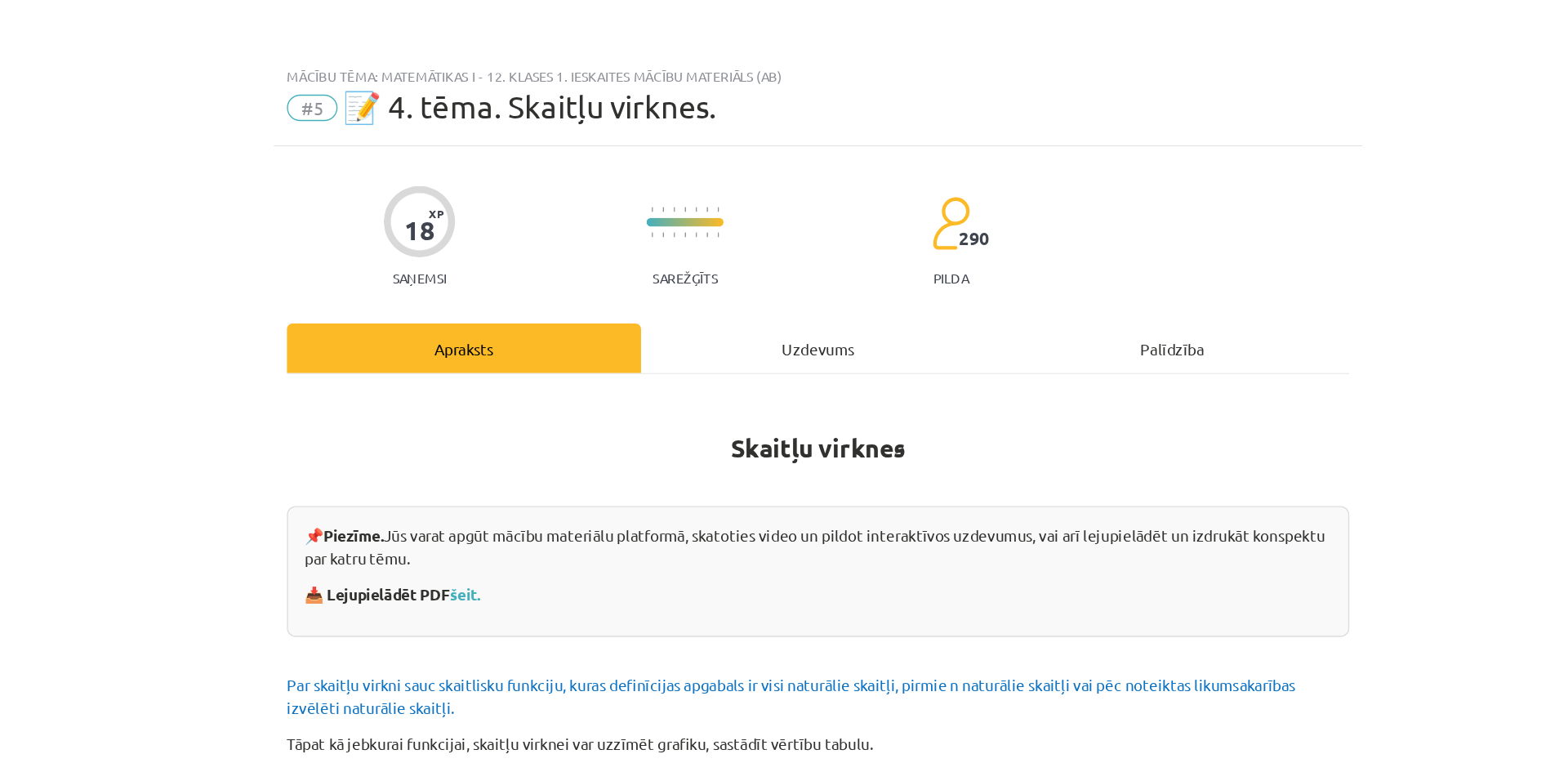
click at [778, 259] on div "Uzdevums" at bounding box center [784, 258] width 263 height 37
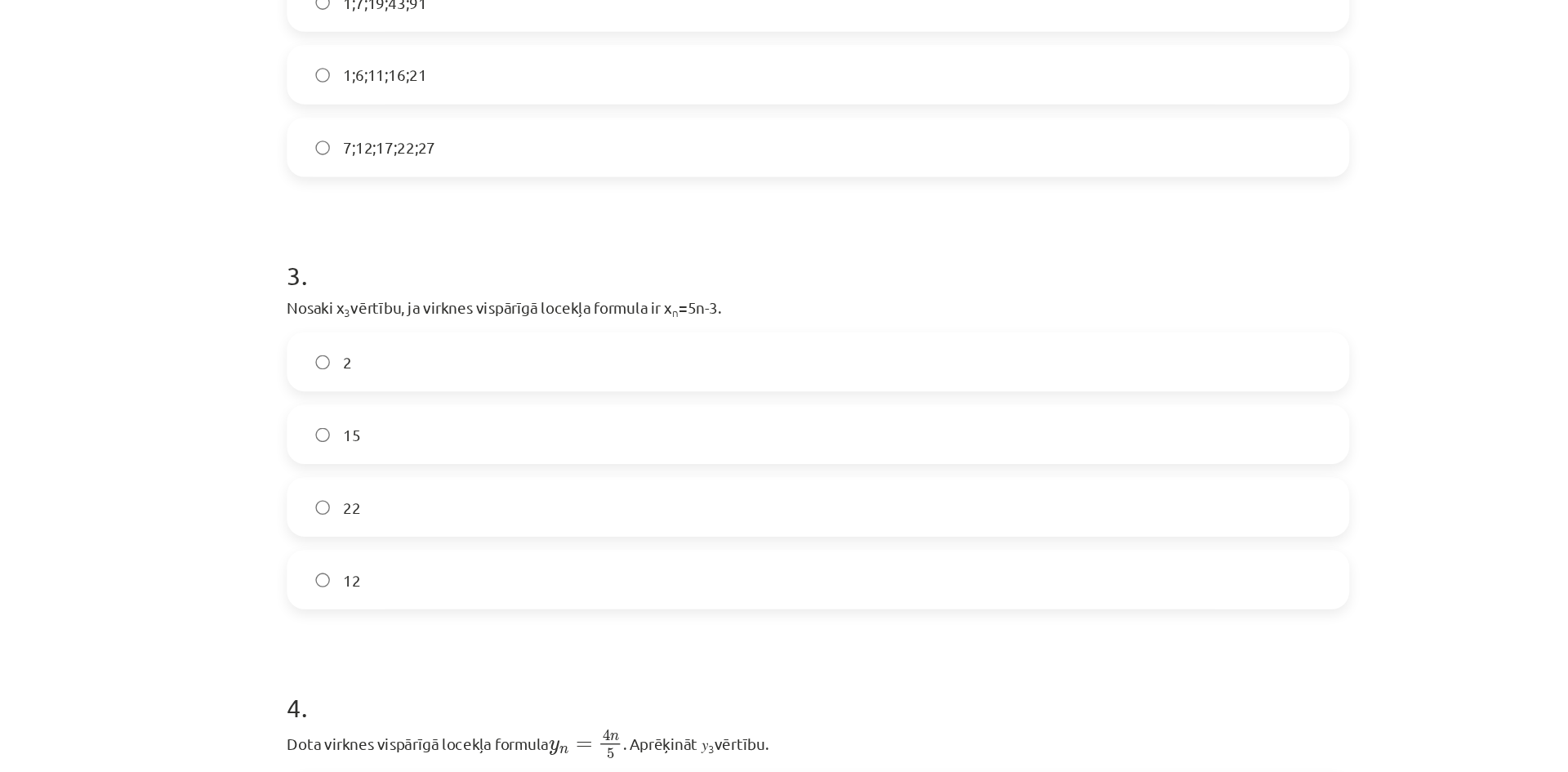
scroll to position [804, 0]
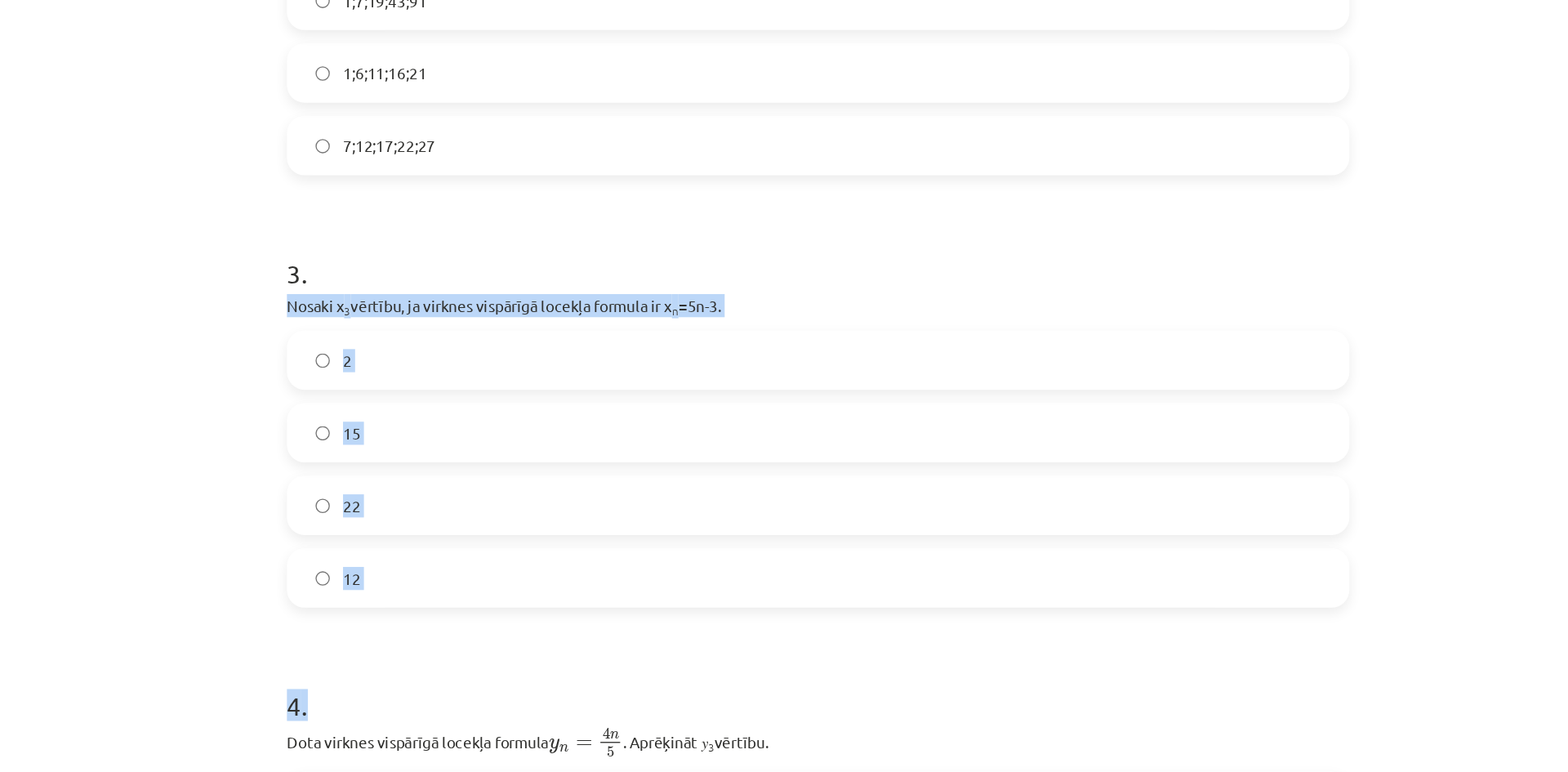
drag, startPoint x: 385, startPoint y: 224, endPoint x: 523, endPoint y: 458, distance: 271.7
click at [523, 458] on form "1 . Skaitļu virkne -7; -4; -1; 2; 5; ... ir Konstanta Dilstoša Augoša Ne augoša…" at bounding box center [784, 469] width 789 height 1899
copy form "Nosaki x 3 vērtību, ja virknes vispārīgā locekļa formula ir x n =5n-3. 2 15 22 …"
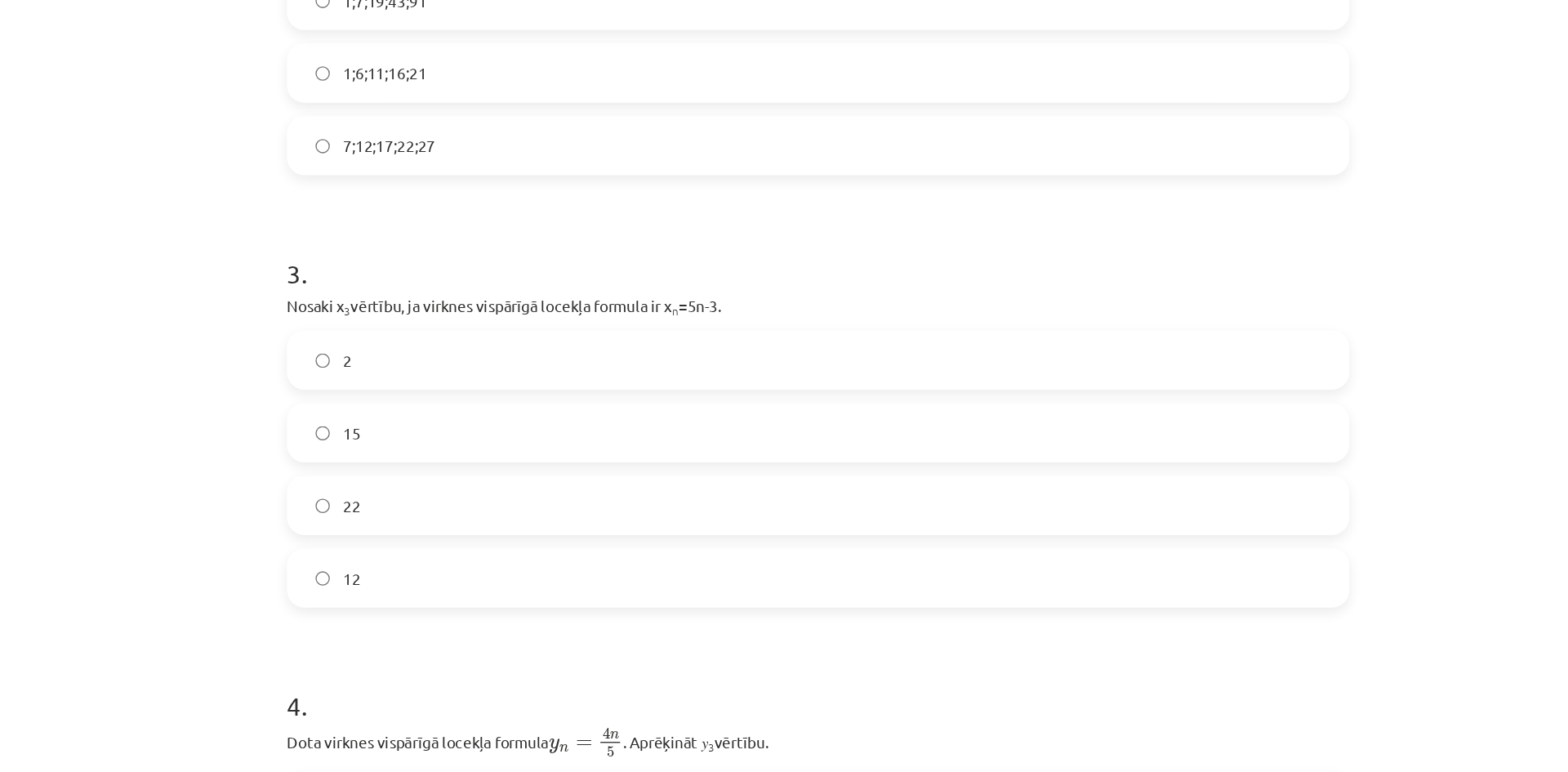
click at [534, 188] on h1 "3 ." at bounding box center [784, 188] width 789 height 50
click at [481, 441] on label "12" at bounding box center [784, 428] width 785 height 41
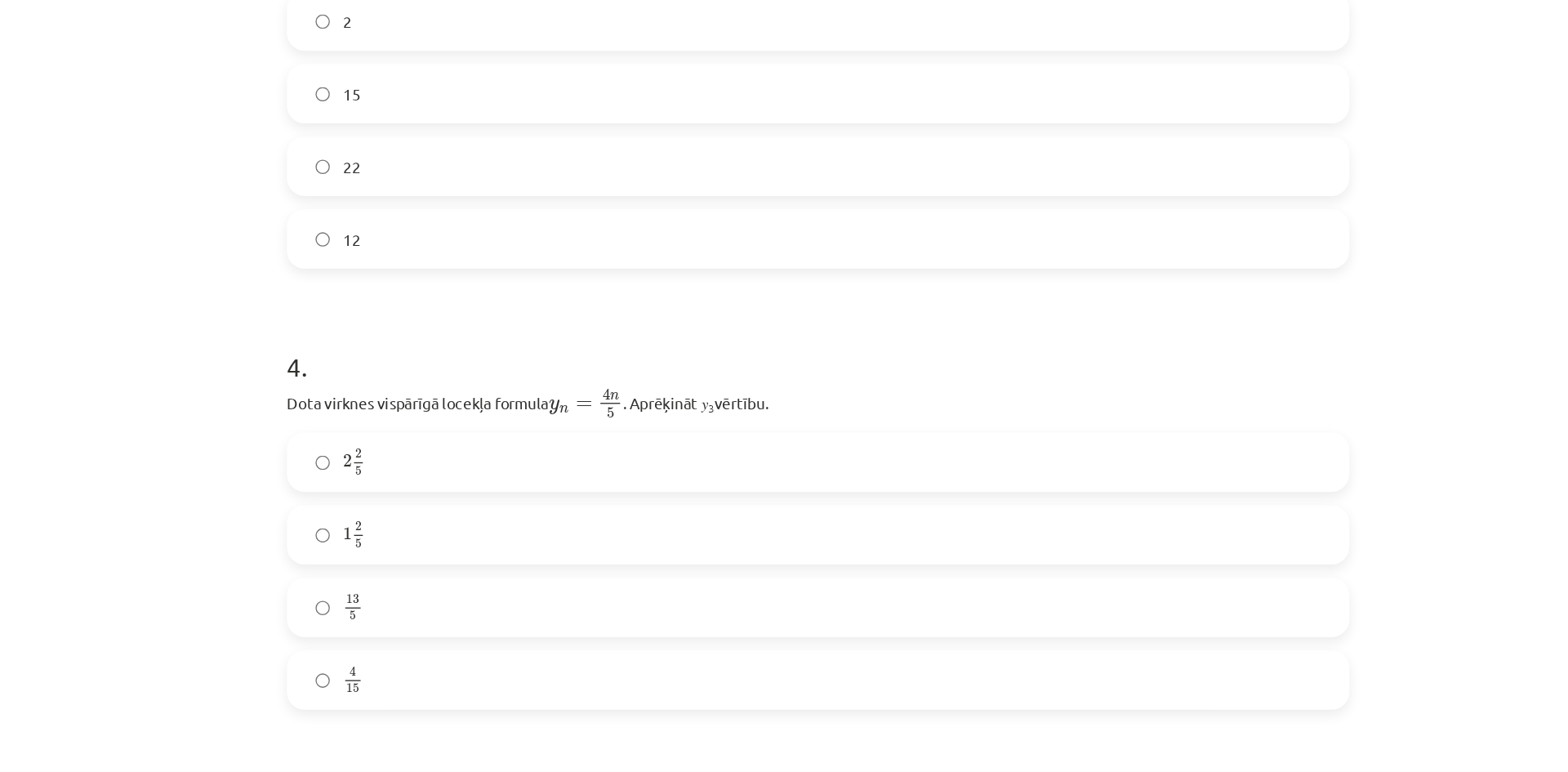
scroll to position [1059, 0]
click at [573, 355] on label "2 2 5 2 2 5" at bounding box center [784, 340] width 785 height 41
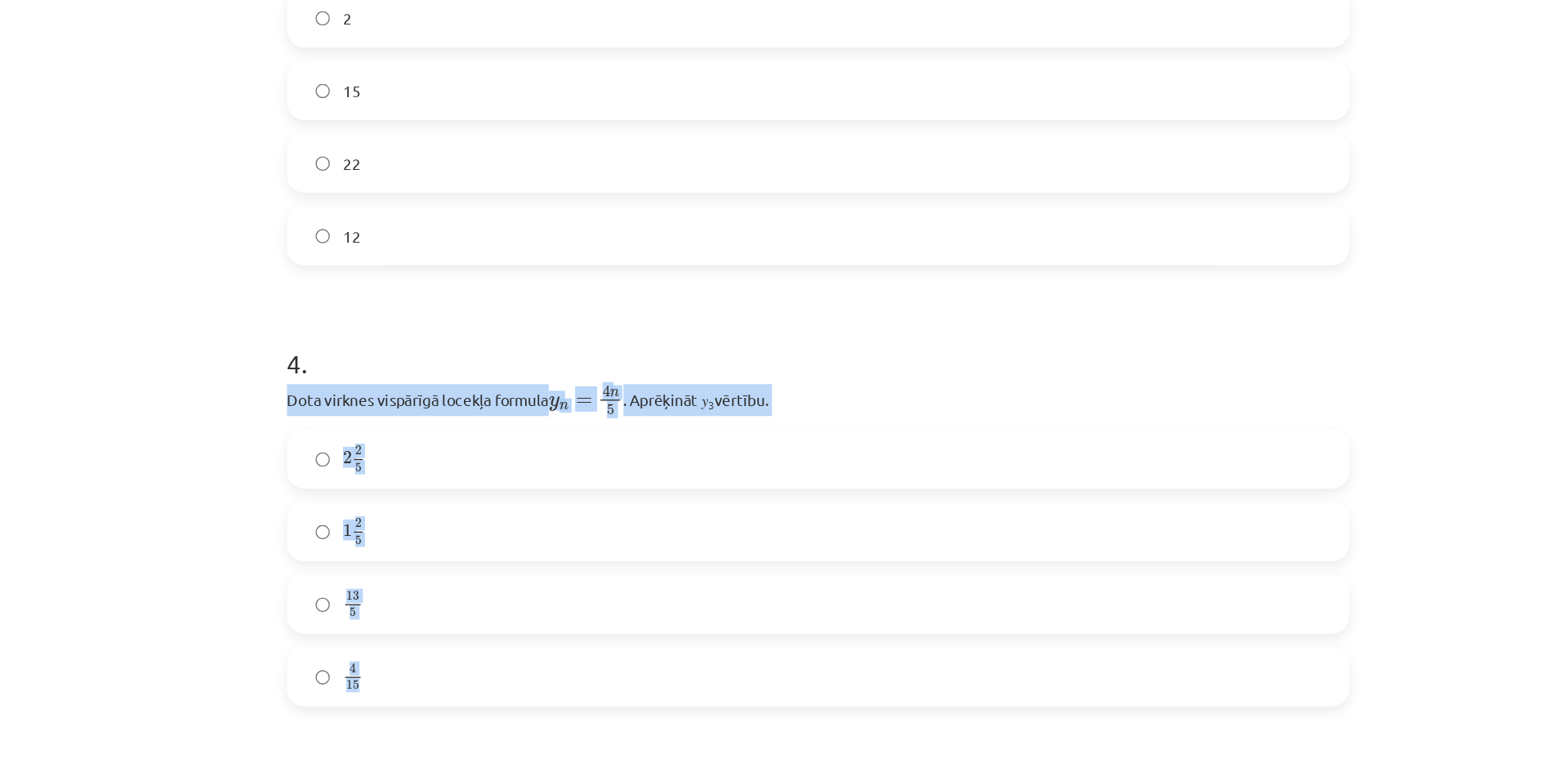
drag, startPoint x: 376, startPoint y: 289, endPoint x: 538, endPoint y: 485, distance: 254.3
click at [538, 485] on div "18 XP Saņemsi Sarežģīts 290 pilda Apraksts Uzdevums Palīdzība 1 . Skaitļu virkn…" at bounding box center [784, 182] width 808 height 2265
copy div "Dota virknes vispārīgā locekļa formula y n = 4 n 5 y n = 4 n 5 . Aprēķināt 𝑦 3 …"
click at [341, 320] on div "Mācību tēma: Matemātikas i - 12. klases 1. ieskaites mācību materiāls (ab) #5 📝…" at bounding box center [784, 386] width 1568 height 772
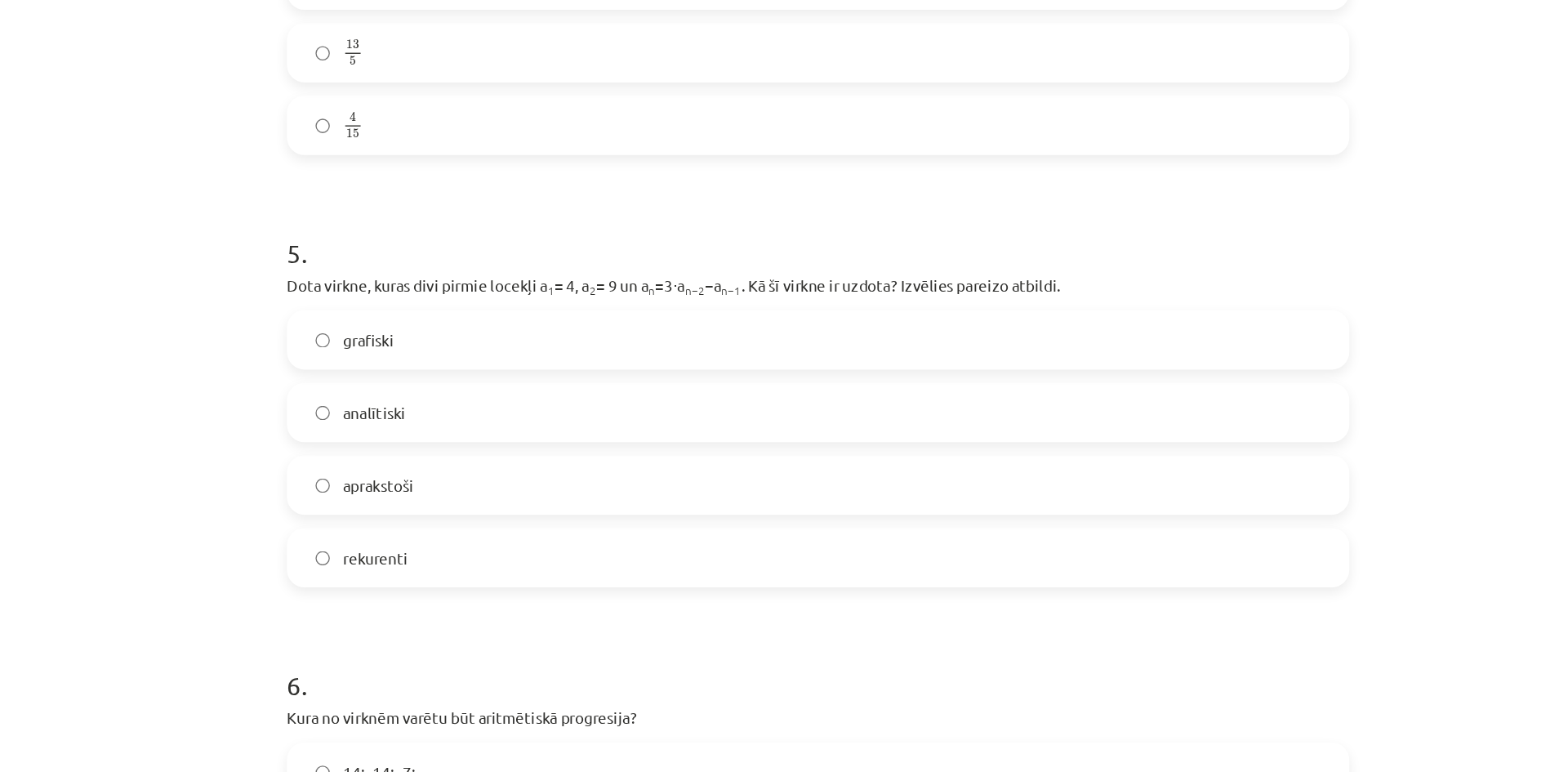
scroll to position [1467, 0]
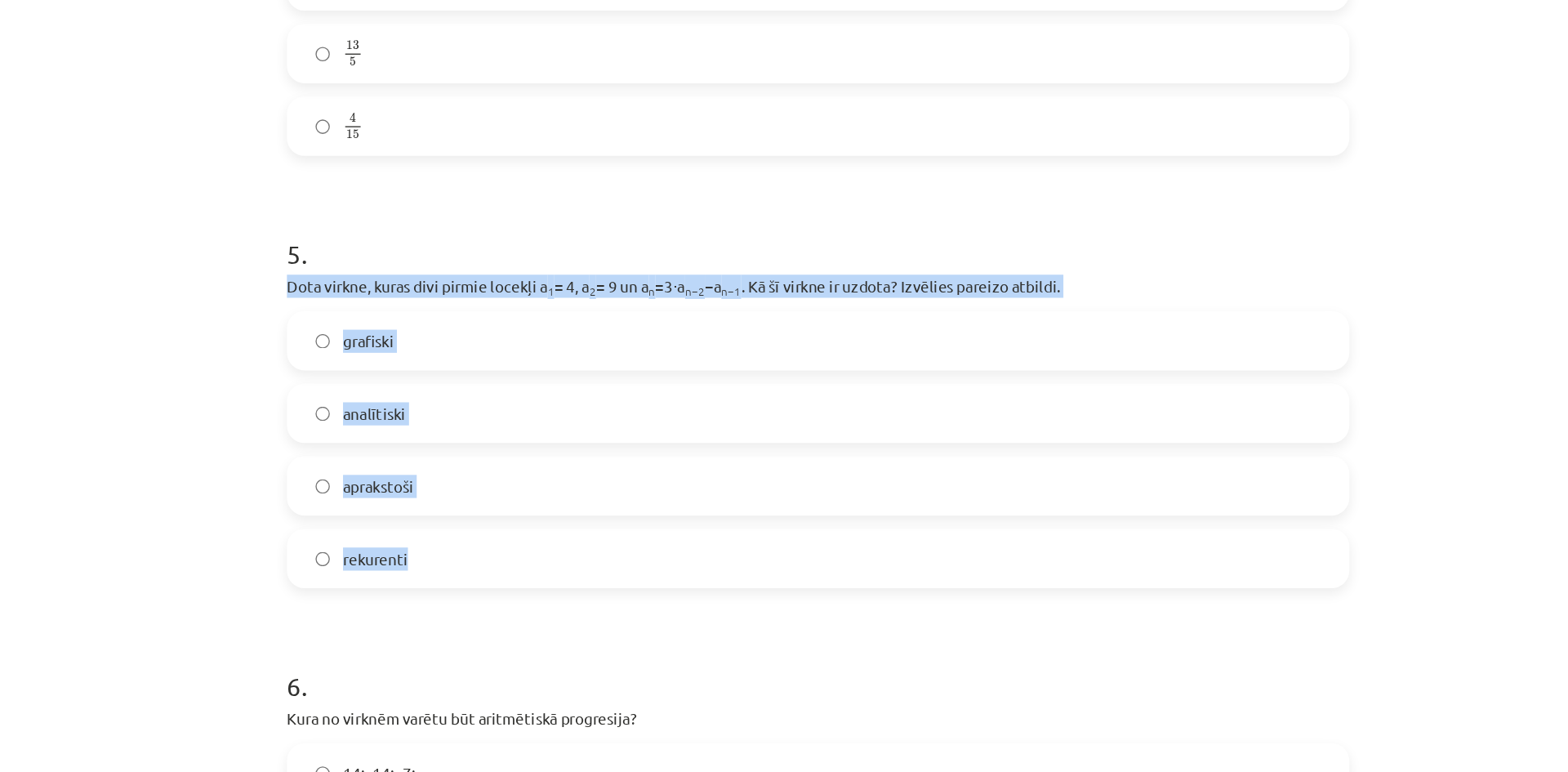
drag, startPoint x: 368, startPoint y: 209, endPoint x: 485, endPoint y: 405, distance: 228.3
click at [485, 405] on div "Mācību tēma: Matemātikas i - 12. klases 1. ieskaites mācību materiāls (ab) #5 📝…" at bounding box center [784, 386] width 1568 height 772
copy div "Dota virkne, kuras divi pirmie locekļi a 1 = 4, a 2 = 9 un a n =3⋅a n−2 −a n−1 …"
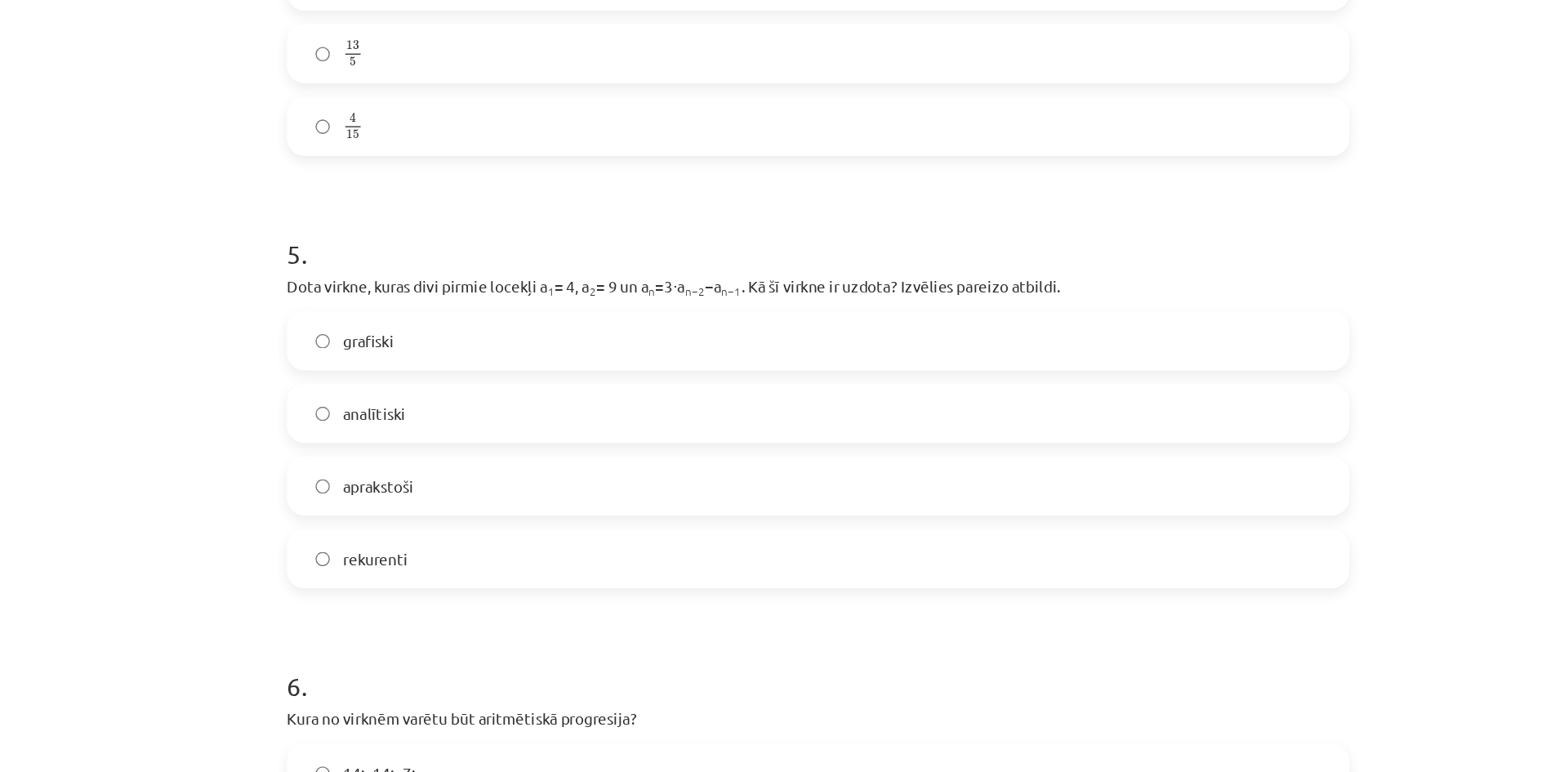
click at [624, 192] on h1 "5 ." at bounding box center [784, 173] width 789 height 50
click at [520, 410] on label "rekurenti" at bounding box center [784, 414] width 785 height 41
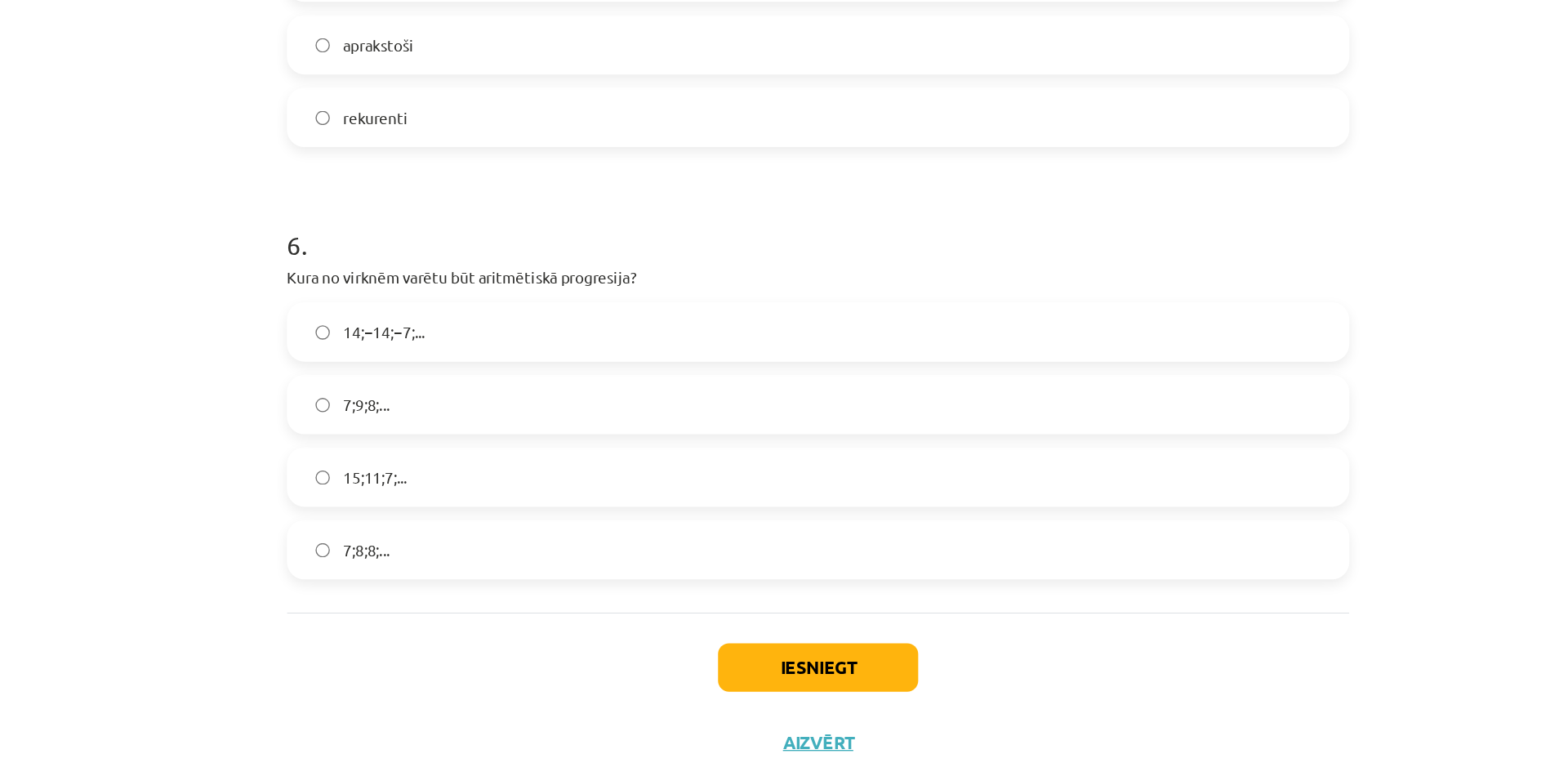
click at [477, 505] on label "15;11;7;..." at bounding box center [784, 505] width 785 height 41
click at [762, 642] on button "Iesniegt" at bounding box center [784, 647] width 149 height 36
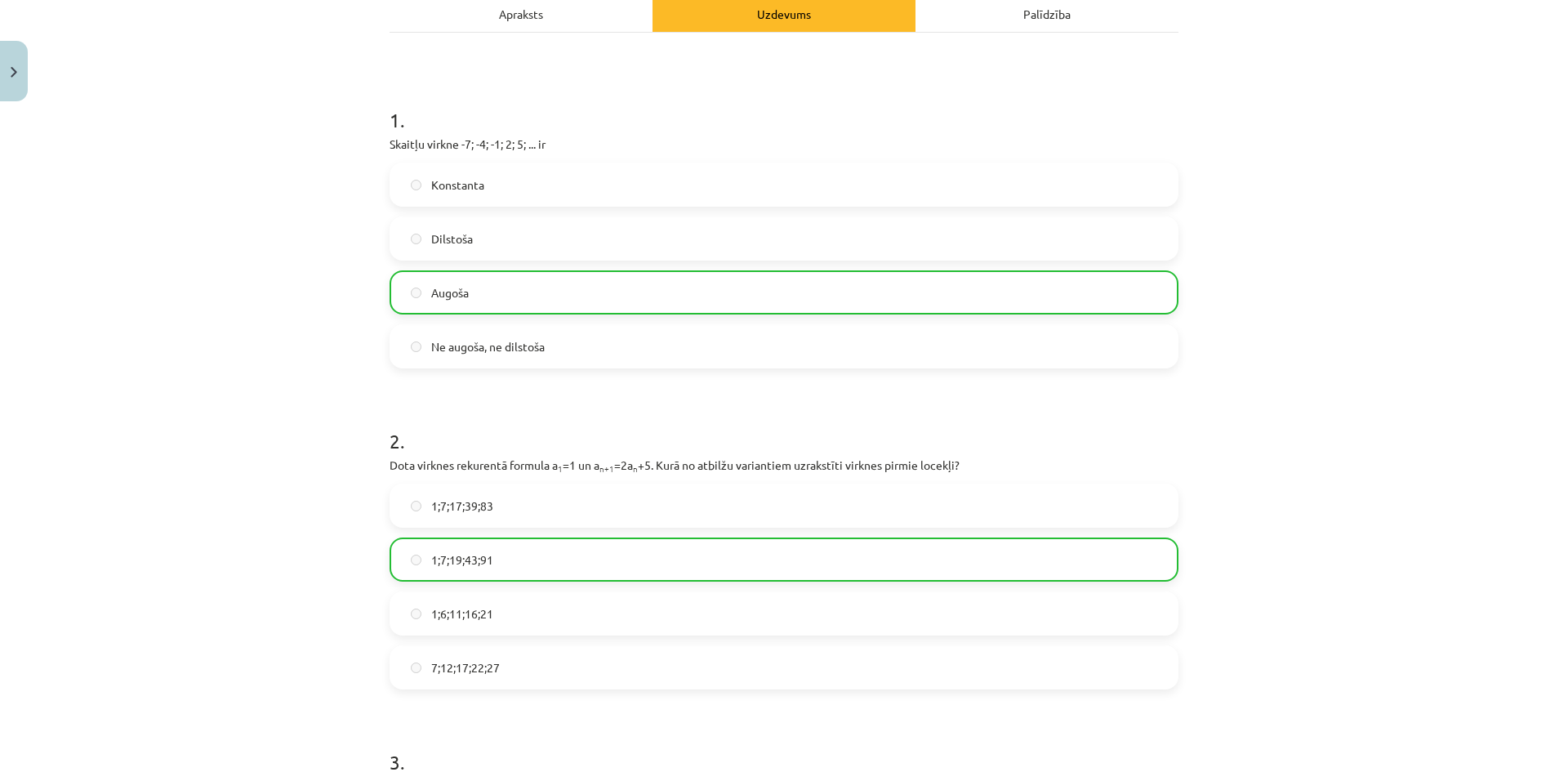
scroll to position [0, 0]
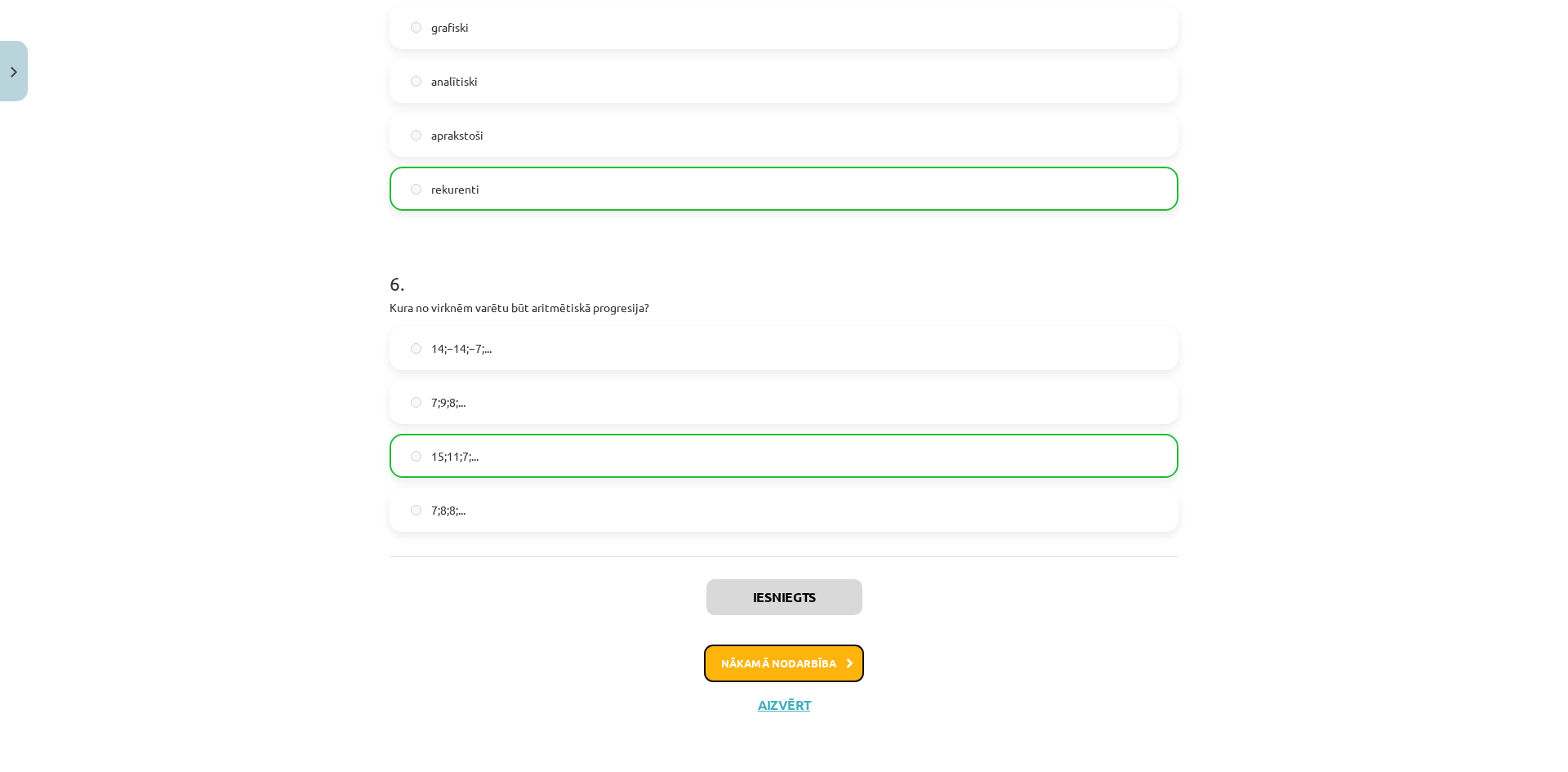
click at [775, 669] on button "Nākamā nodarbība" at bounding box center [784, 663] width 160 height 37
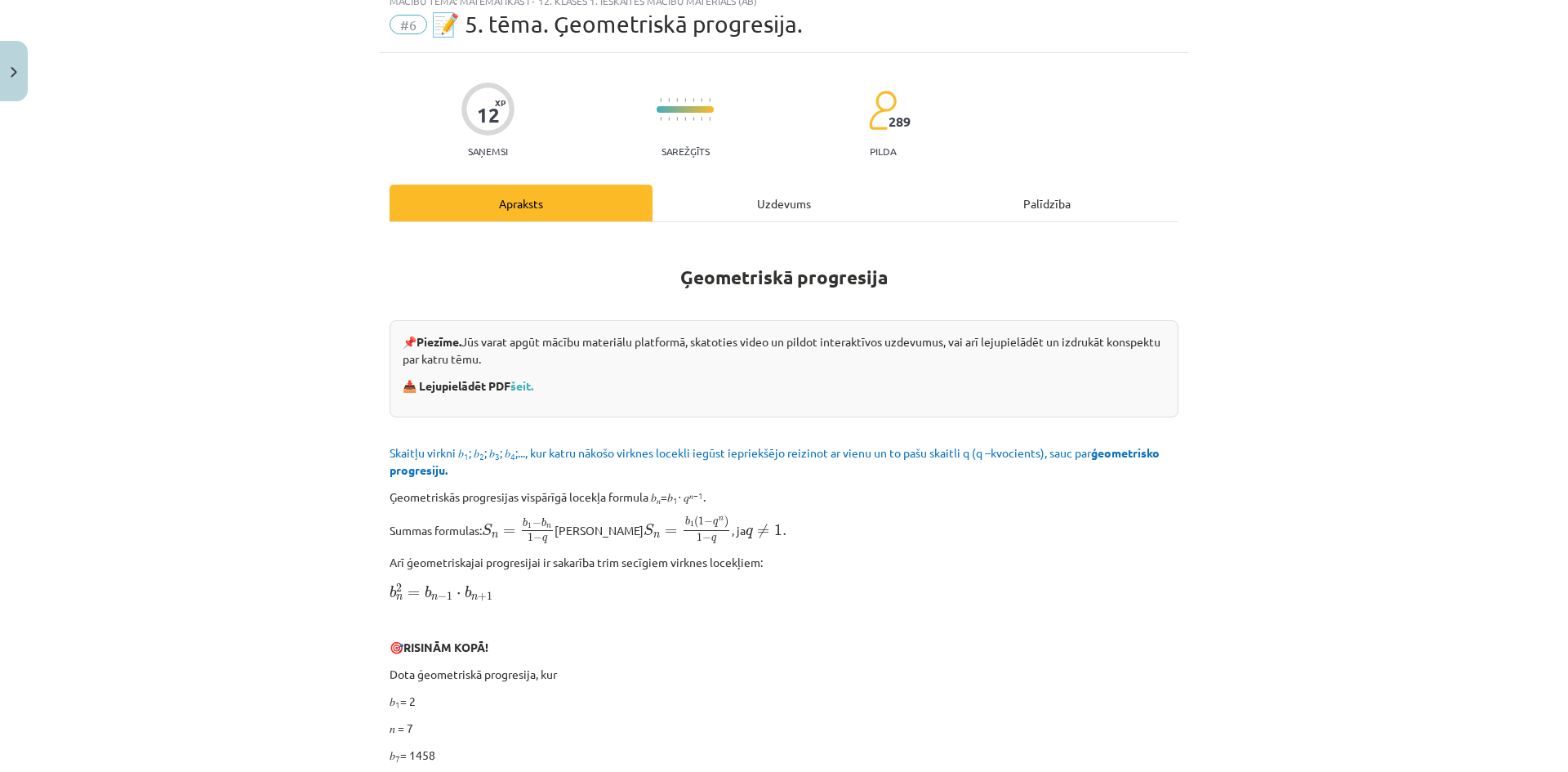
scroll to position [41, 0]
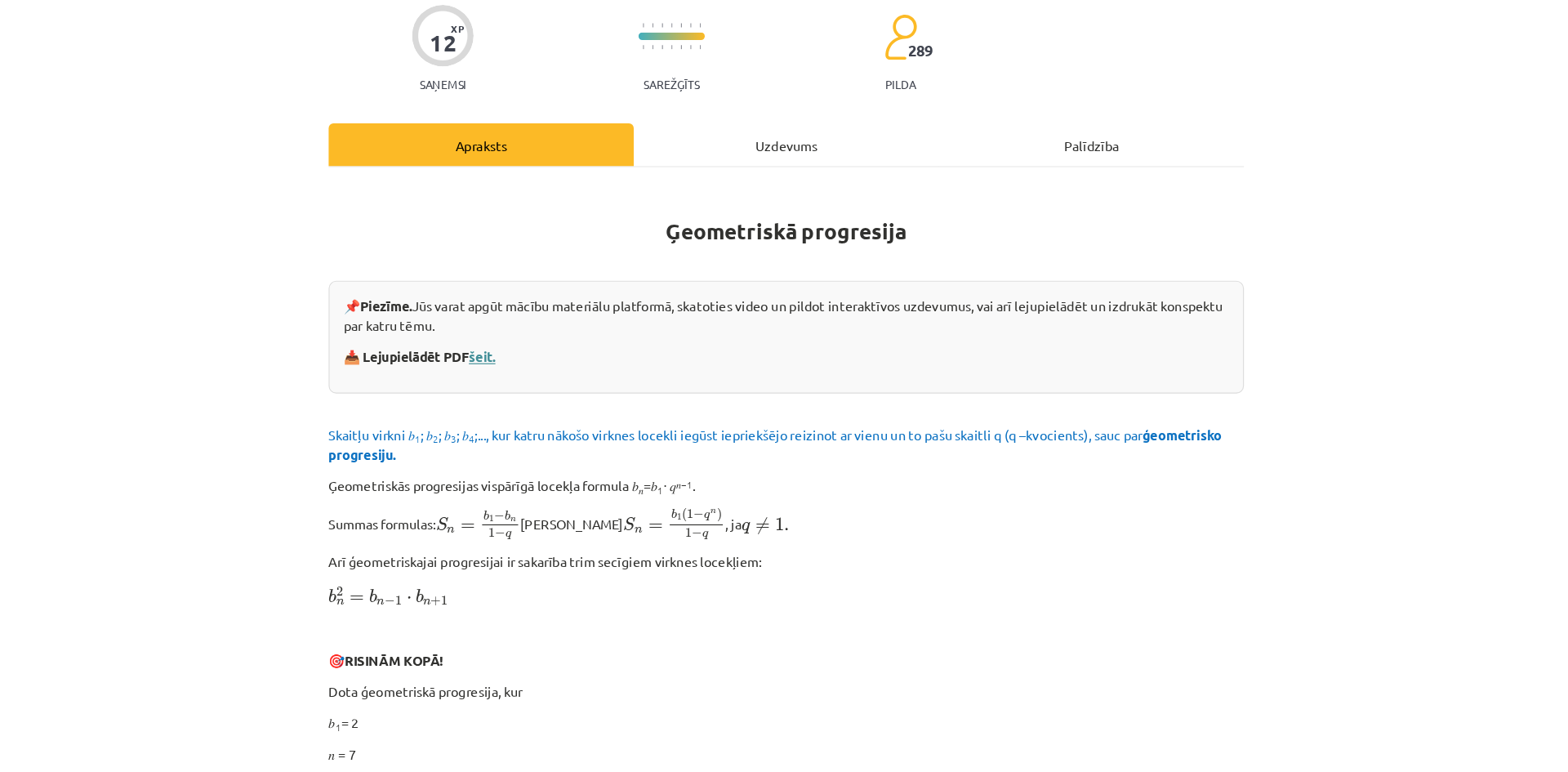
click at [524, 393] on link "šeit." at bounding box center [522, 400] width 23 height 14
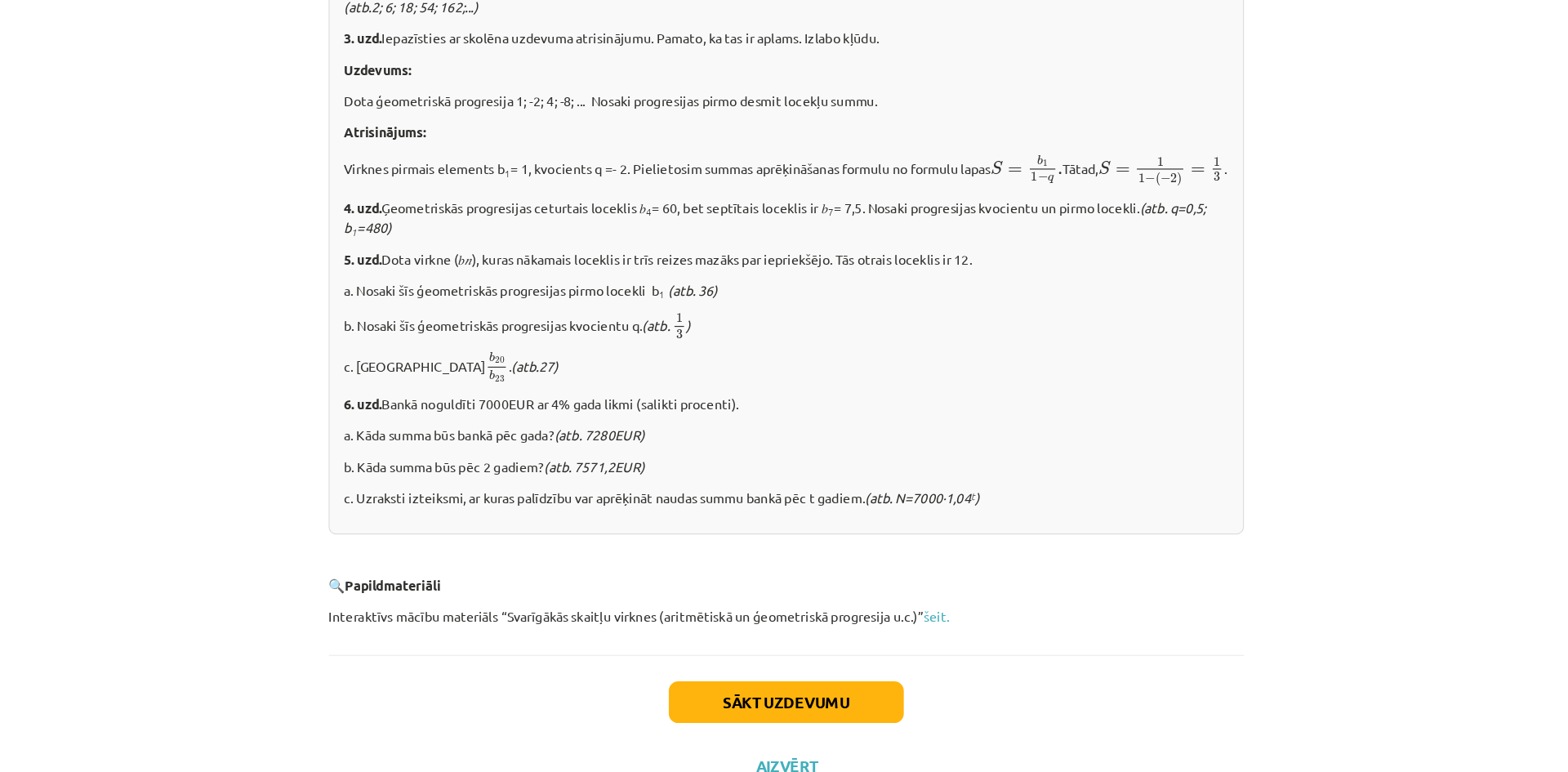
scroll to position [1803, 0]
click at [829, 715] on button "Sākt uzdevumu" at bounding box center [784, 698] width 203 height 36
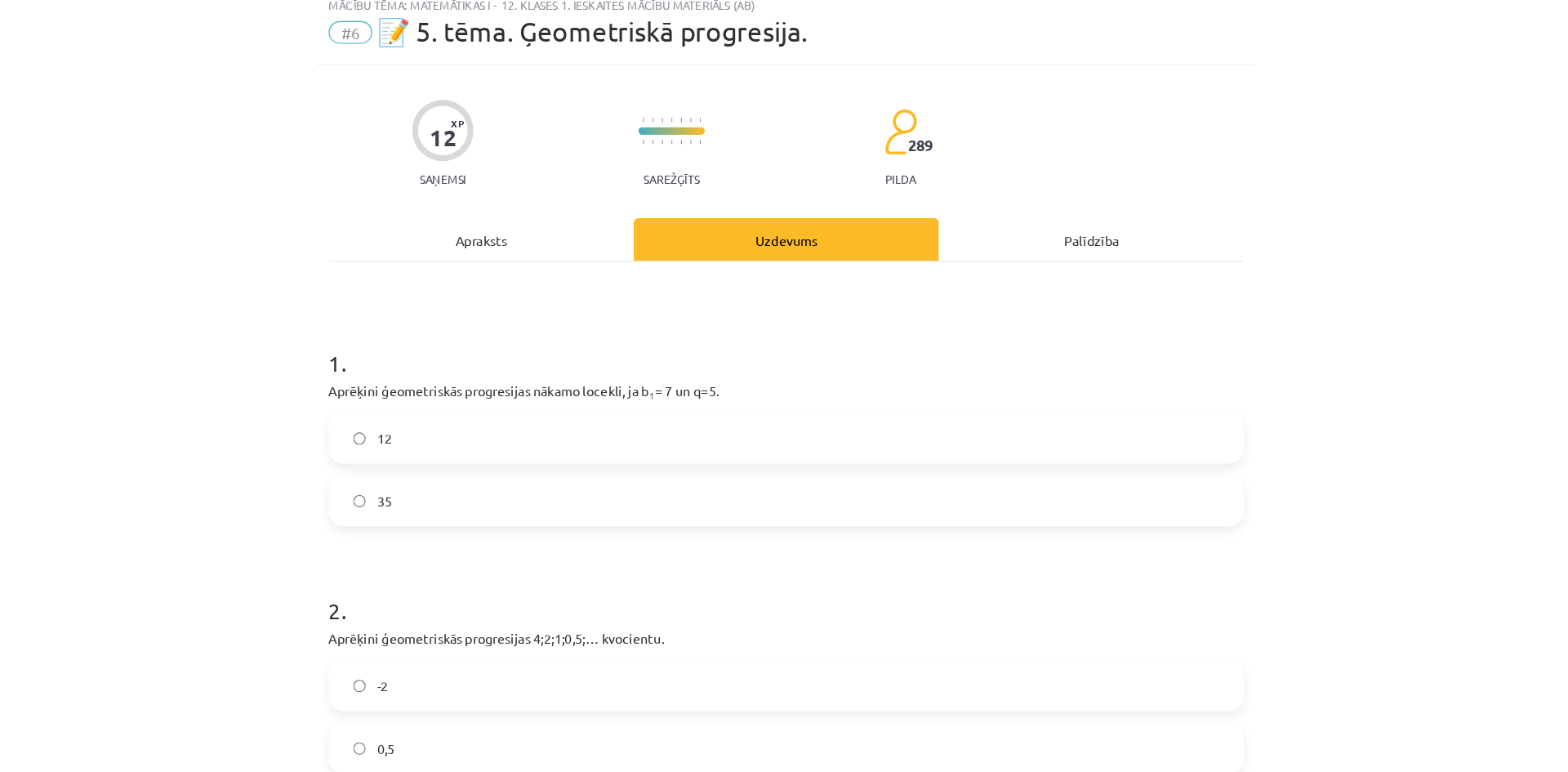
scroll to position [41, 0]
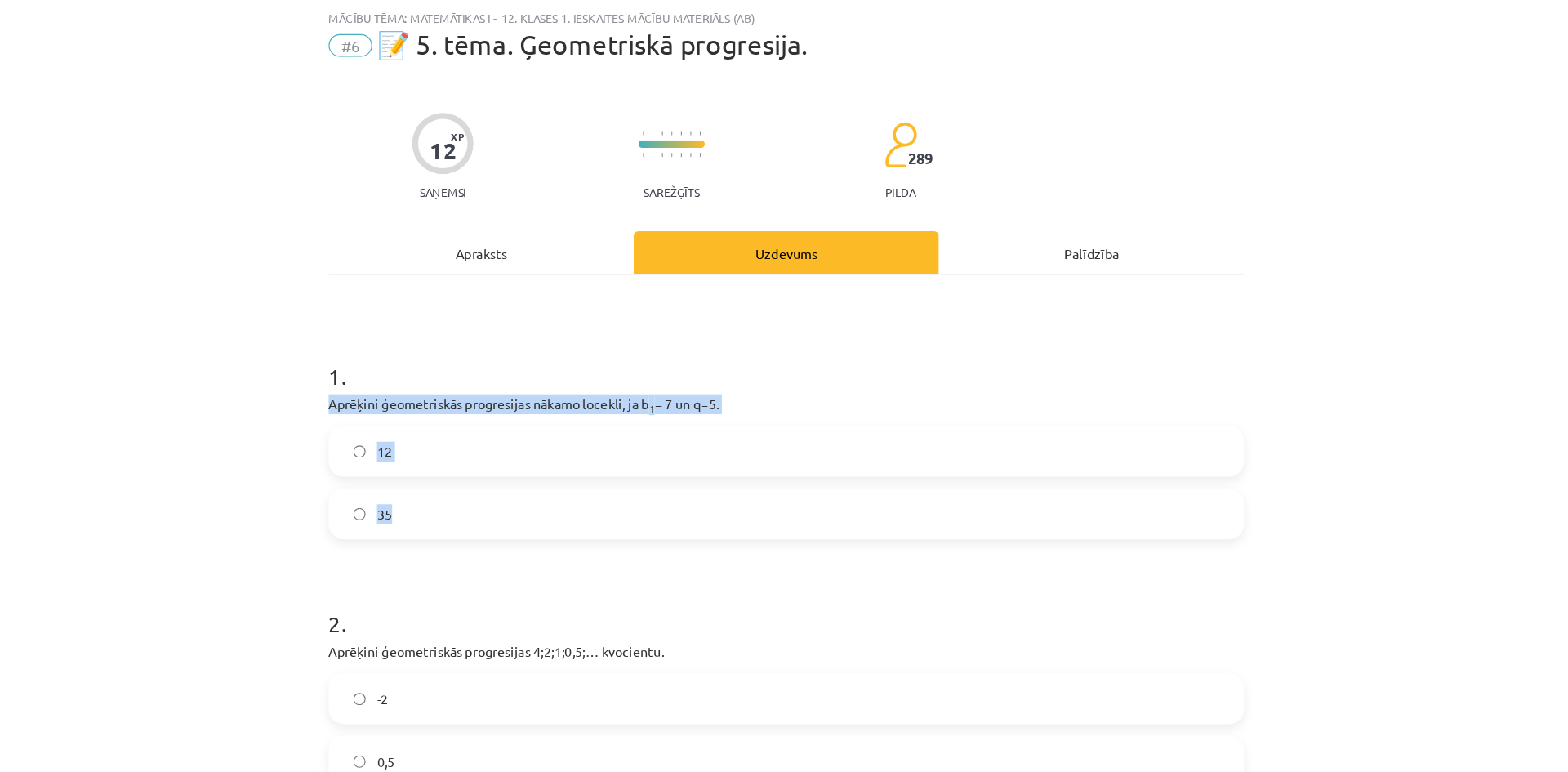
drag, startPoint x: 373, startPoint y: 346, endPoint x: 493, endPoint y: 442, distance: 153.7
click at [493, 442] on div "12 XP Saņemsi Sarežģīts 289 pilda Apraksts Uzdevums Palīdzība 1 . Aprēķini ģeom…" at bounding box center [784, 661] width 808 height 1187
copy div "Aprēķini ģeometriskās progresijas nākamo locekli, ja b 1 = 7 un q=5. 12 35"
click at [508, 433] on label "35" at bounding box center [784, 443] width 785 height 41
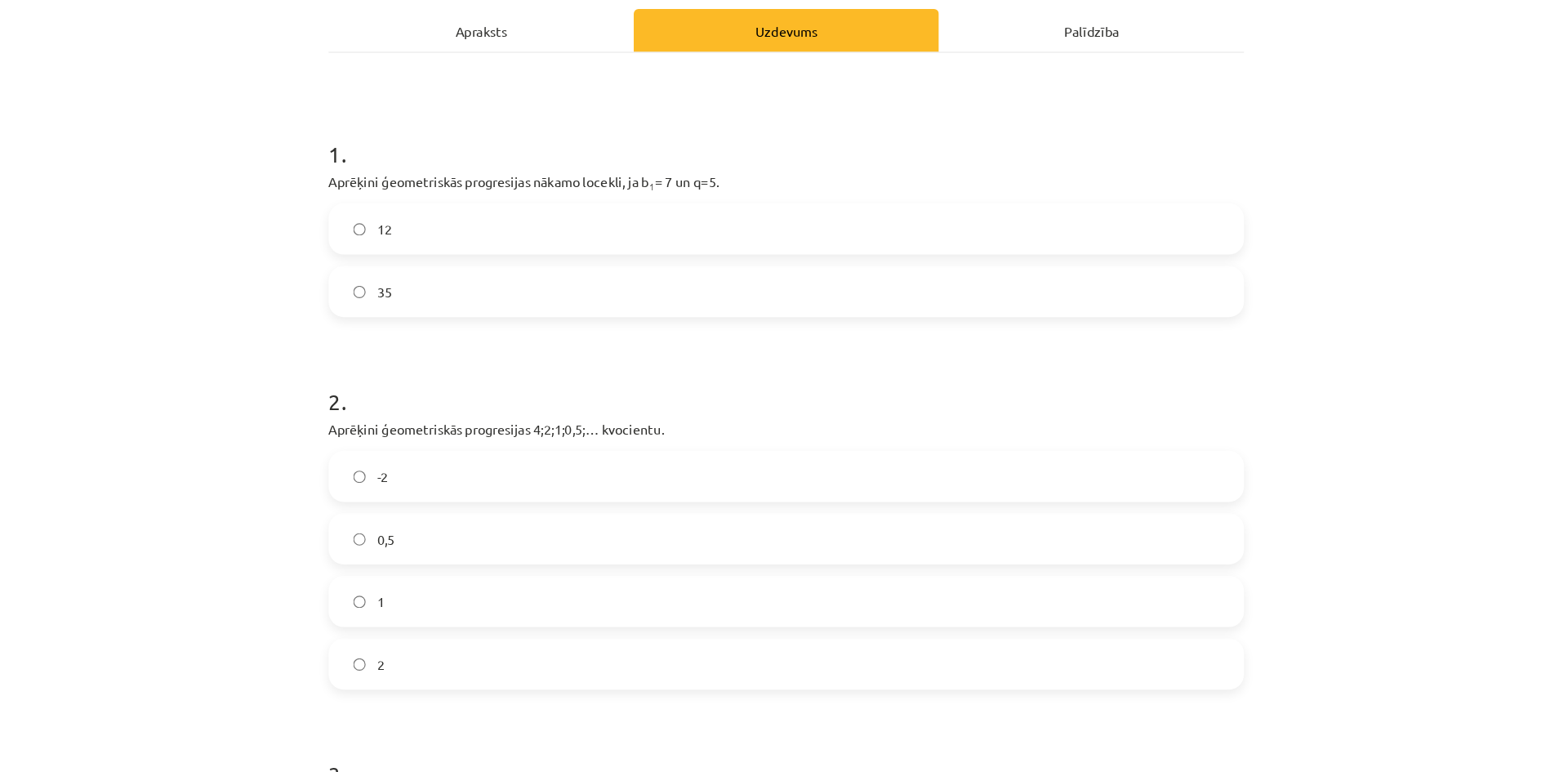
scroll to position [232, 0]
click at [520, 472] on label "0,5" at bounding box center [784, 464] width 785 height 41
drag, startPoint x: 381, startPoint y: 363, endPoint x: 489, endPoint y: 554, distance: 219.4
click at [489, 554] on div "12 XP Saņemsi Sarežģīts 289 pilda Apraksts Uzdevums Palīdzība 1 . Aprēķini ģeom…" at bounding box center [784, 469] width 808 height 1187
copy div "Aprēķini ģeometriskās progresijas 4;2;1;0,5;… kvocientu. -2 0,5 1 2"
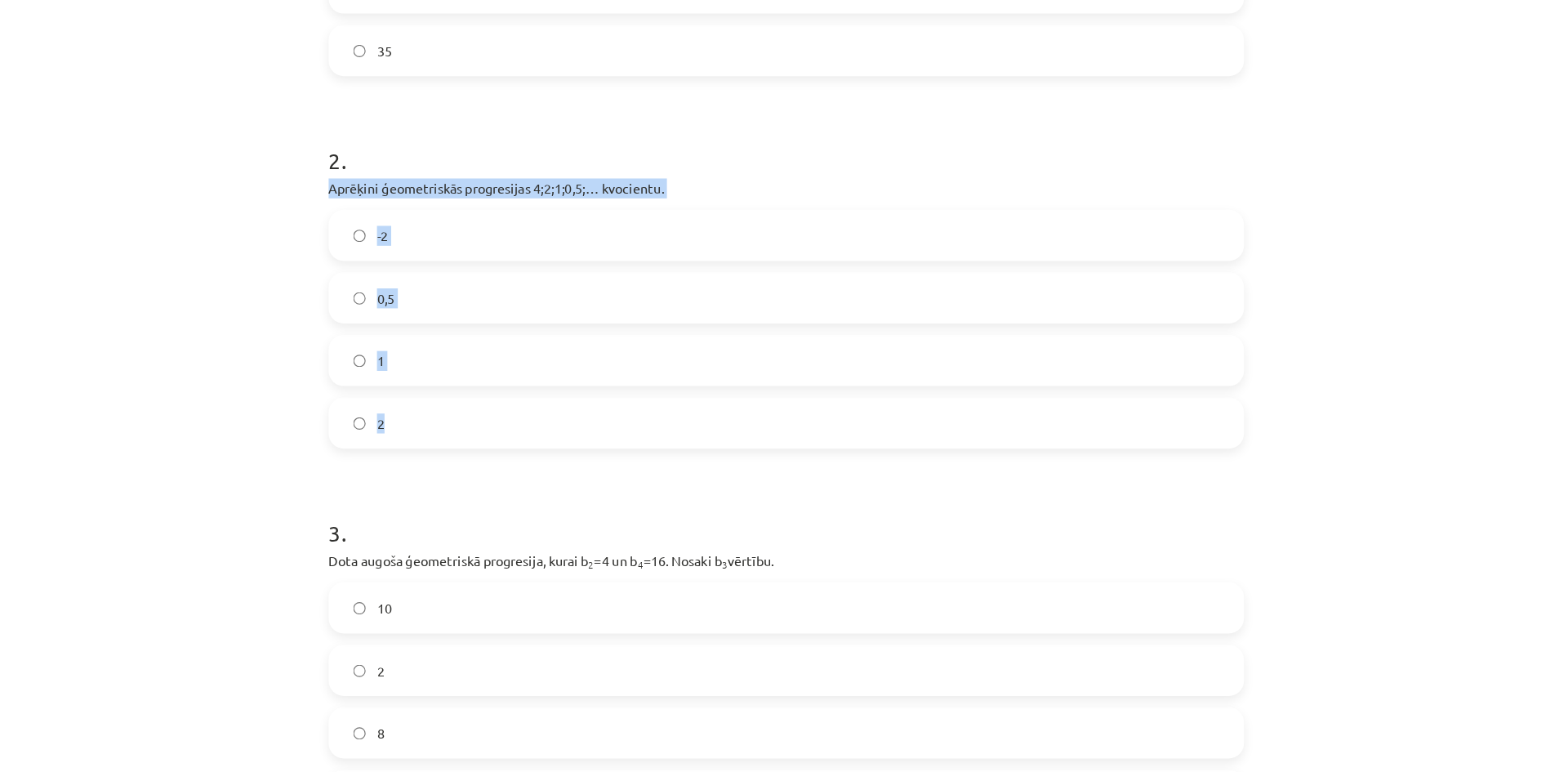
click at [325, 356] on div "Mācību tēma: Matemātikas i - 12. klases 1. ieskaites mācību materiāls (ab) #6 📝…" at bounding box center [784, 386] width 1568 height 772
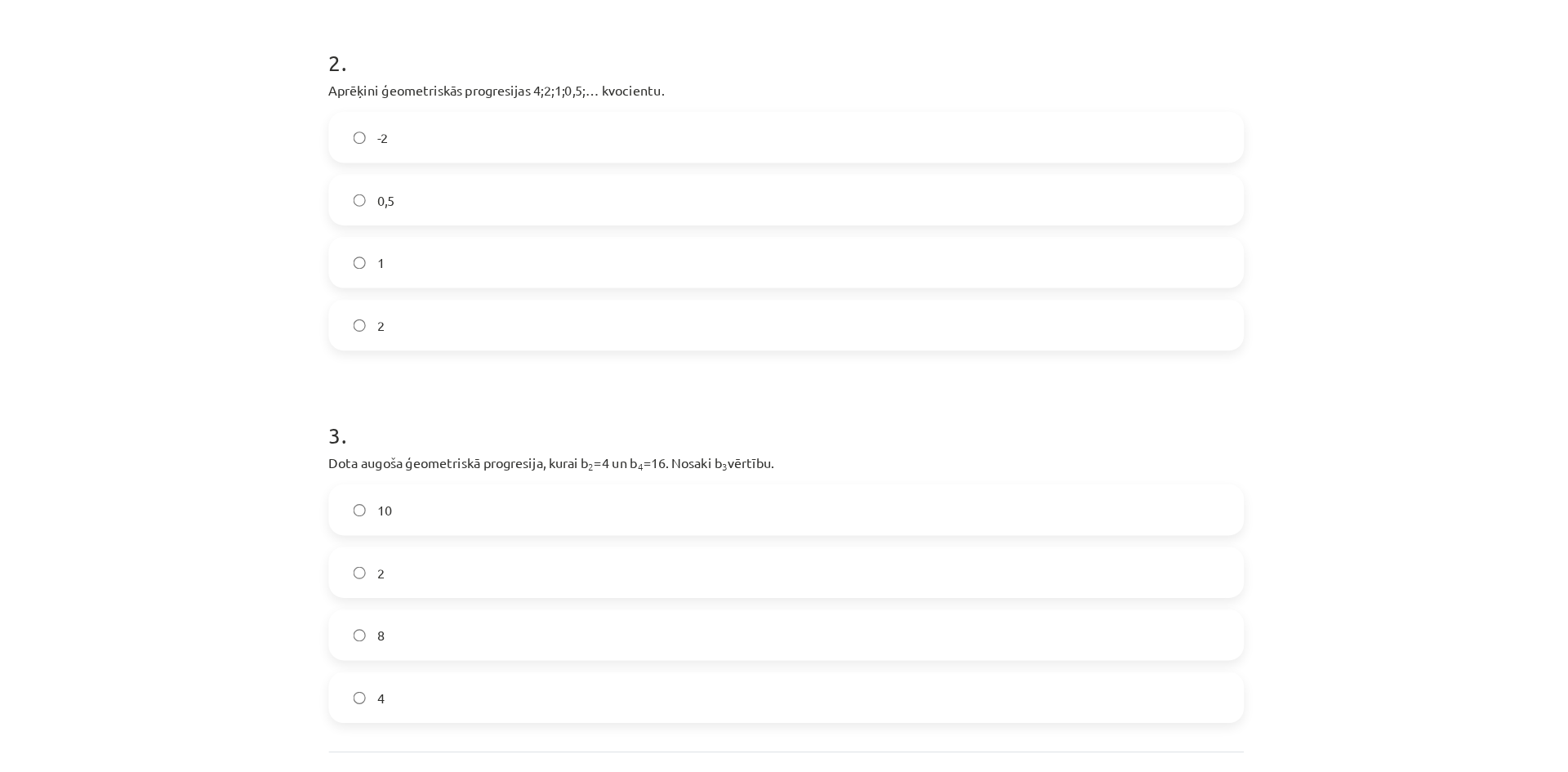
scroll to position [565, 0]
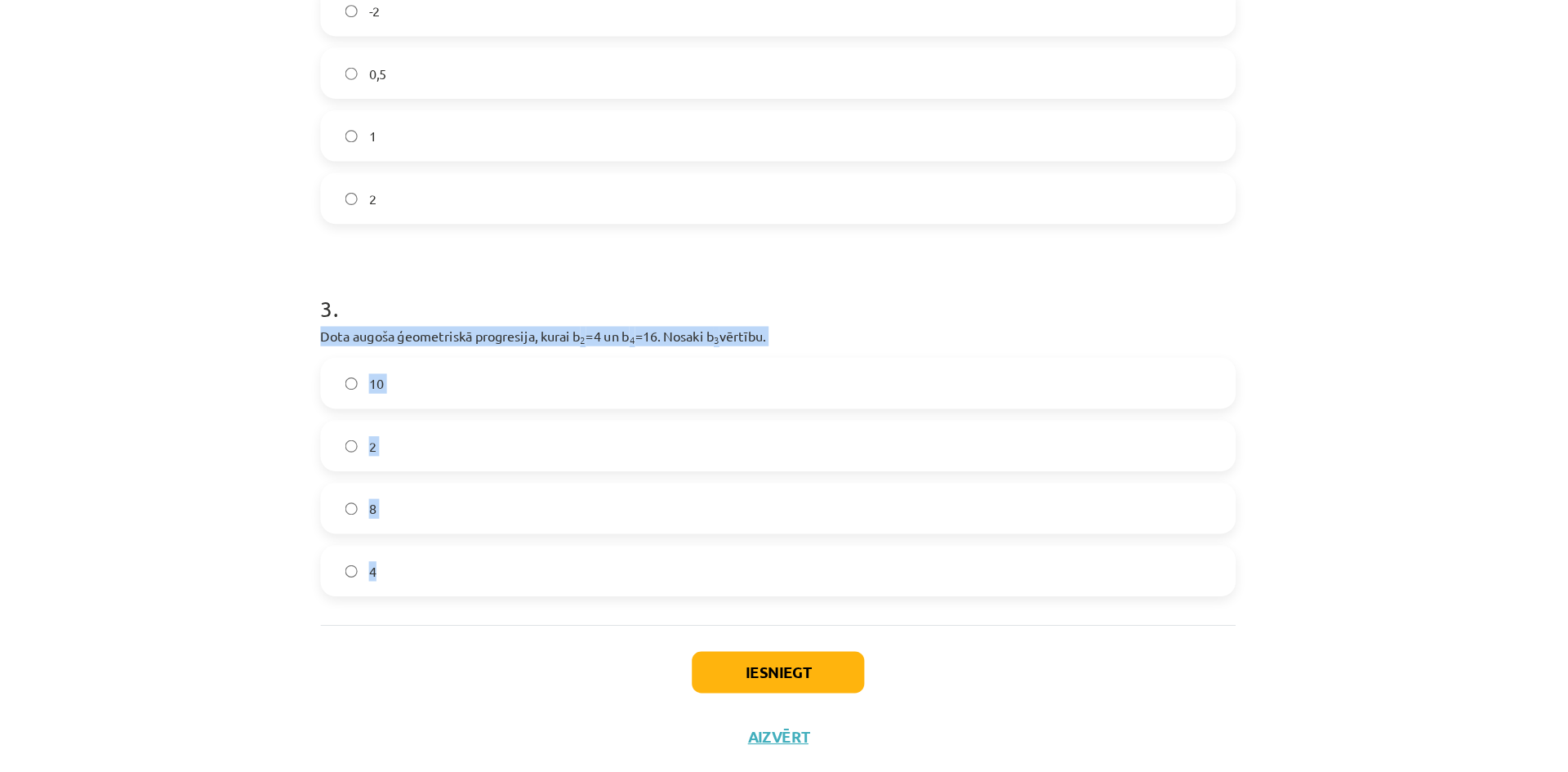
drag, startPoint x: 378, startPoint y: 353, endPoint x: 506, endPoint y: 548, distance: 233.3
click at [506, 548] on div "12 XP Saņemsi Sarežģīts 289 pilda Apraksts Uzdevums Palīdzība 1 . Aprēķini ģeom…" at bounding box center [784, 136] width 808 height 1187
copy div "Dota augoša ģeometriskā progresija, kurai b 2 =4 un b 4 =16. Nosaki b 3 vērtību…"
click at [504, 496] on label "8" at bounding box center [784, 505] width 785 height 41
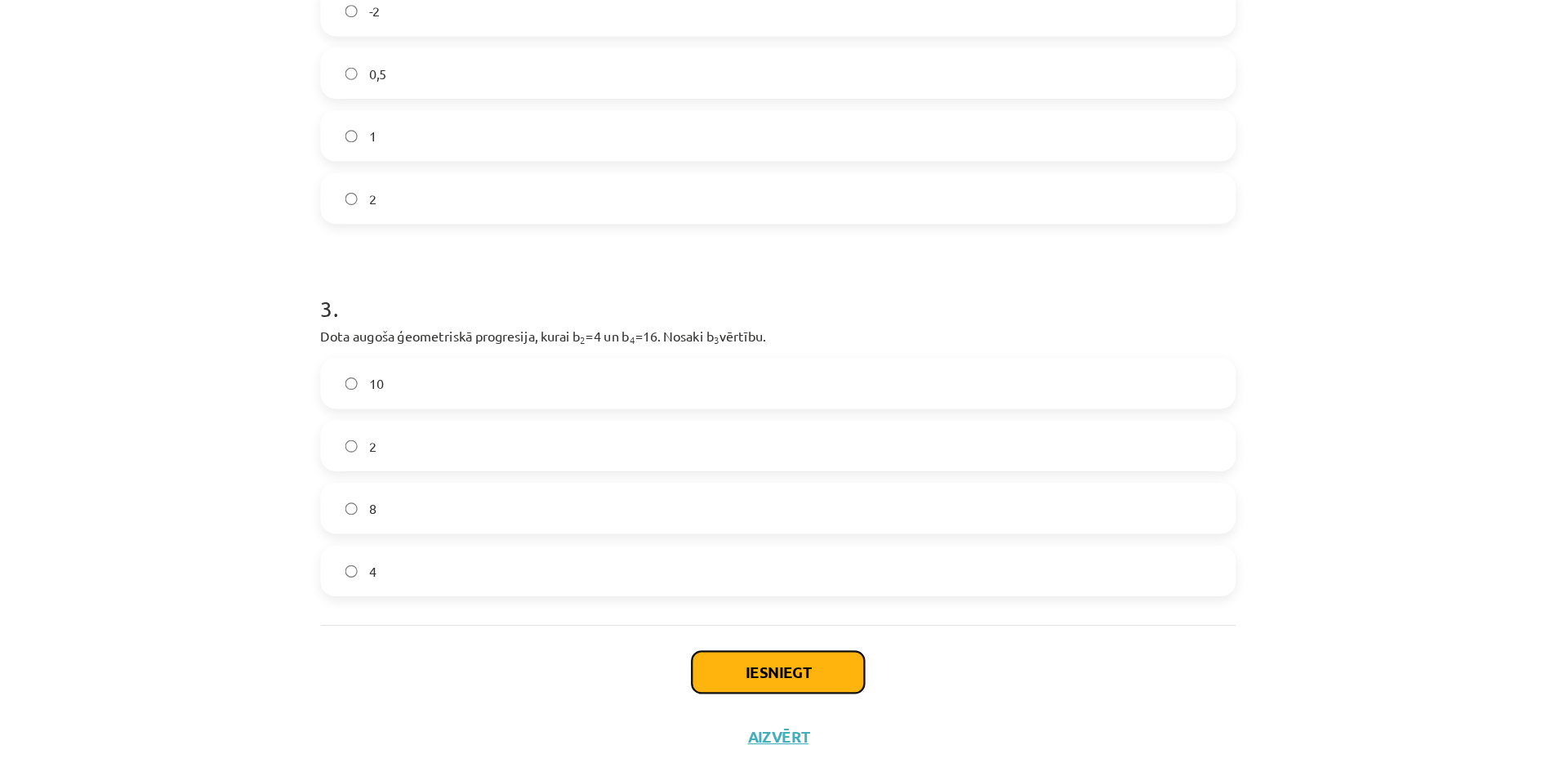
click at [737, 642] on button "Iesniegt" at bounding box center [784, 647] width 149 height 36
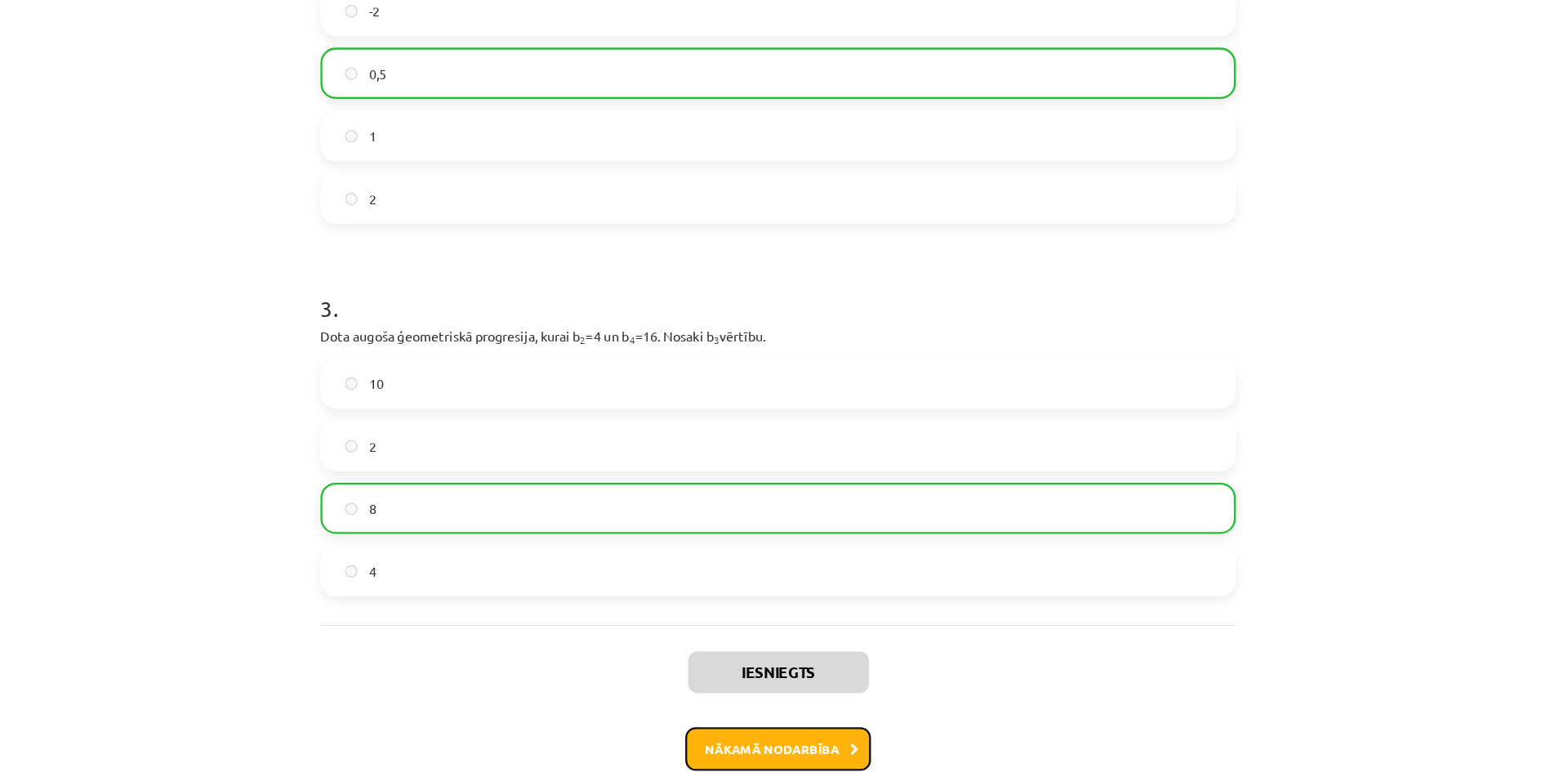
click at [776, 718] on button "Nākamā nodarbība" at bounding box center [784, 713] width 160 height 37
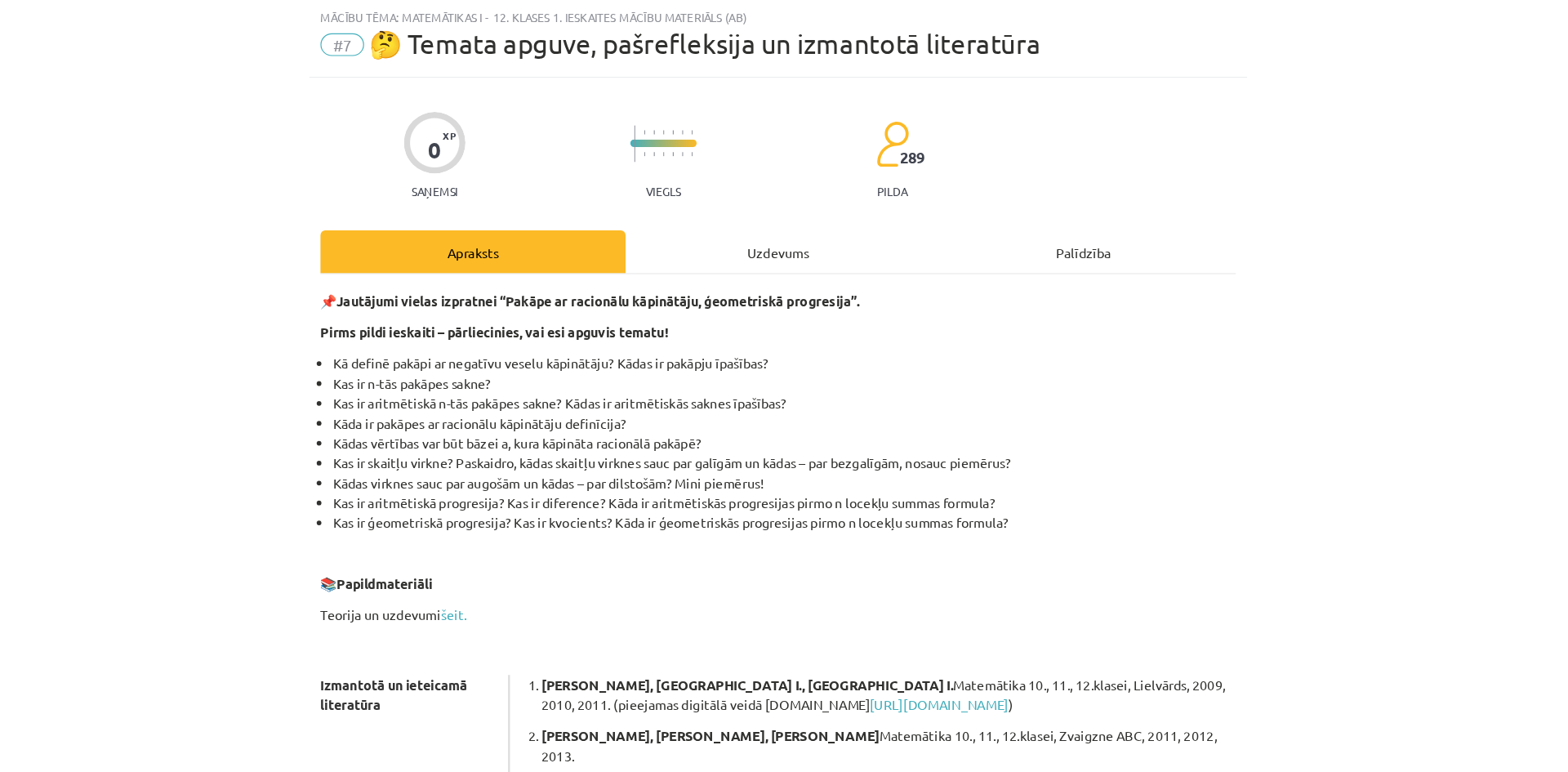
scroll to position [41, 0]
click at [756, 220] on div "Uzdevums" at bounding box center [784, 217] width 263 height 37
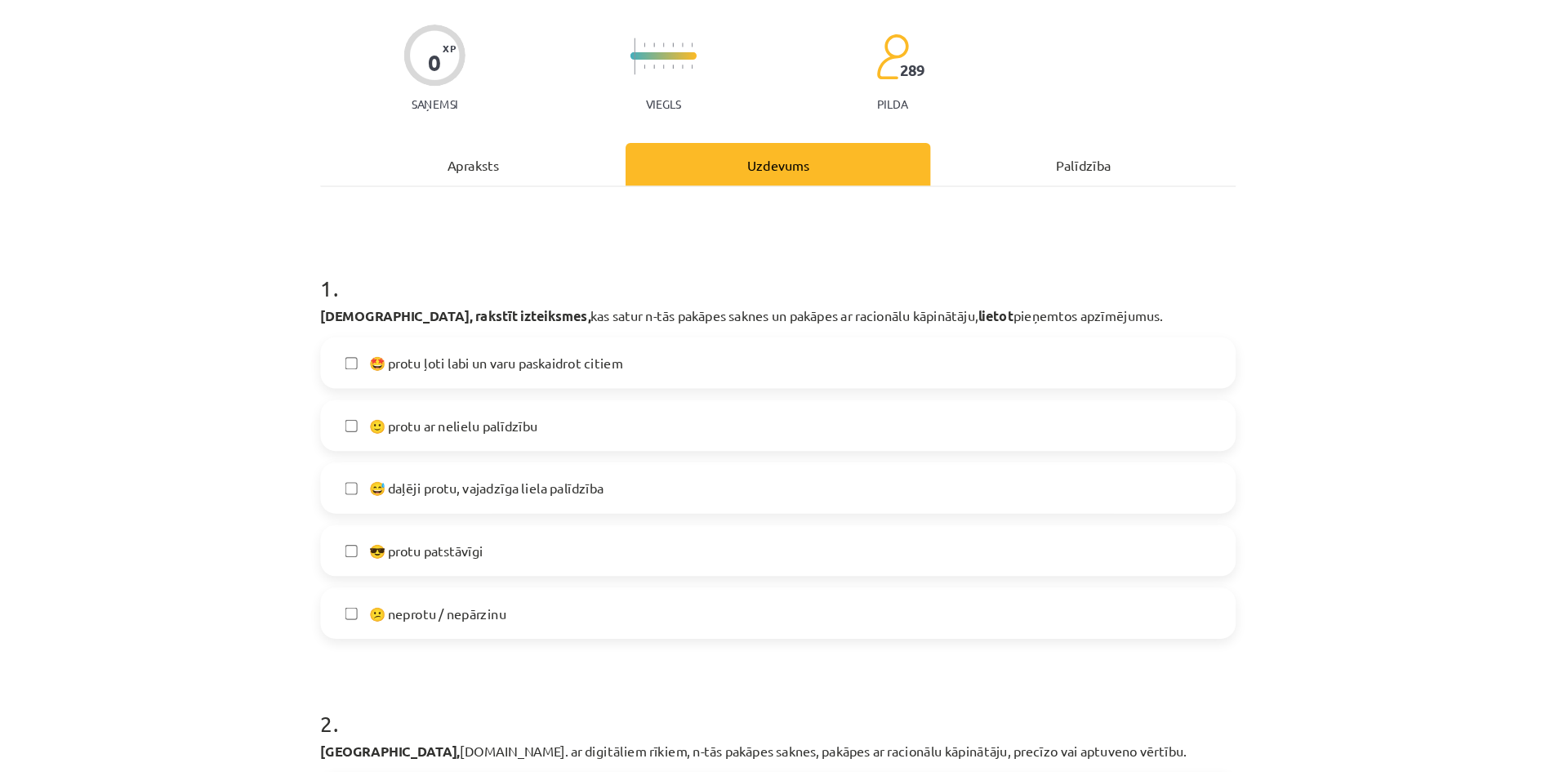
scroll to position [147, 0]
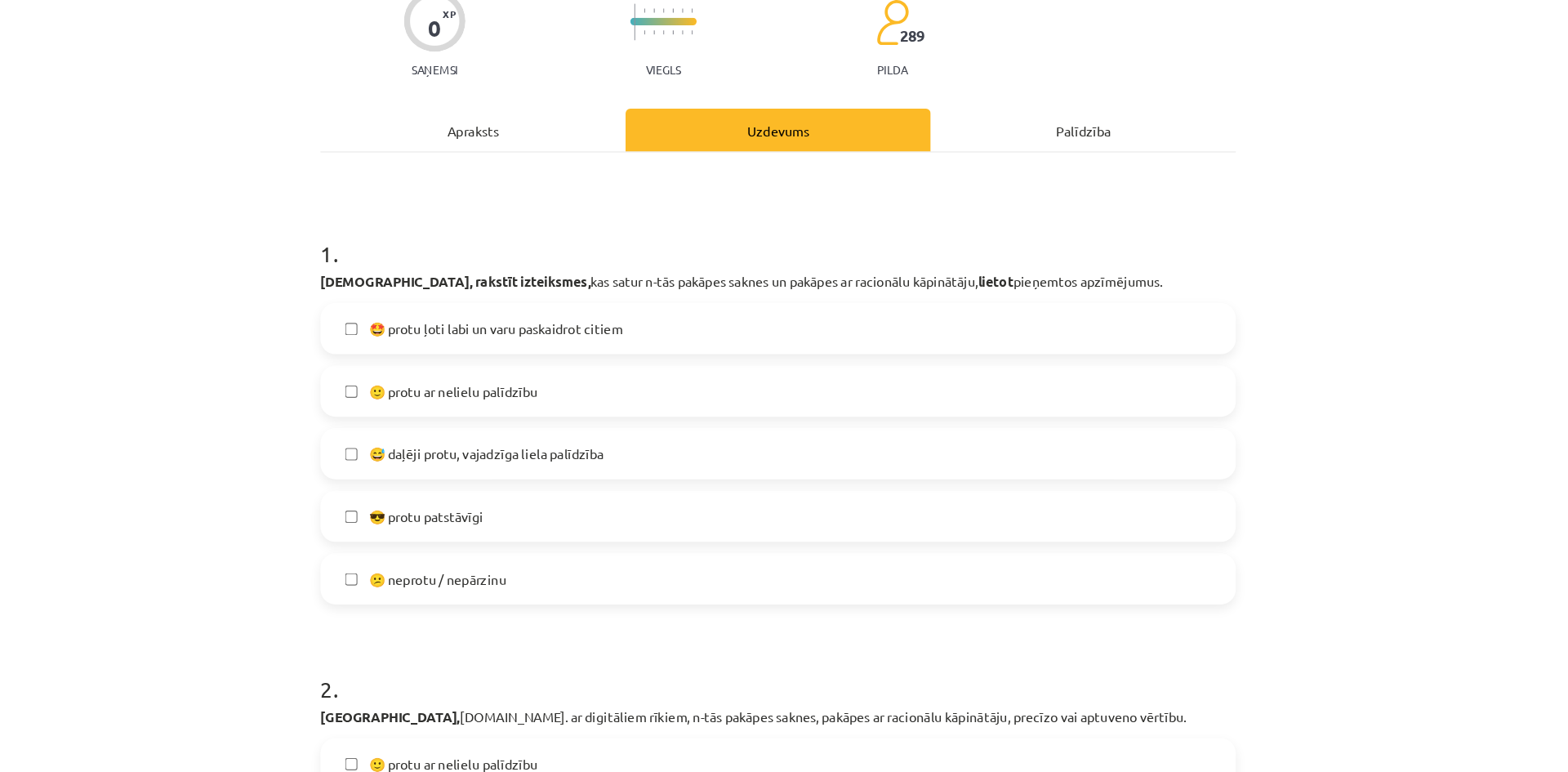
click at [695, 385] on label "😅 daļēji protu, vajadzīga liela palīdzība" at bounding box center [784, 390] width 785 height 41
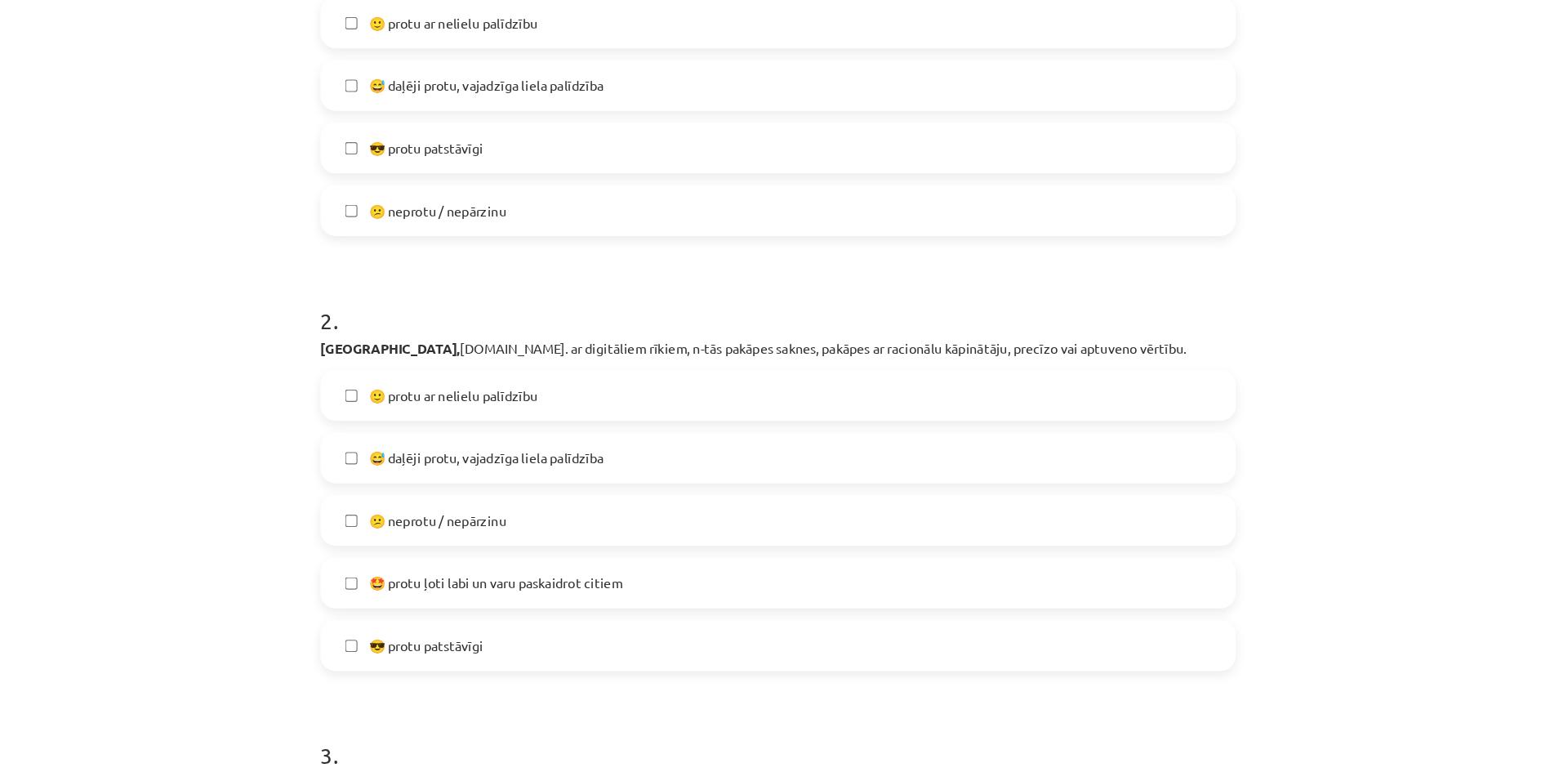
scroll to position [463, 0]
click at [647, 451] on label "😕 neprotu / nepārzinu" at bounding box center [784, 448] width 785 height 41
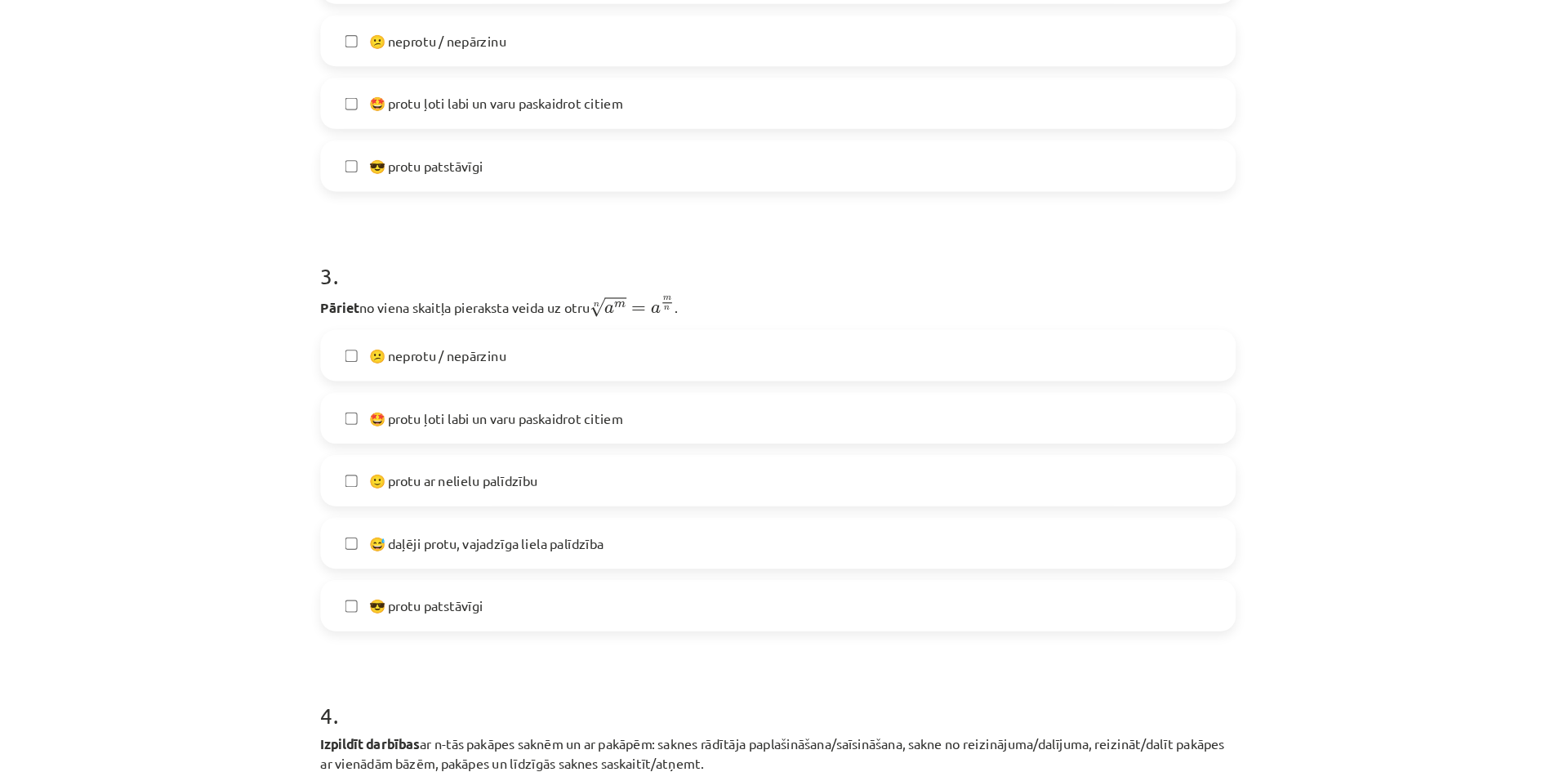
scroll to position [878, 0]
click at [625, 417] on label "🙂 protu ar nelielu palīdzību" at bounding box center [784, 413] width 785 height 41
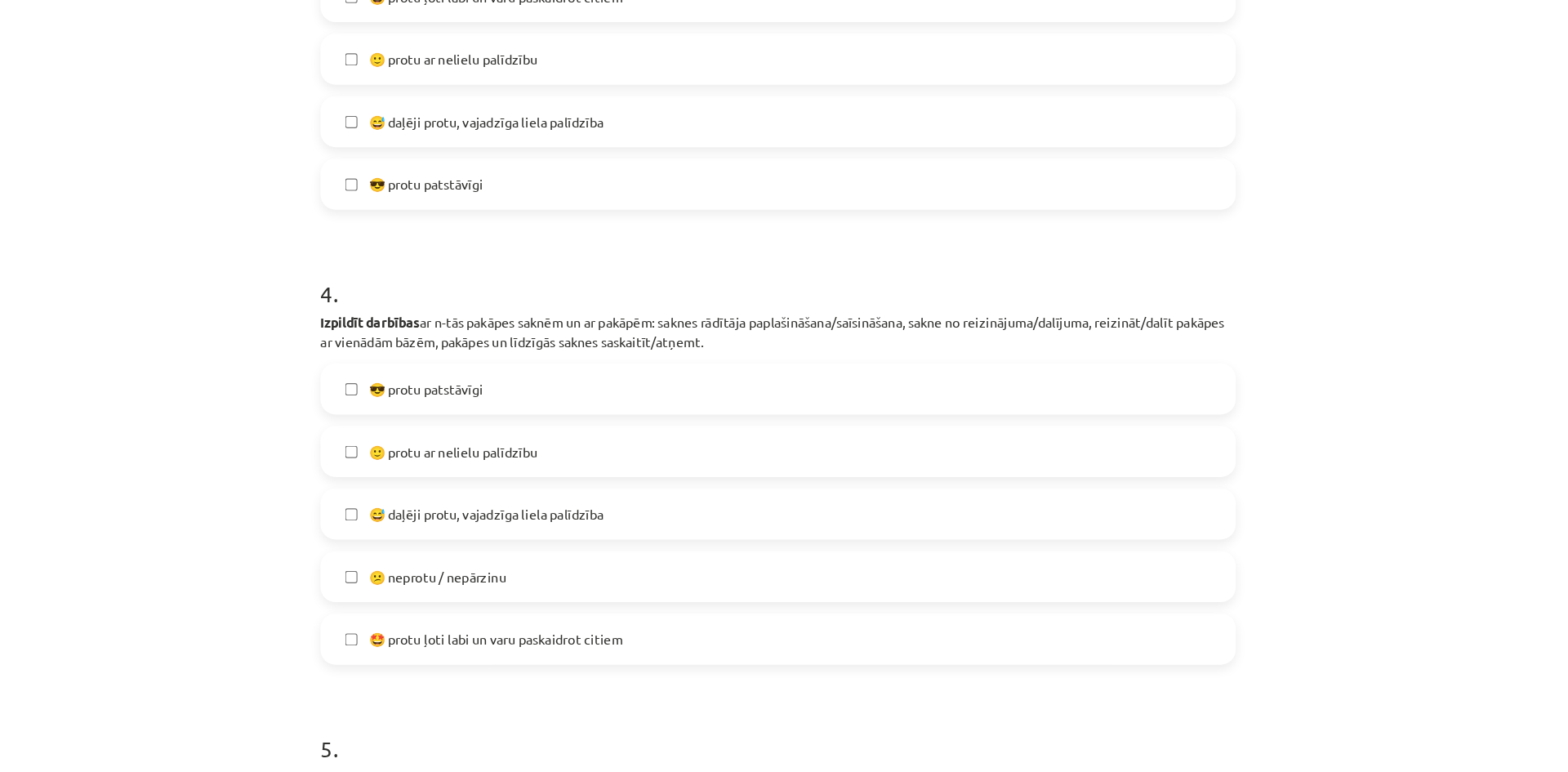
scroll to position [1241, 0]
click at [591, 494] on label "😕 neprotu / nepārzinu" at bounding box center [784, 495] width 785 height 41
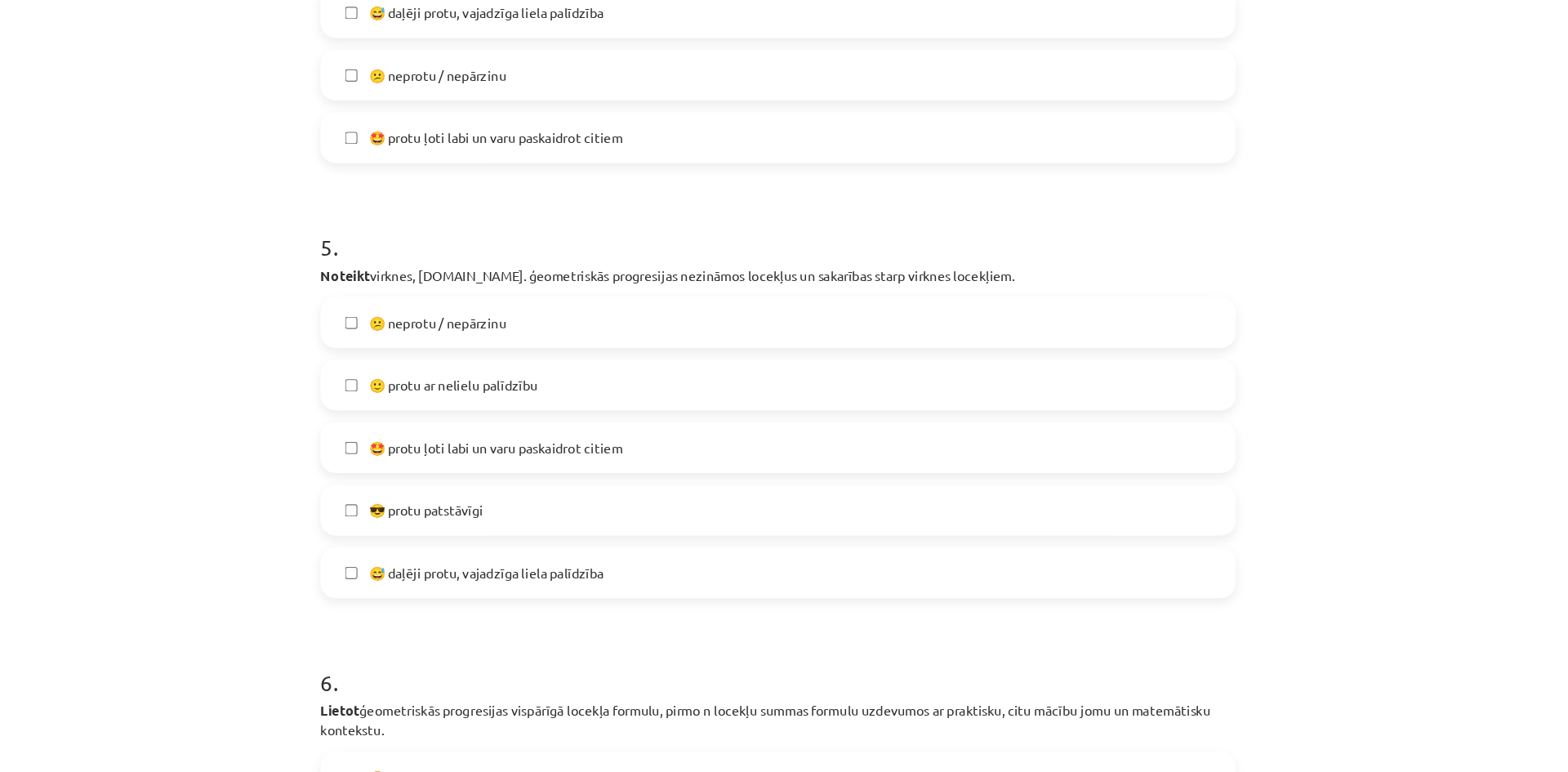
scroll to position [1675, 0]
click at [617, 280] on label "😕 neprotu / nepārzinu" at bounding box center [784, 274] width 785 height 41
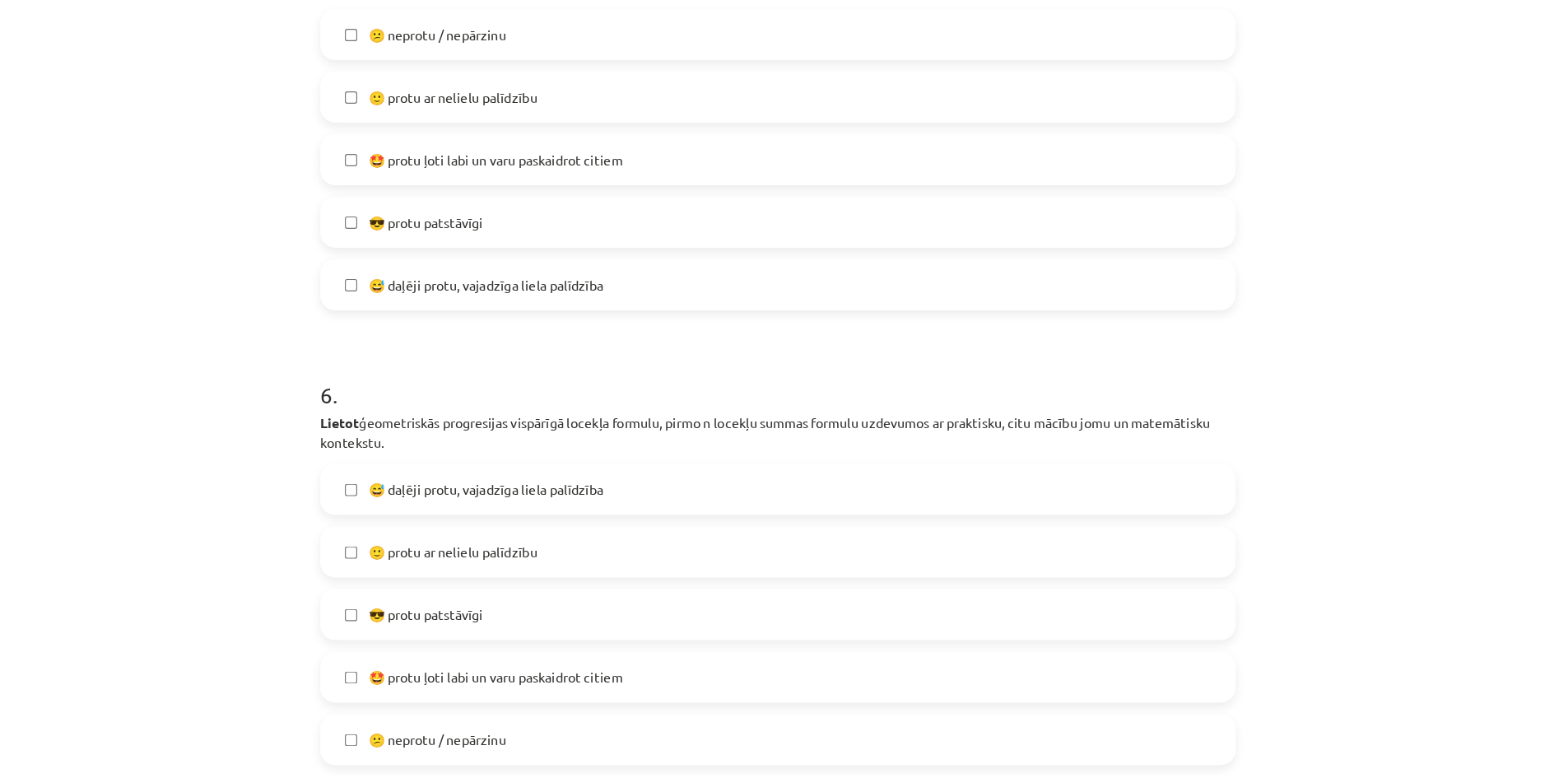
scroll to position [2013, 0]
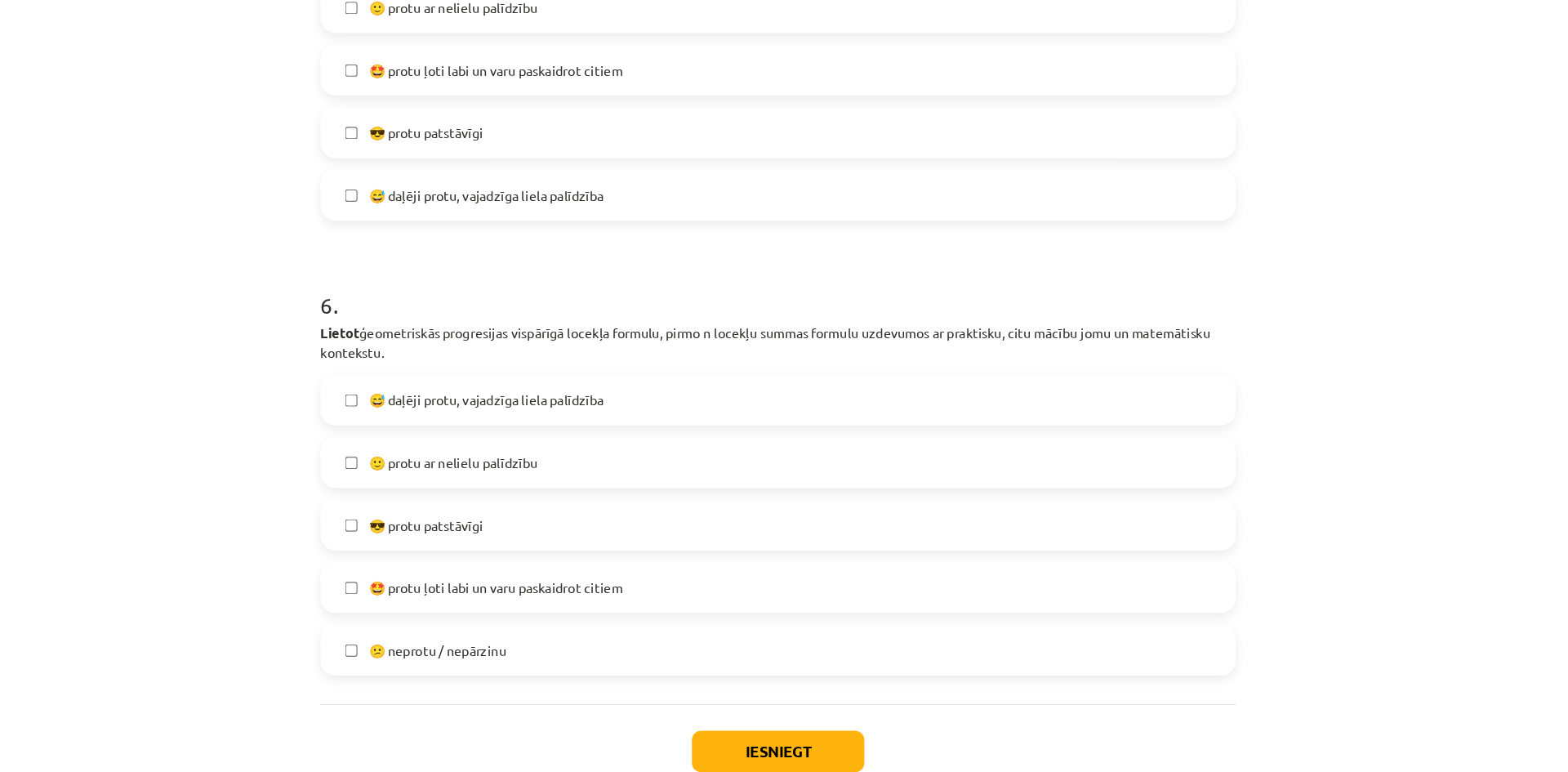
click at [620, 410] on label "🙂 protu ar nelielu palīdzību" at bounding box center [784, 398] width 785 height 41
click at [758, 638] on button "Iesniegt" at bounding box center [784, 647] width 149 height 36
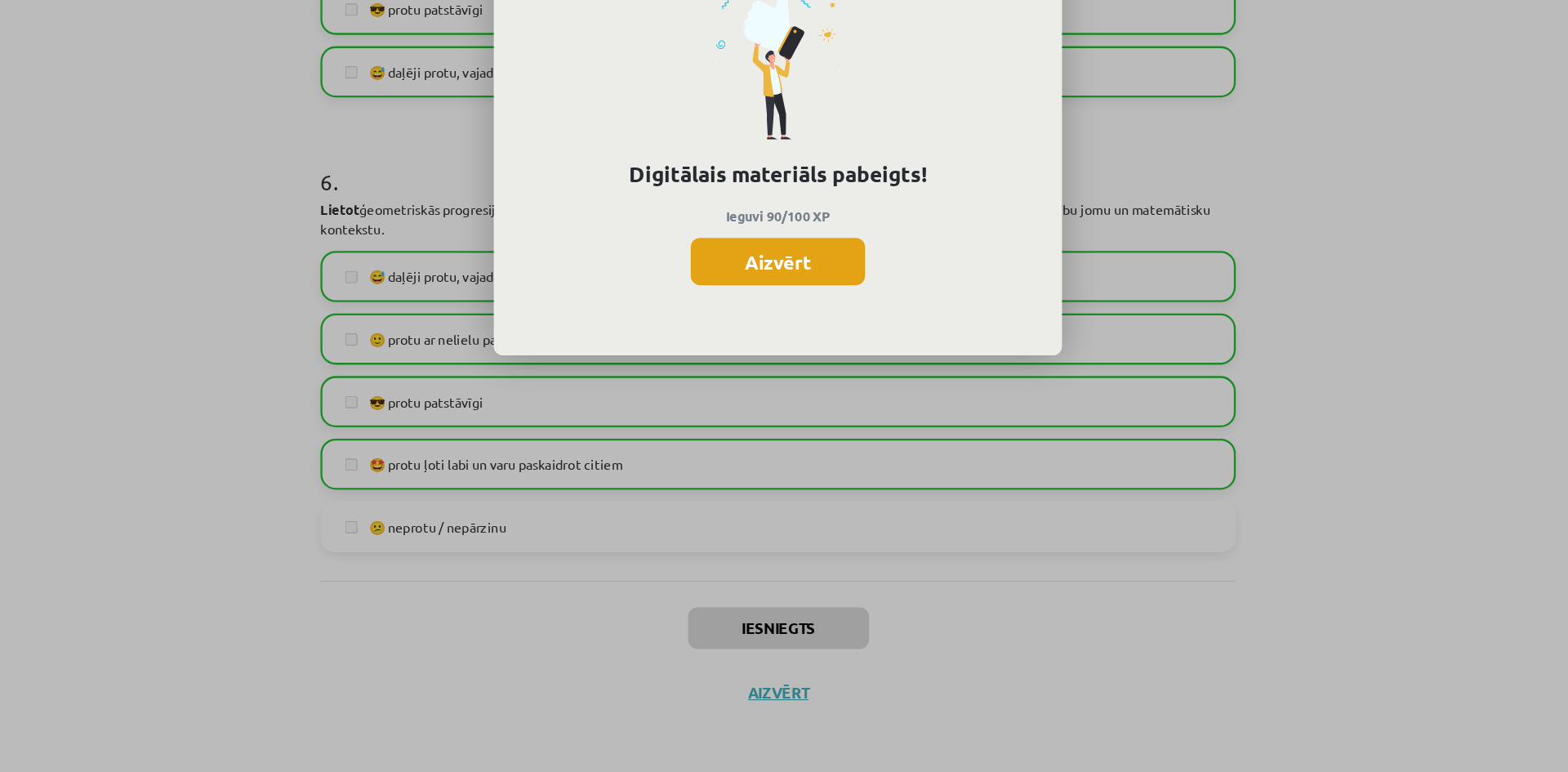
click at [813, 325] on button "Aizvērt" at bounding box center [784, 331] width 150 height 41
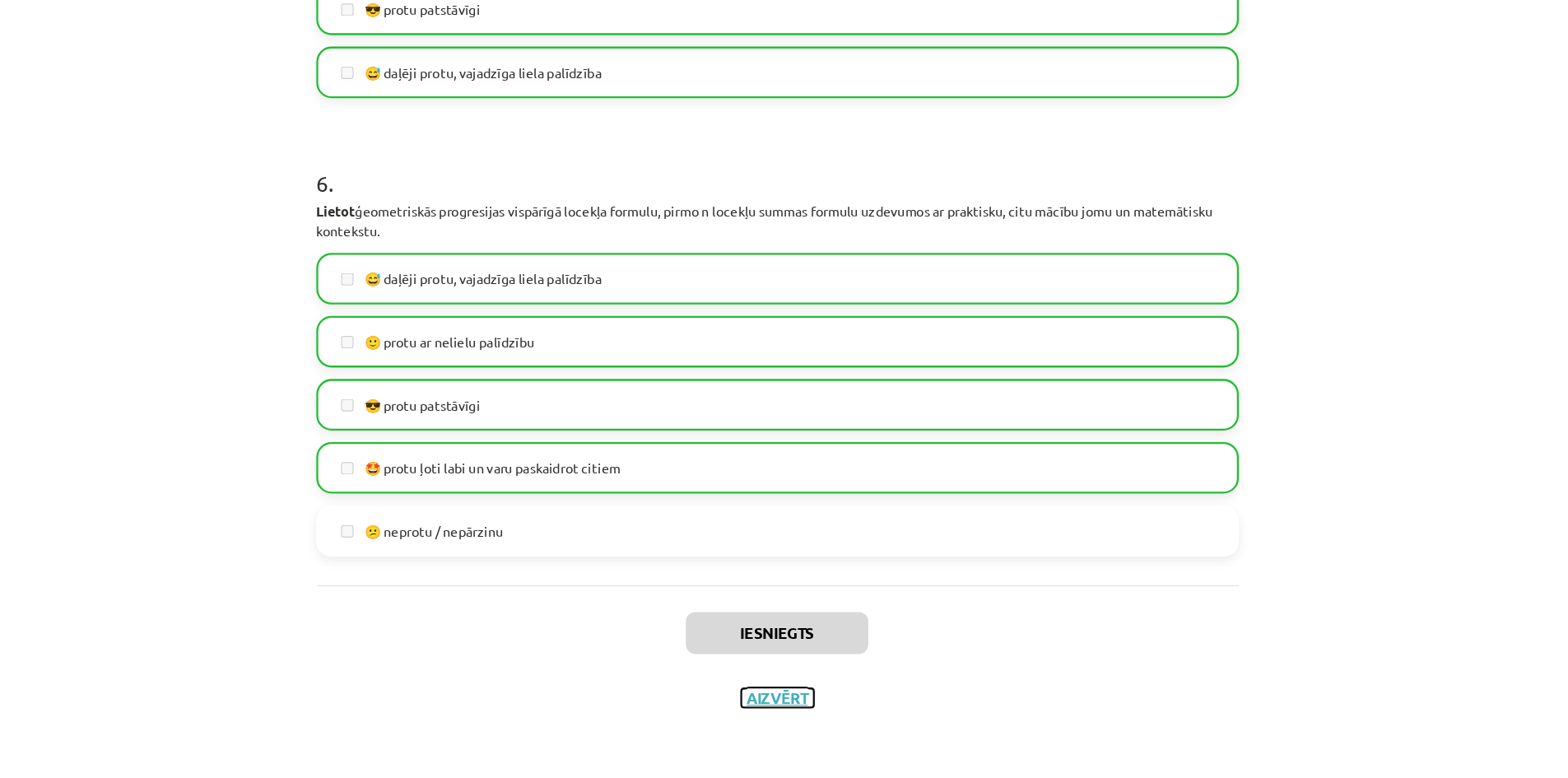
click at [797, 703] on button "Aizvērt" at bounding box center [784, 708] width 62 height 16
